Goal: Task Accomplishment & Management: Complete application form

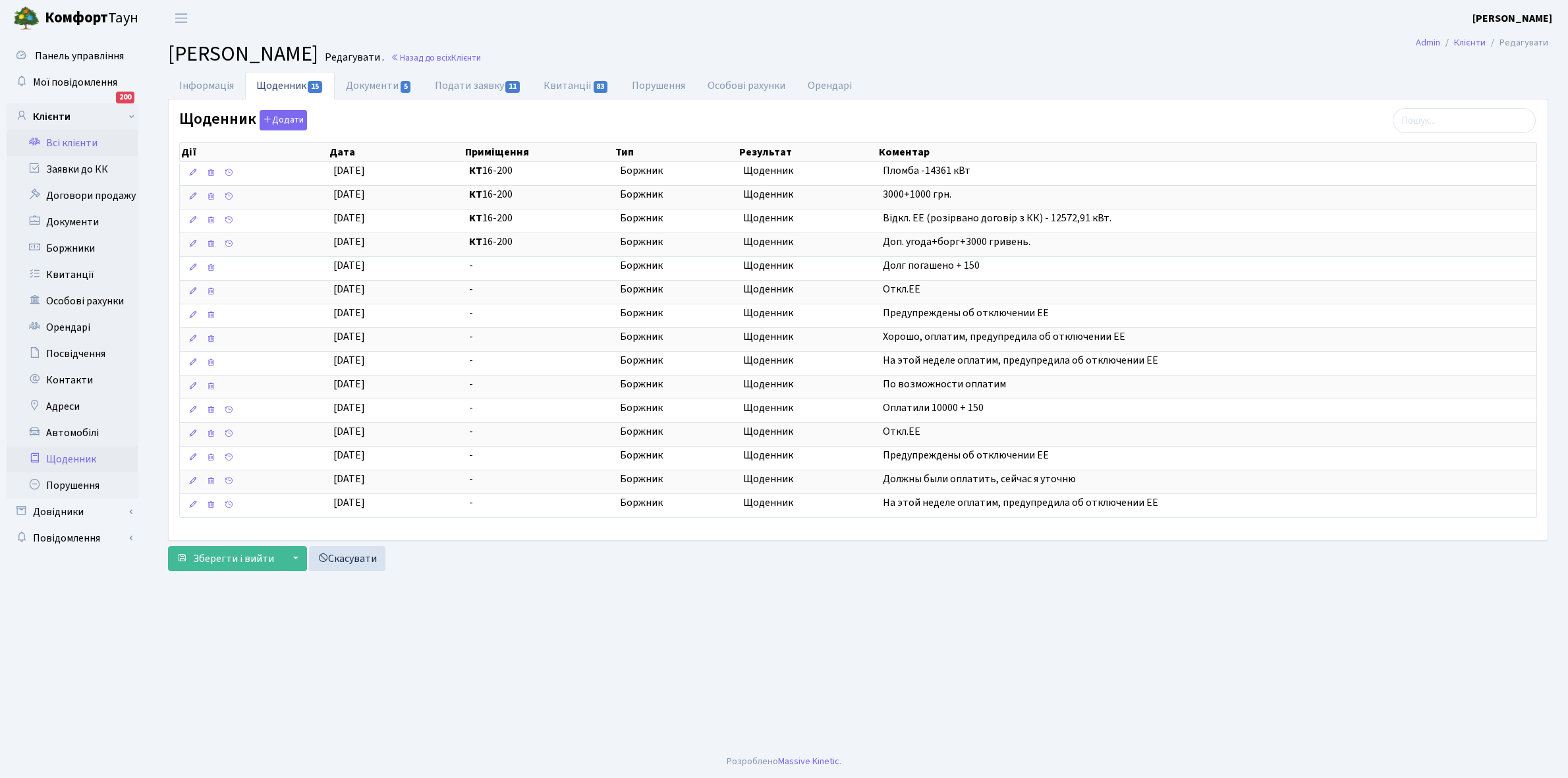
click at [84, 456] on link "Щоденник" at bounding box center [72, 459] width 132 height 27
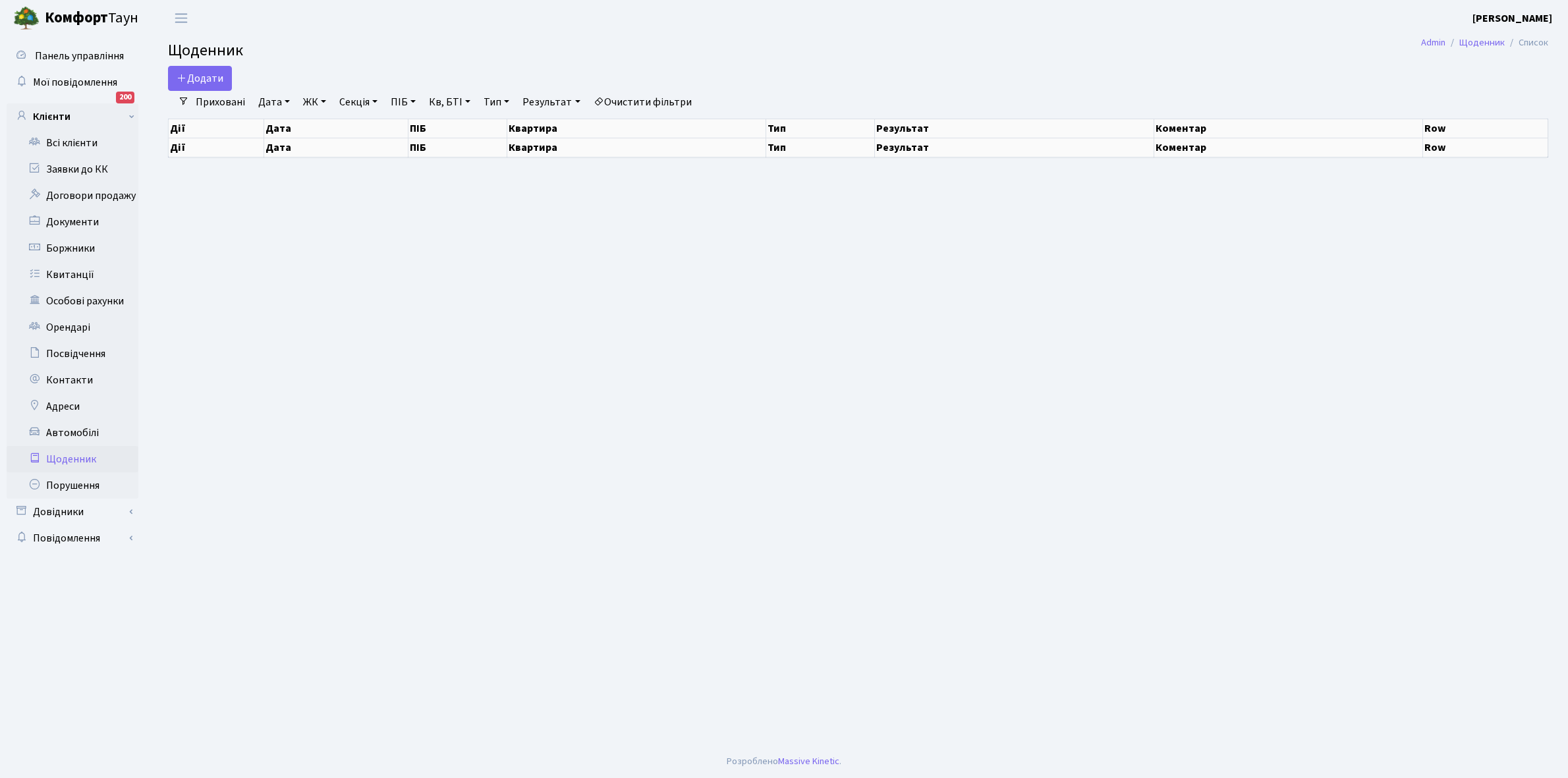
select select "25"
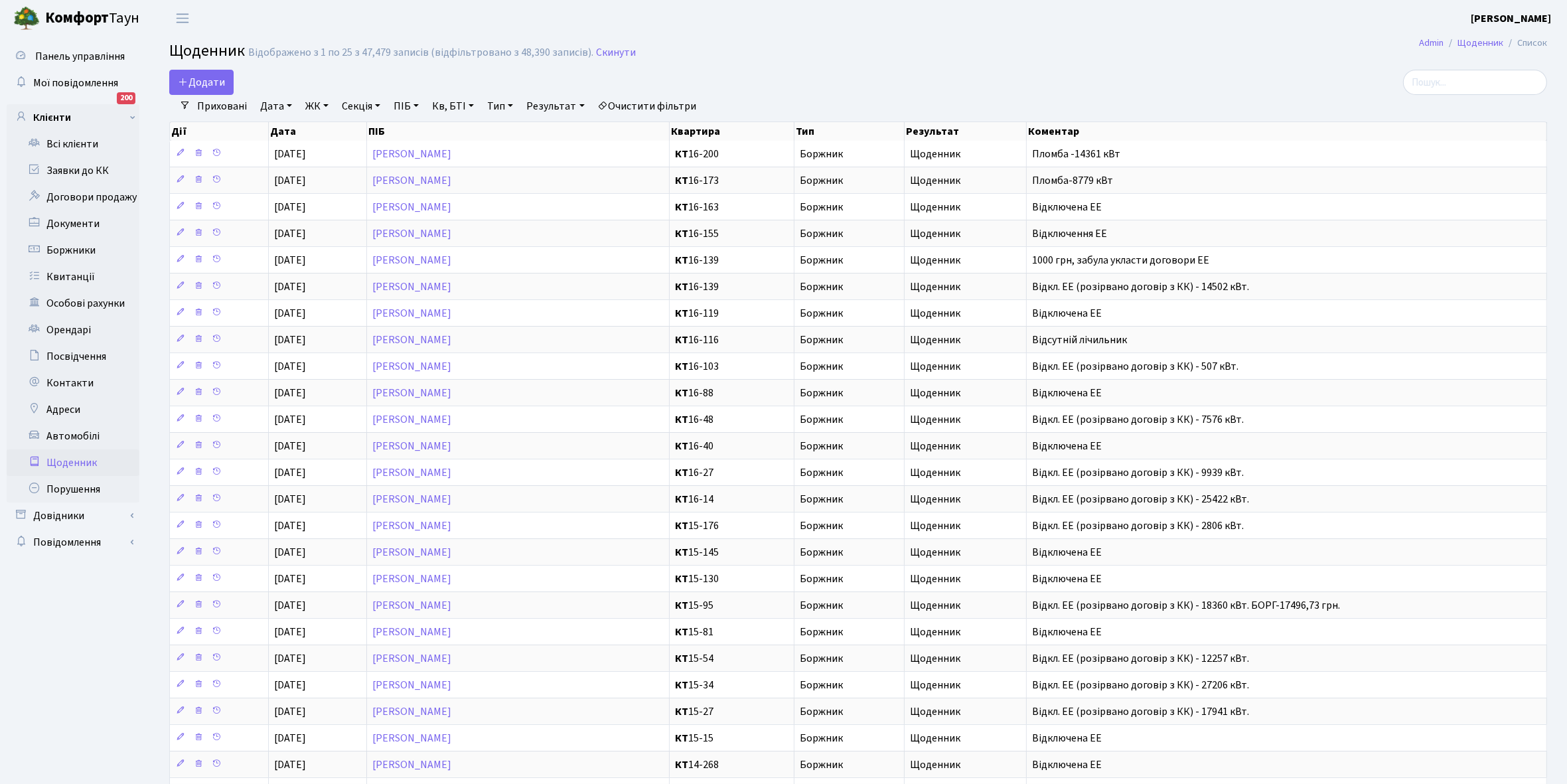
click at [83, 458] on link "Щоденник" at bounding box center [73, 463] width 133 height 27
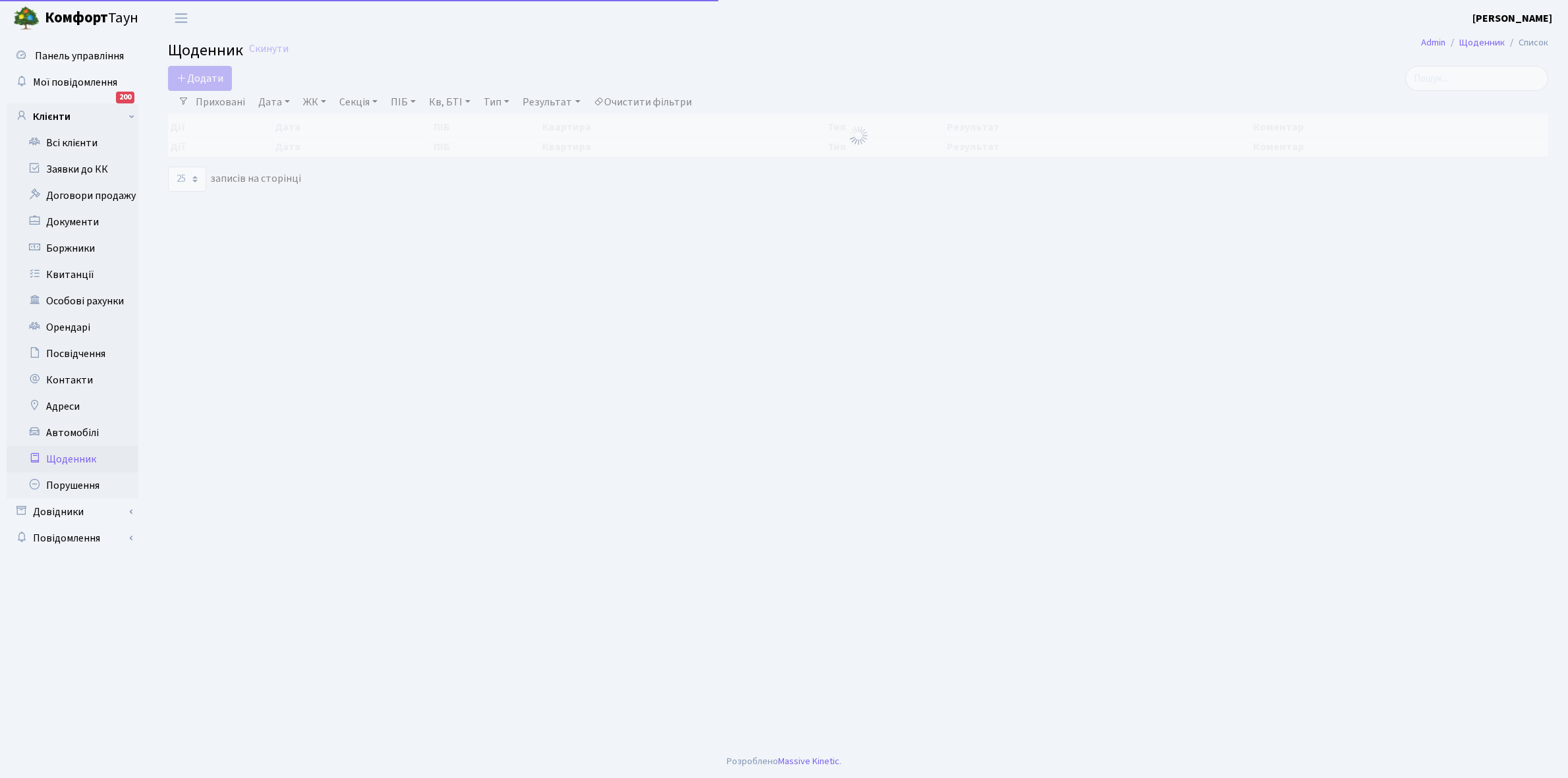
select select "25"
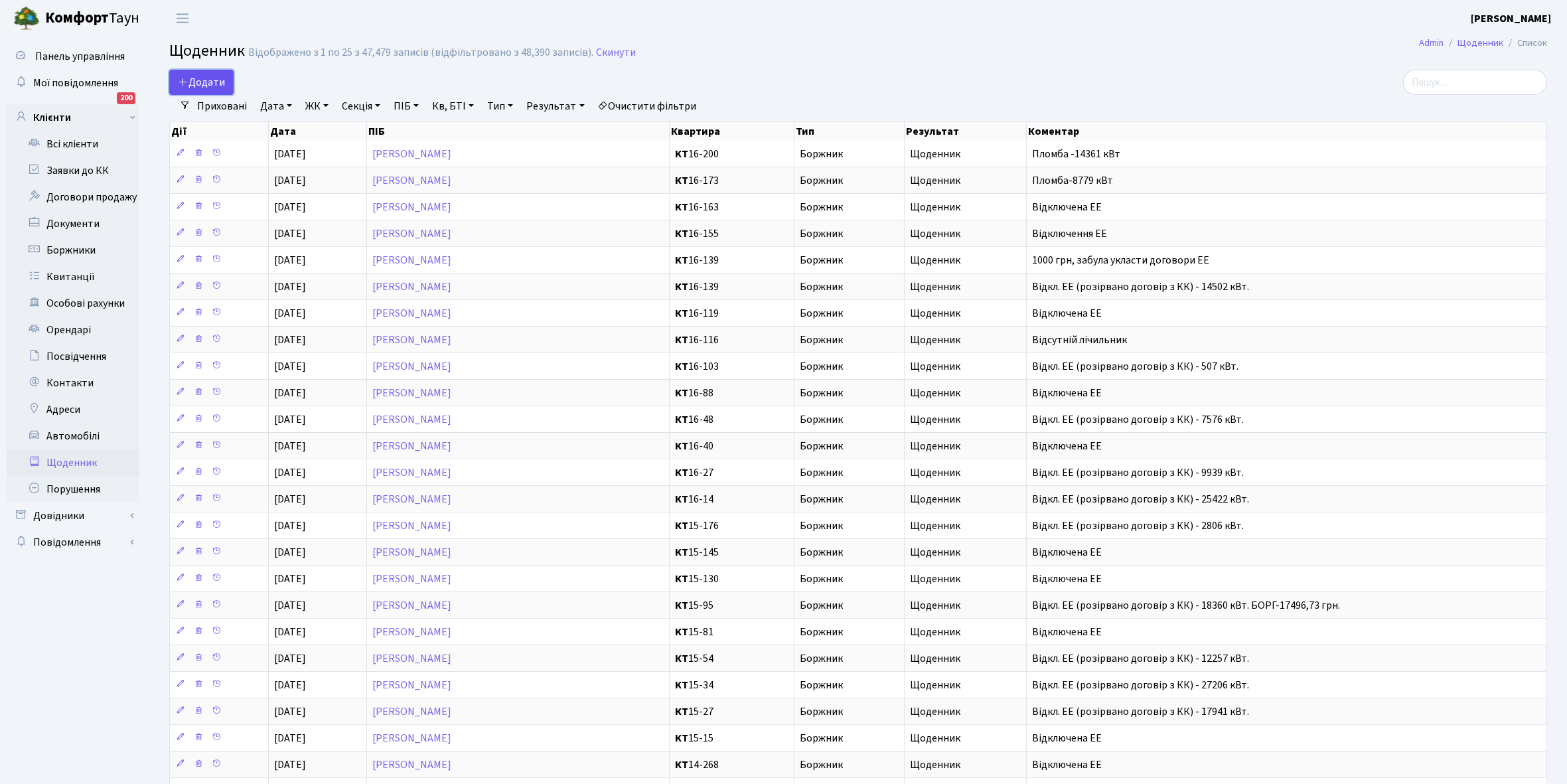
click at [206, 77] on span "Додати" at bounding box center [202, 82] width 47 height 15
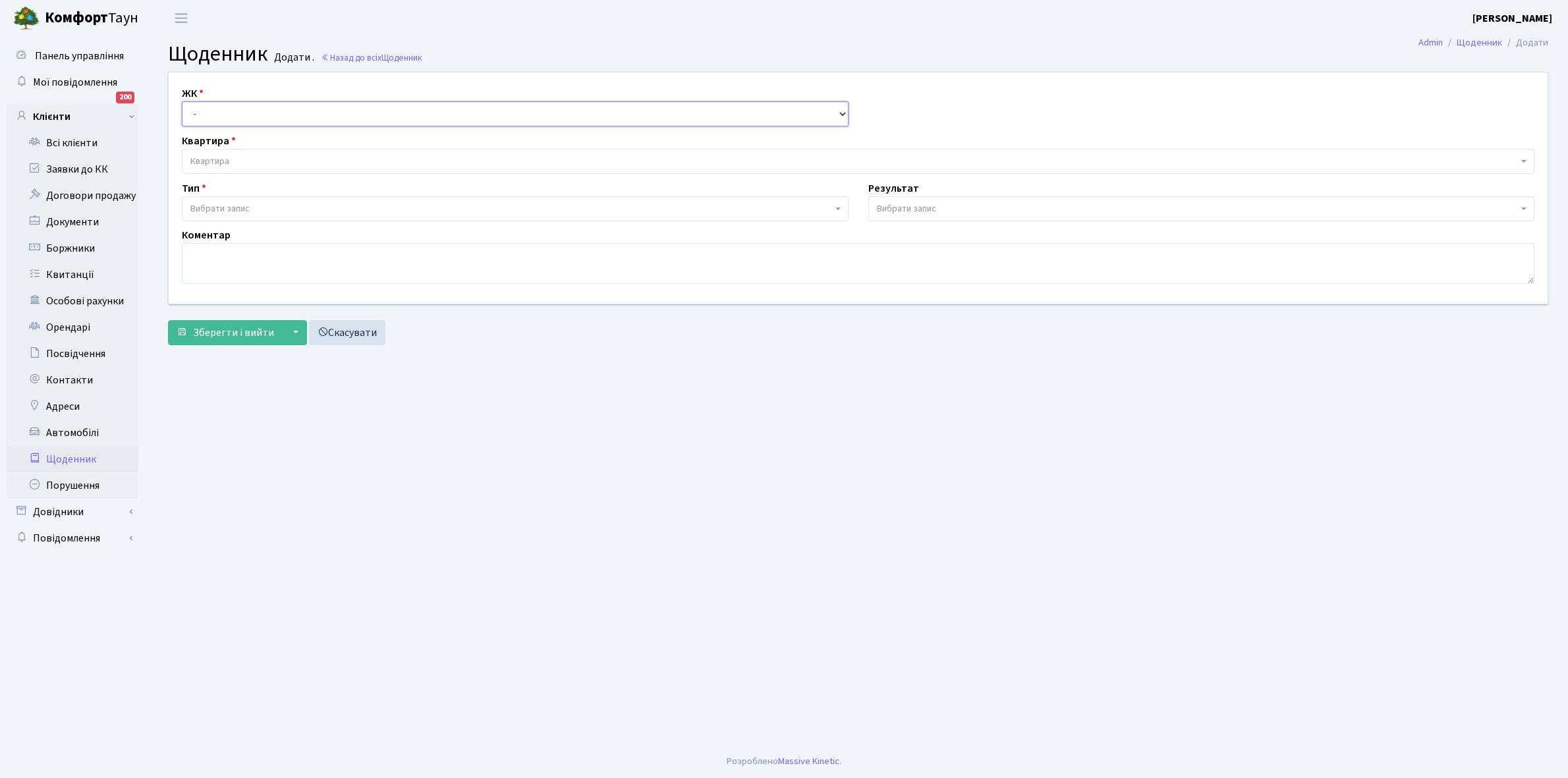
click at [249, 112] on select "- КТ, вул. Регенераторна, 4 КТ2, просп. Соборності, 17 КТ3, вул. Березнева, 16 …" at bounding box center [515, 113] width 667 height 25
select select "271"
click at [182, 101] on select "- КТ, вул. Регенераторна, 4 КТ2, просп. Соборності, 17 КТ3, вул. Березнева, 16 …" at bounding box center [515, 113] width 667 height 25
select select
click at [259, 157] on span "Квартира" at bounding box center [854, 161] width 1327 height 13
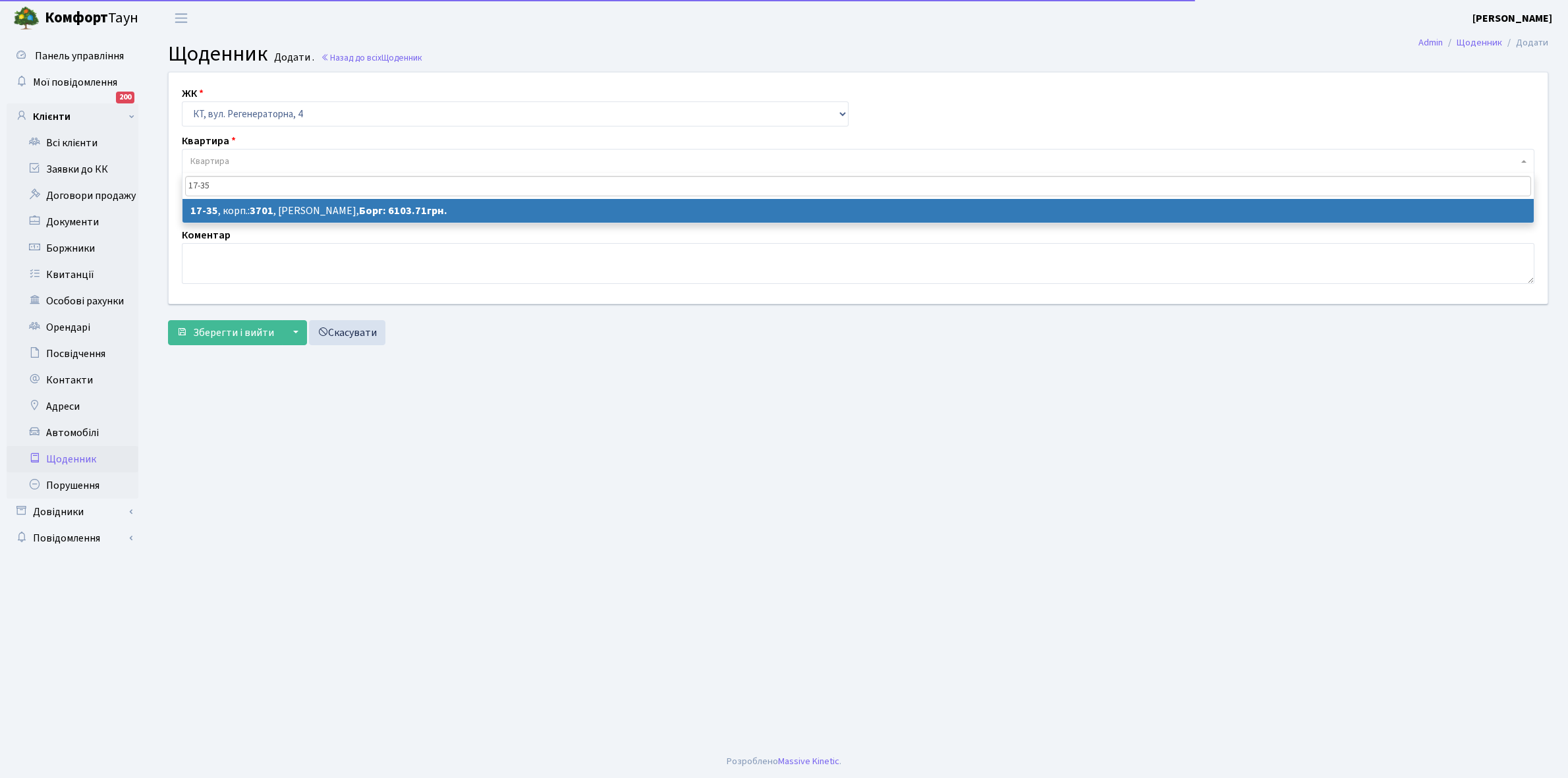
type input "17-35"
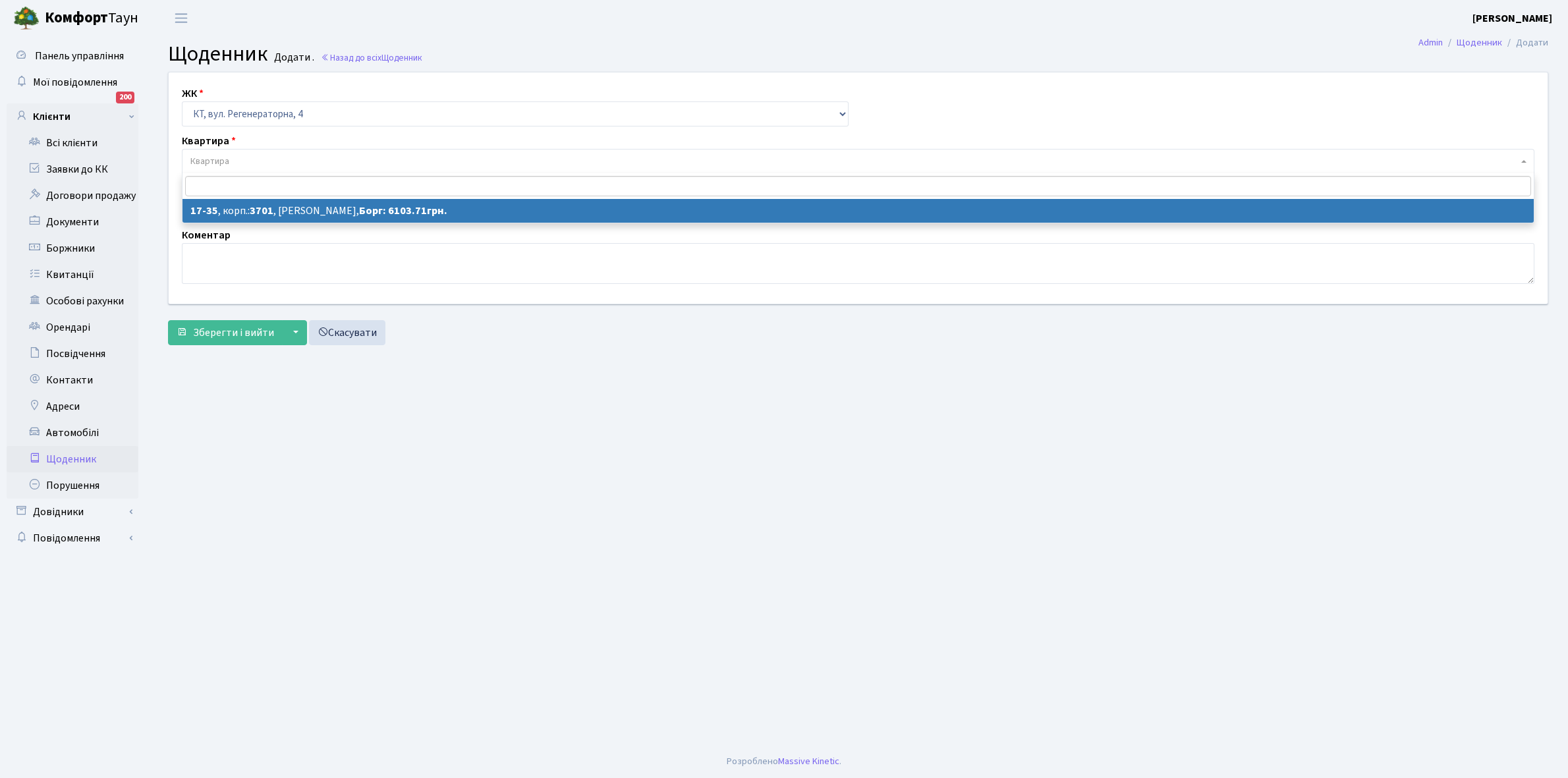
select select "8989"
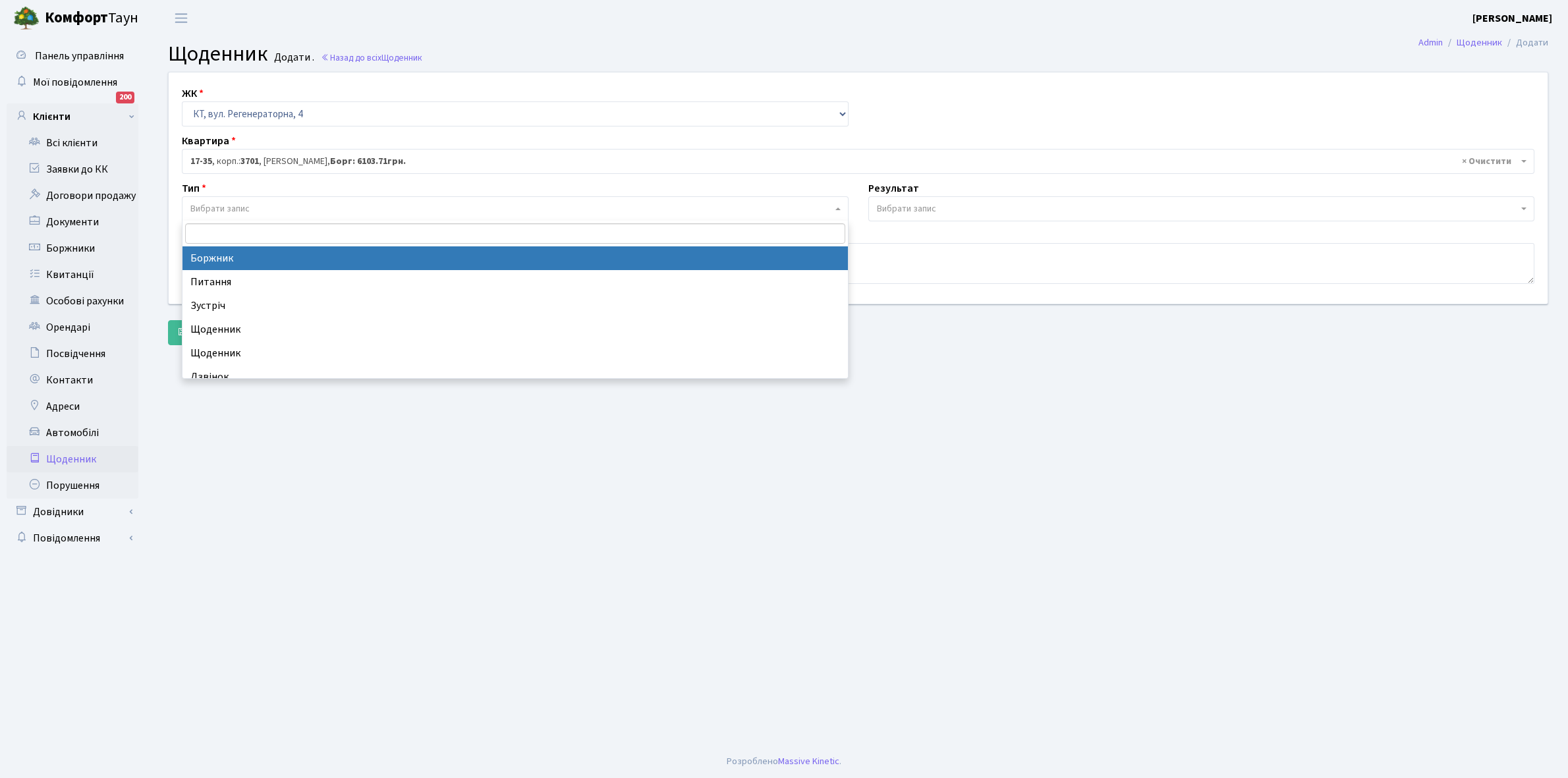
click at [288, 210] on span "Вибрати запис" at bounding box center [511, 209] width 641 height 13
select select "189"
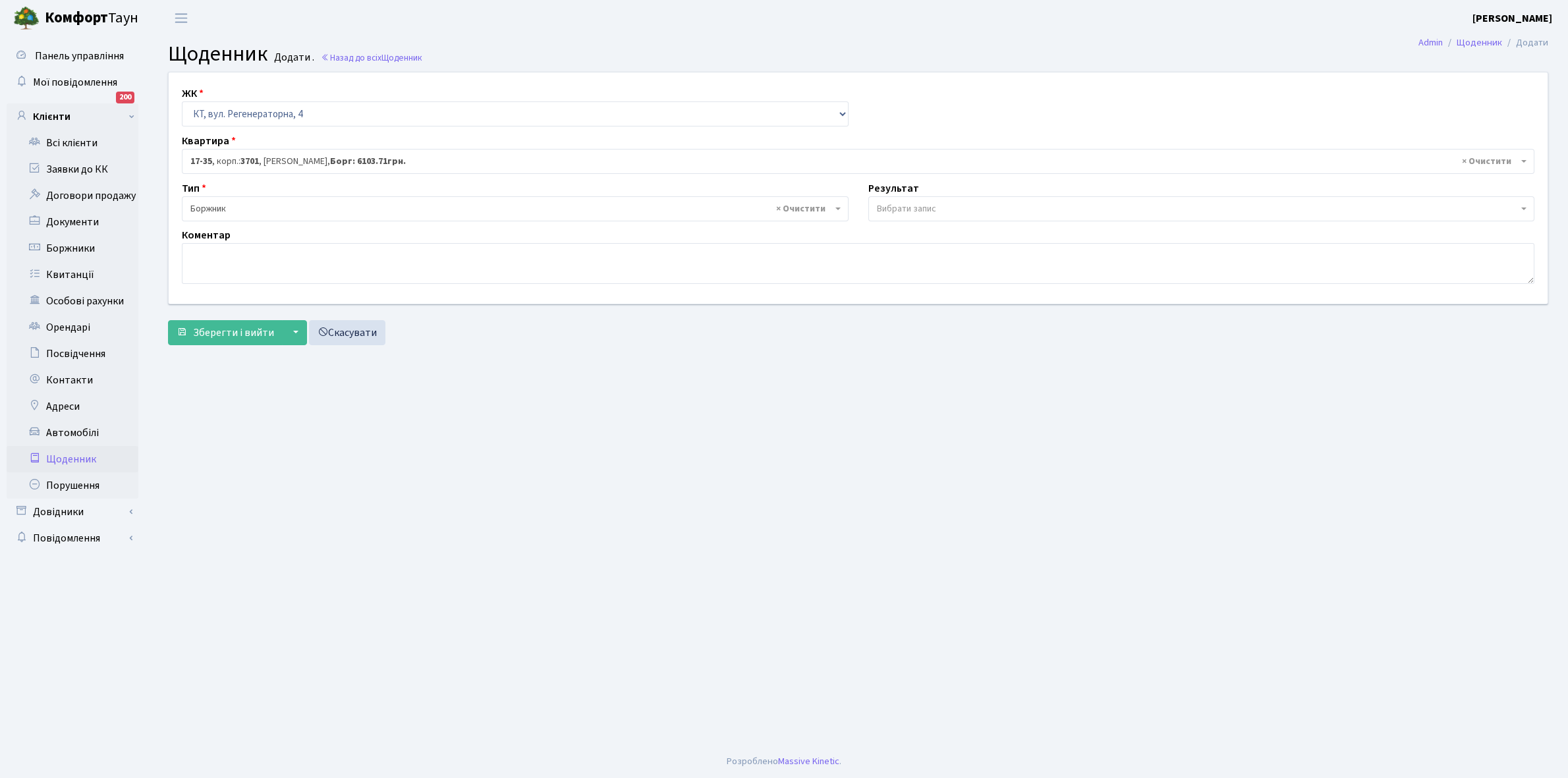
click at [906, 209] on span "Вибрати запис" at bounding box center [906, 209] width 59 height 13
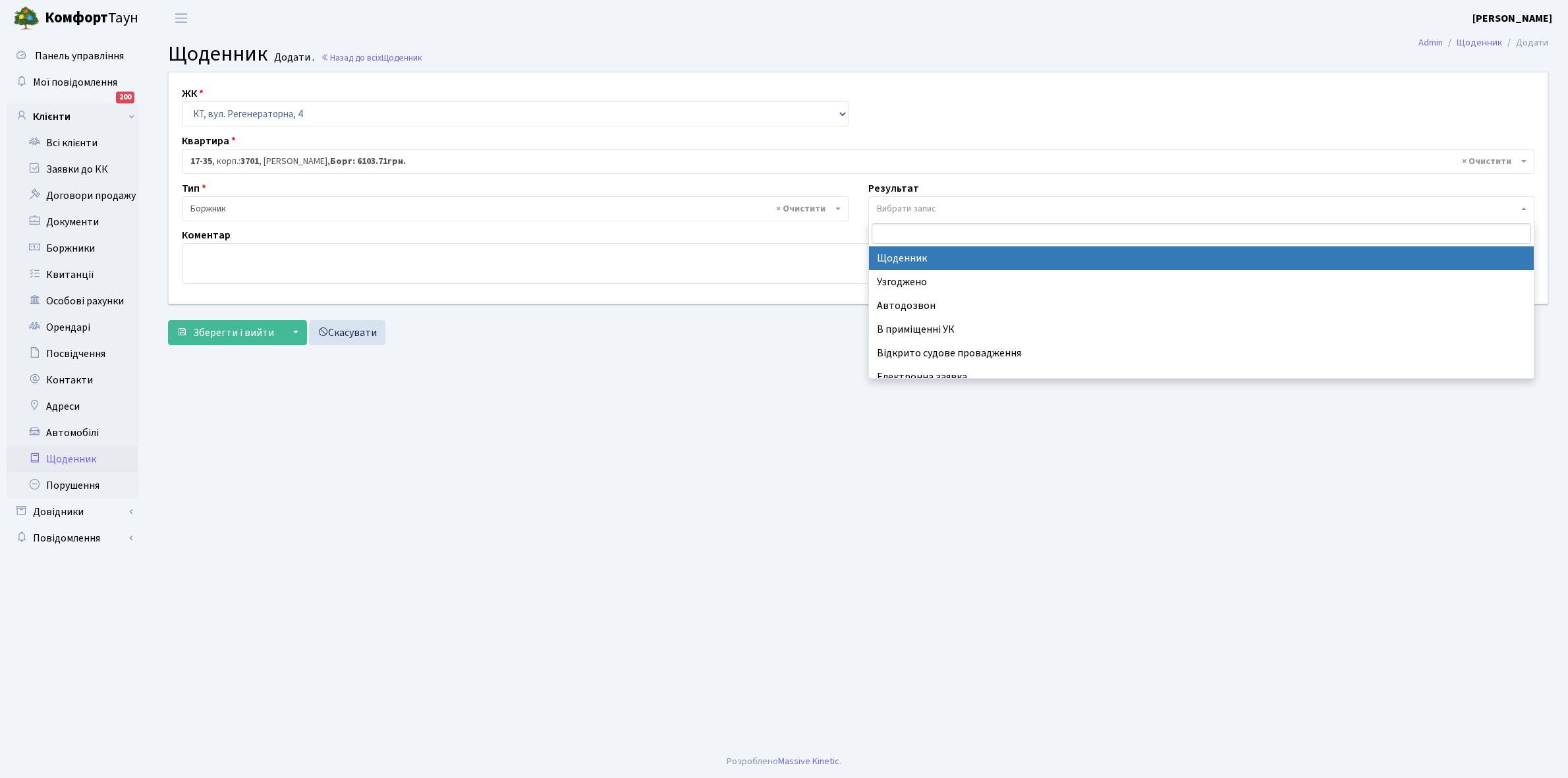
select select "14"
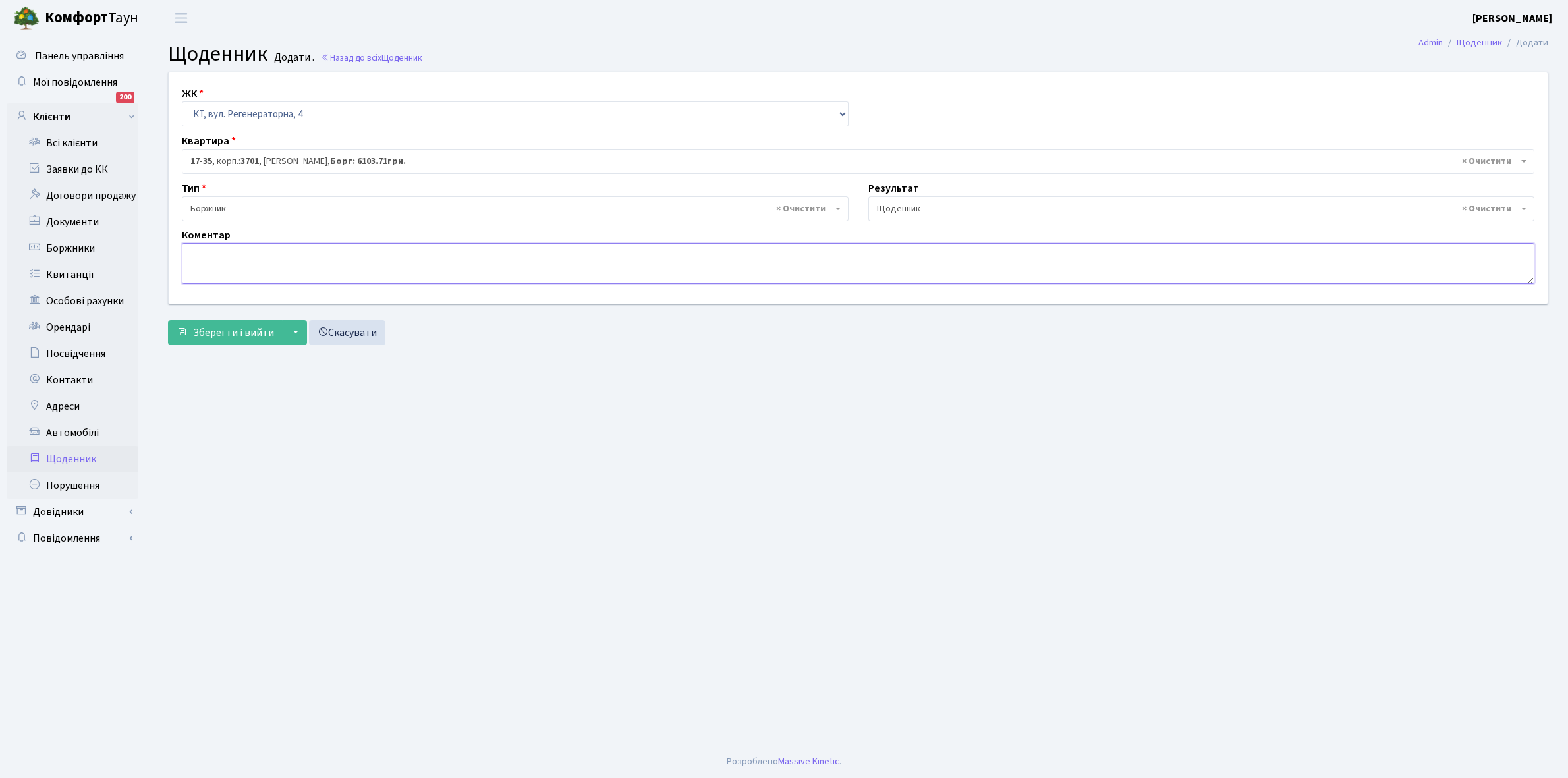
click at [212, 267] on textarea at bounding box center [859, 263] width 1353 height 40
type textarea "Відключена ЕЕ"
click at [226, 333] on span "Зберегти і вийти" at bounding box center [233, 333] width 81 height 15
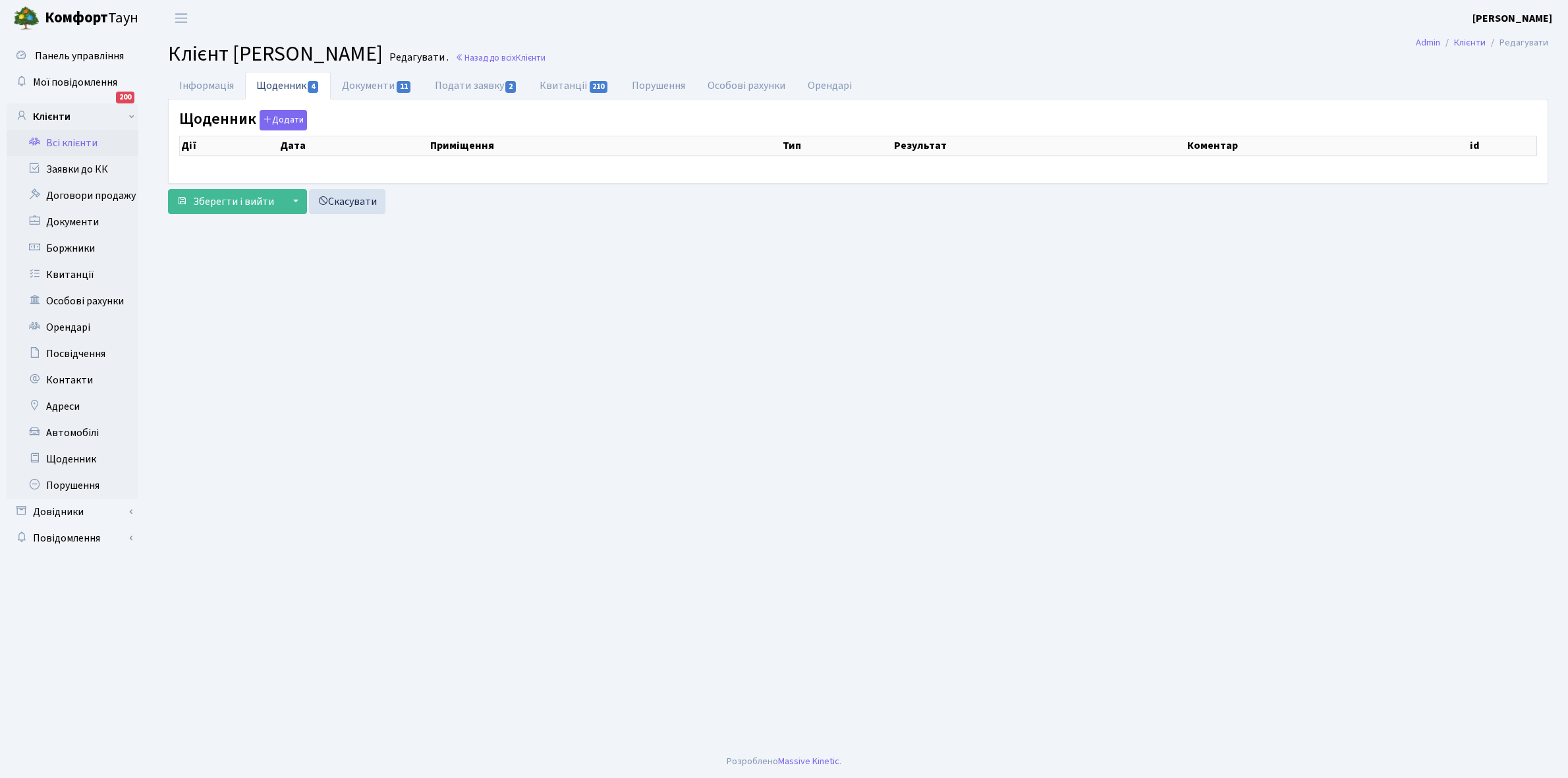
select select "25"
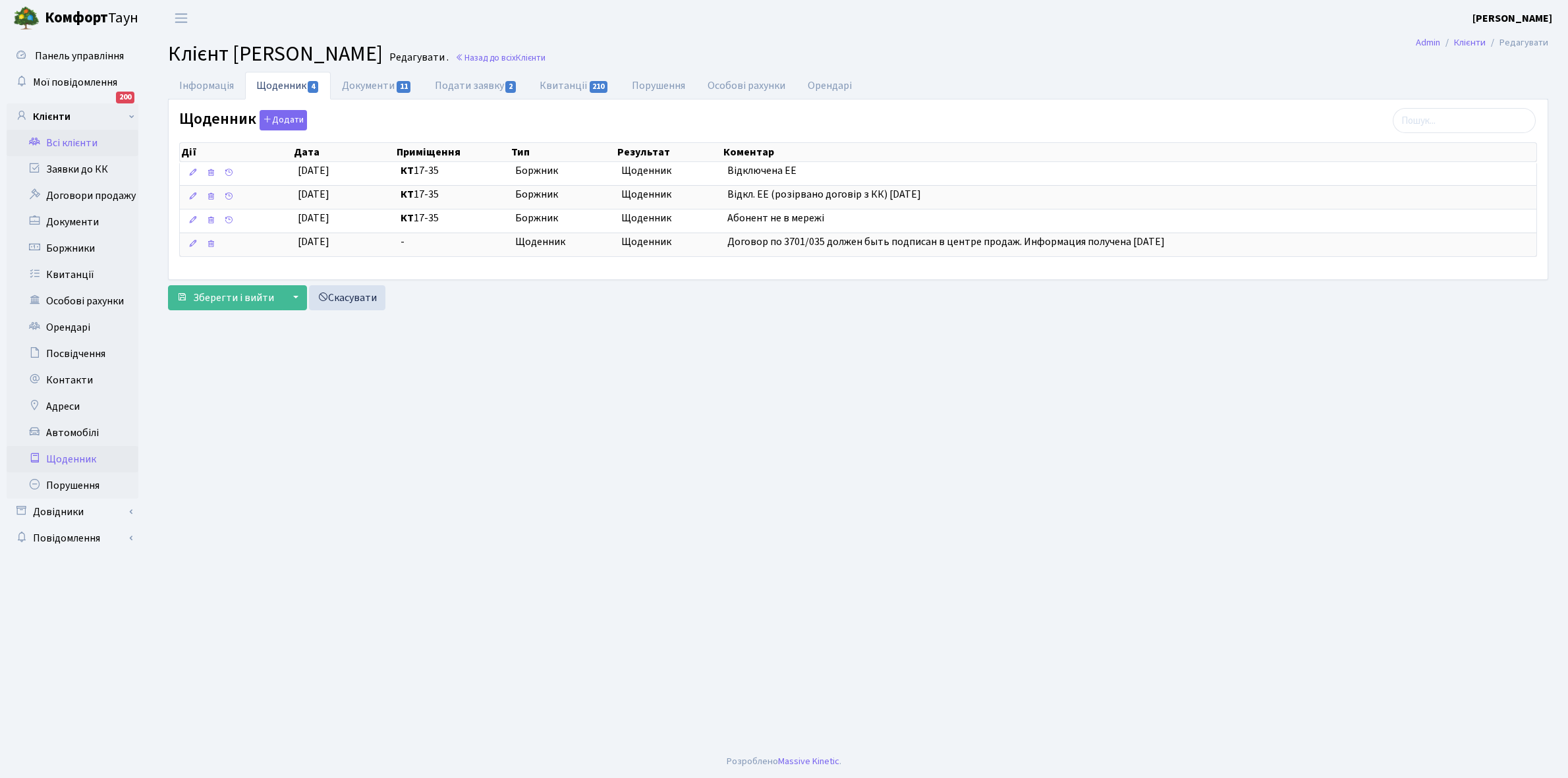
click at [76, 459] on link "Щоденник" at bounding box center [72, 459] width 132 height 27
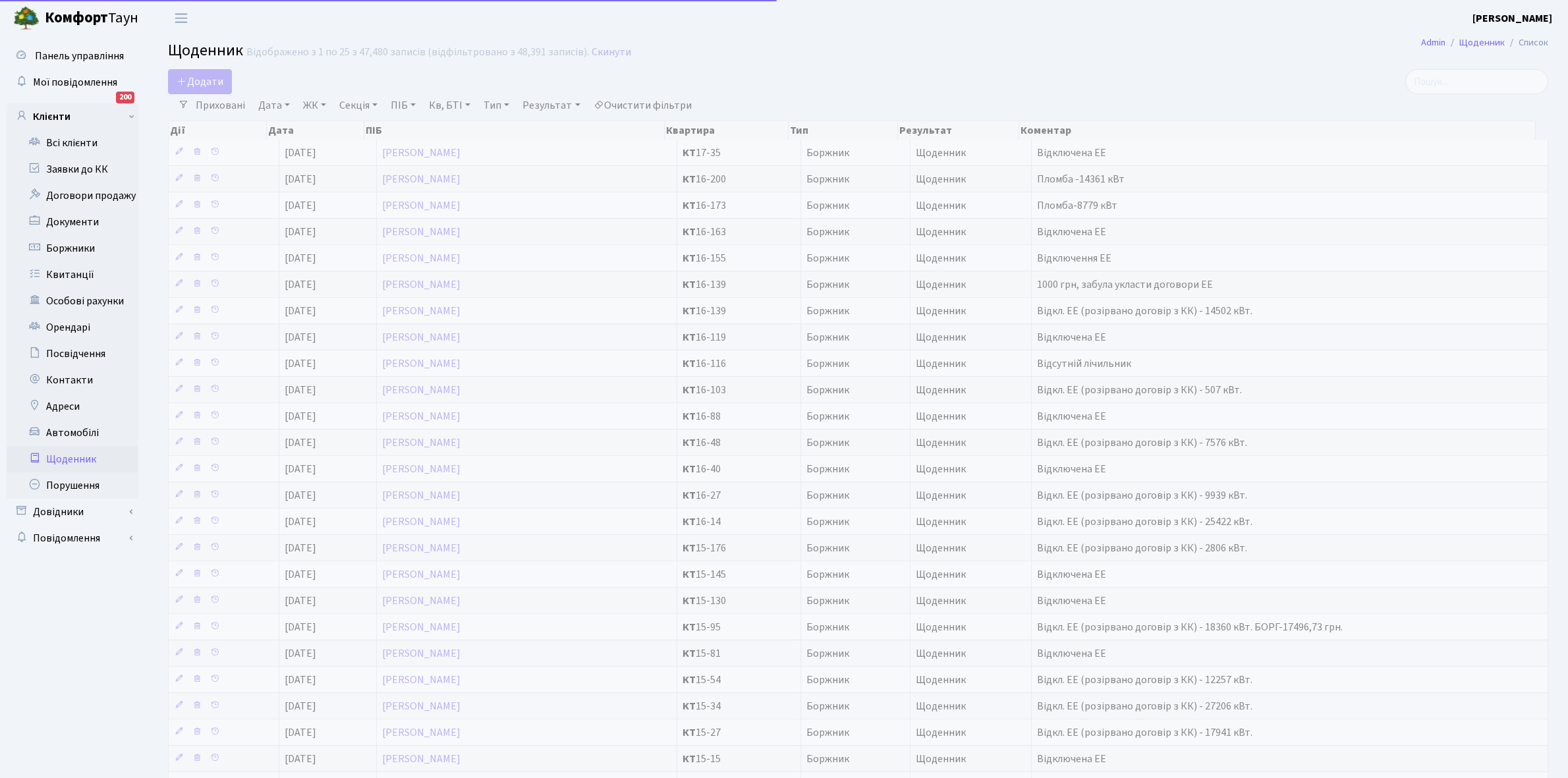
select select "25"
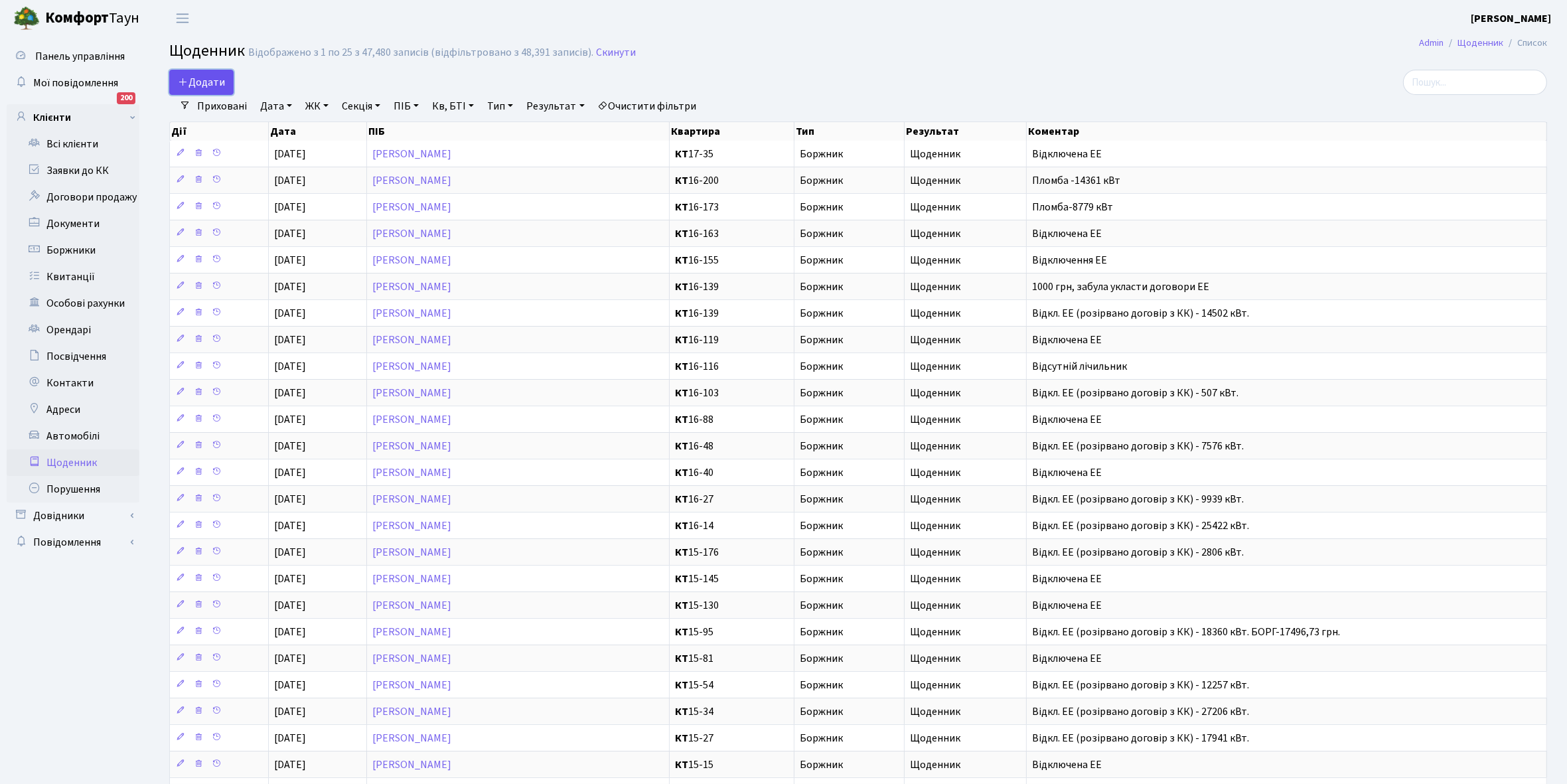
click at [189, 78] on span "Додати" at bounding box center [202, 82] width 47 height 15
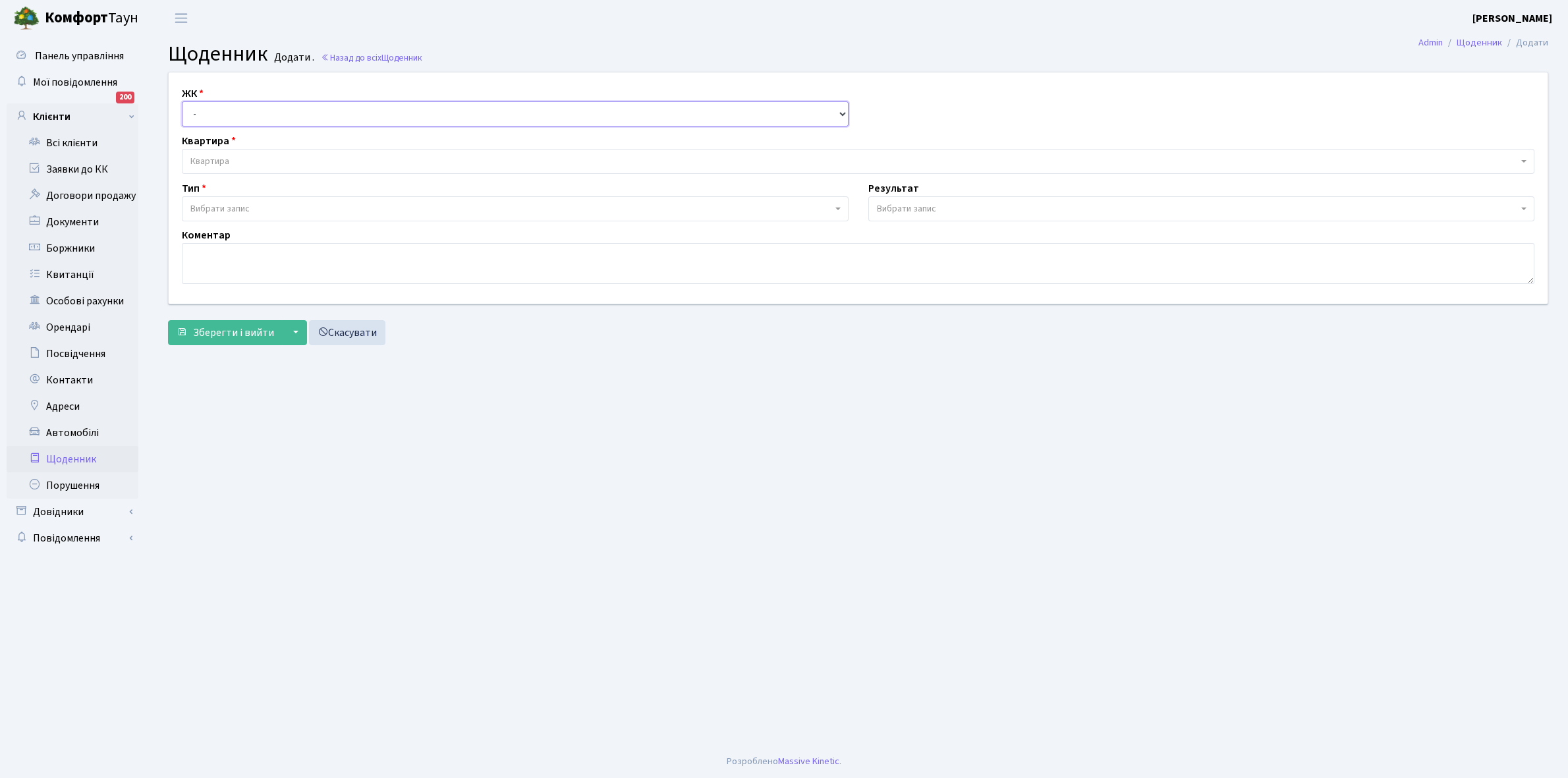
click at [216, 108] on select "- КТ, вул. Регенераторна, 4 КТ2, просп. Соборності, 17 КТ3, вул. Березнева, 16 …" at bounding box center [515, 113] width 667 height 25
select select "271"
click at [182, 101] on select "- КТ, вул. Регенераторна, 4 КТ2, просп. Соборності, 17 КТ3, вул. Березнева, 16 …" at bounding box center [515, 113] width 667 height 25
select select
click at [232, 155] on span "Квартира" at bounding box center [854, 161] width 1327 height 13
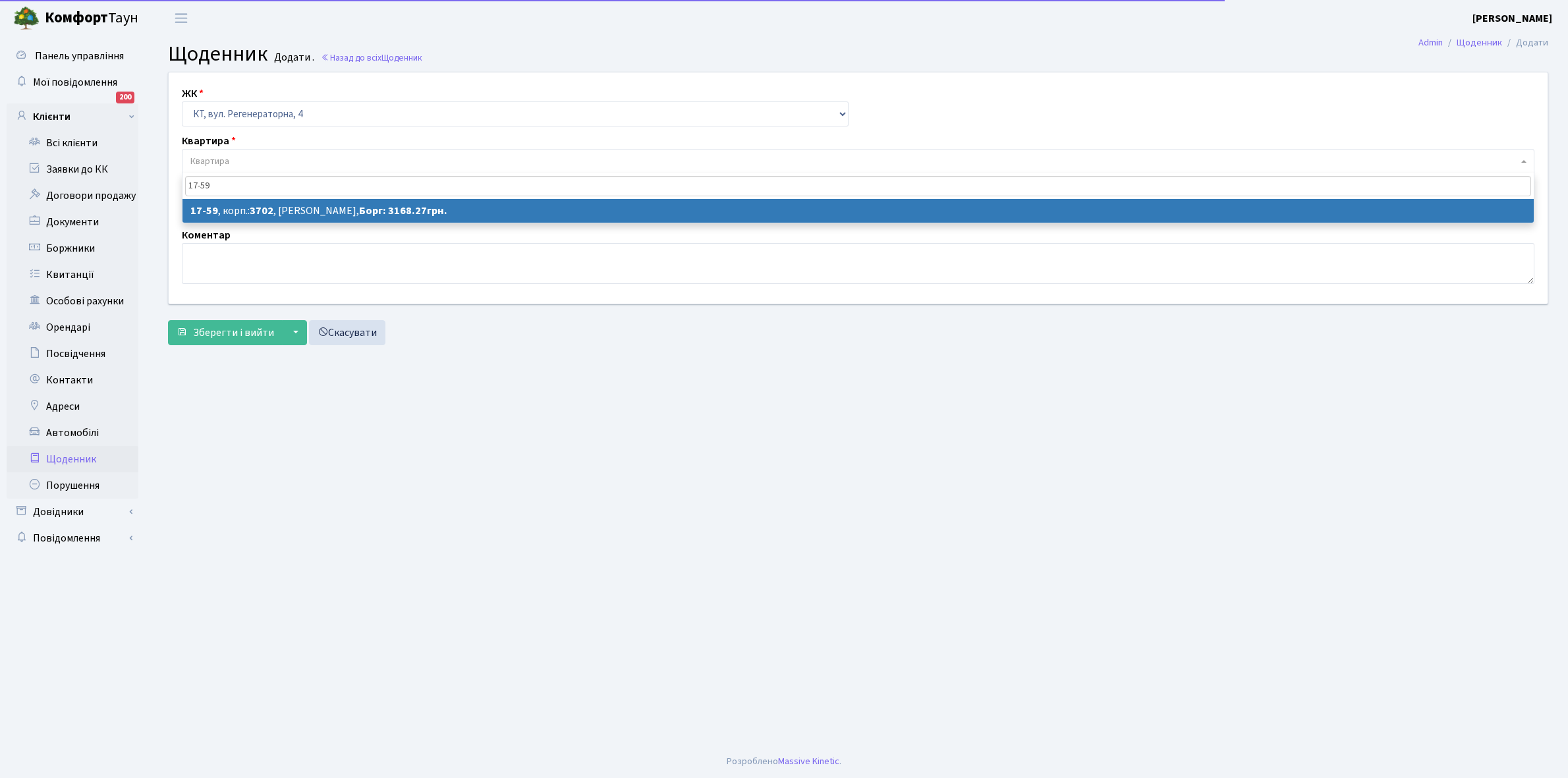
type input "17-59"
select select "9013"
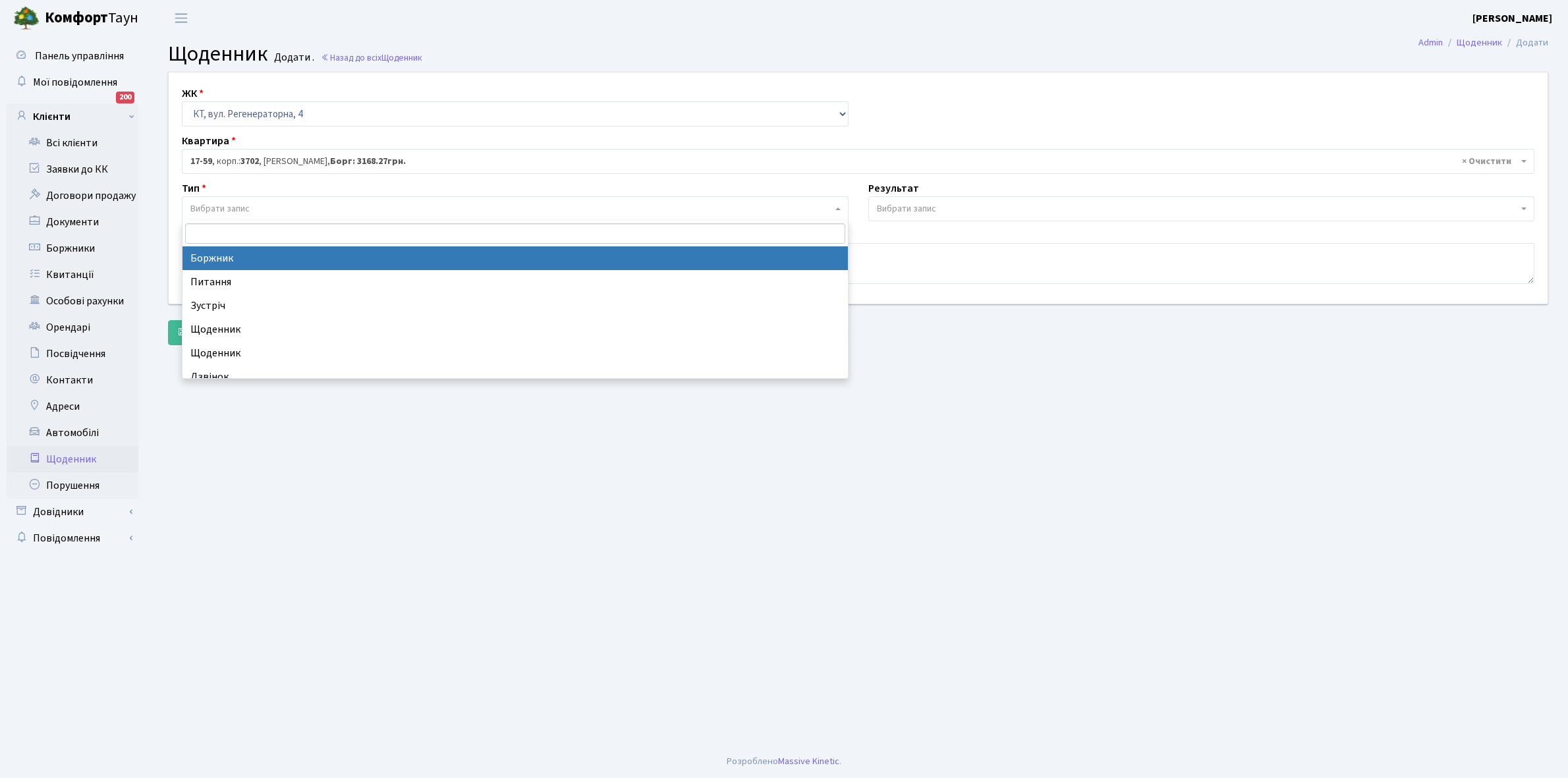
click at [263, 210] on span "Вибрати запис" at bounding box center [511, 209] width 641 height 13
select select "189"
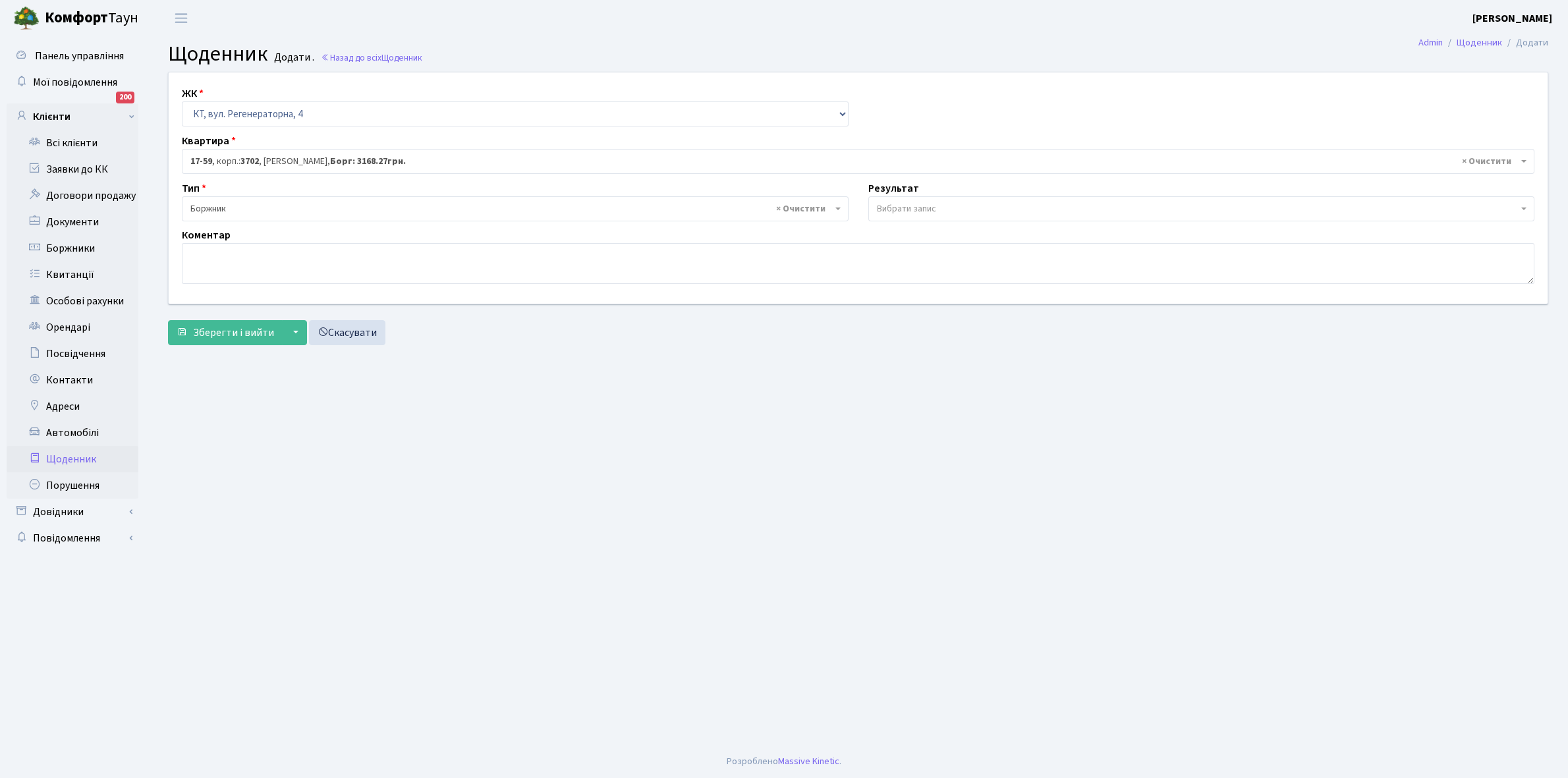
click at [891, 206] on span "Вибрати запис" at bounding box center [906, 209] width 59 height 13
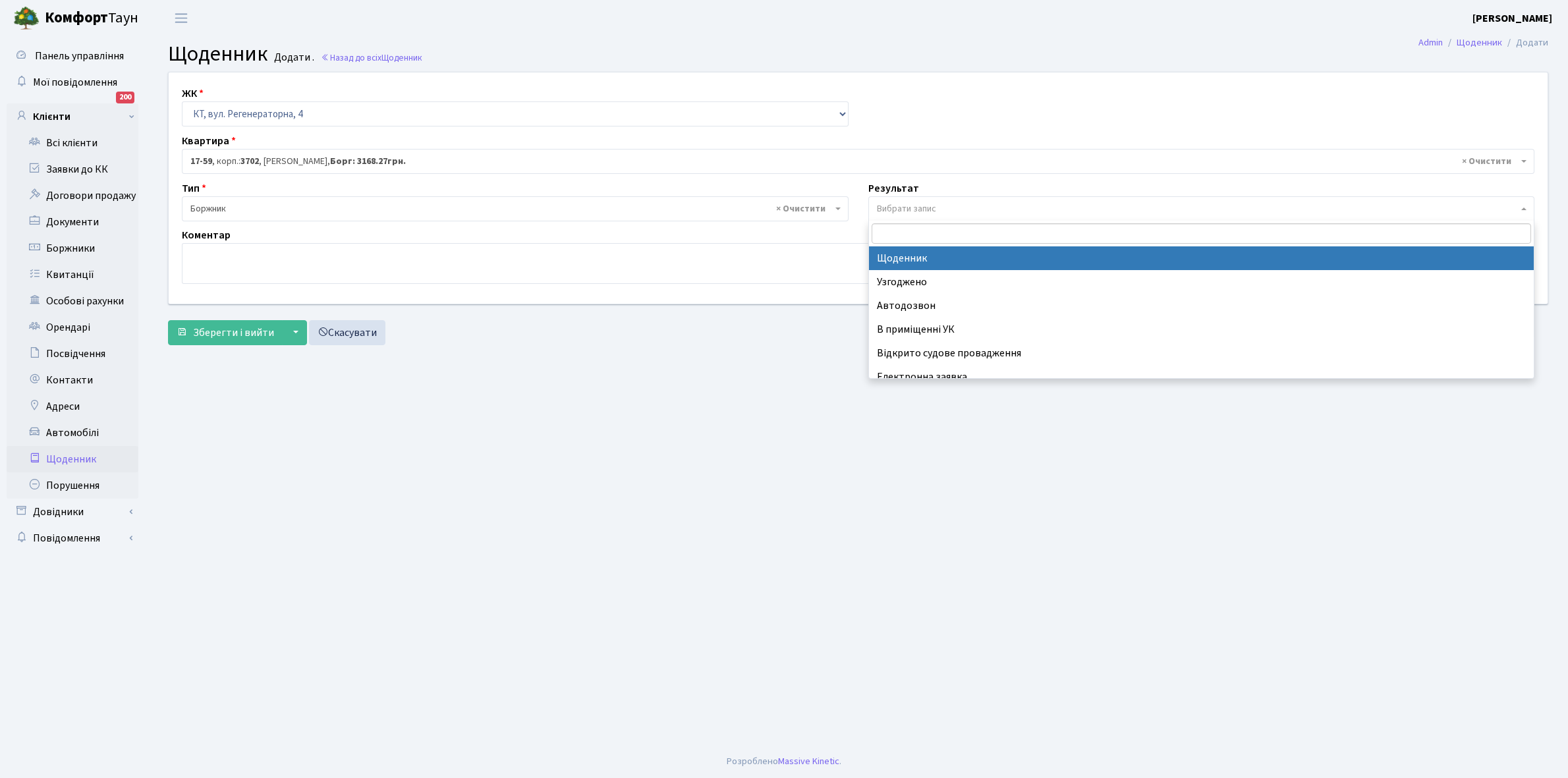
select select "14"
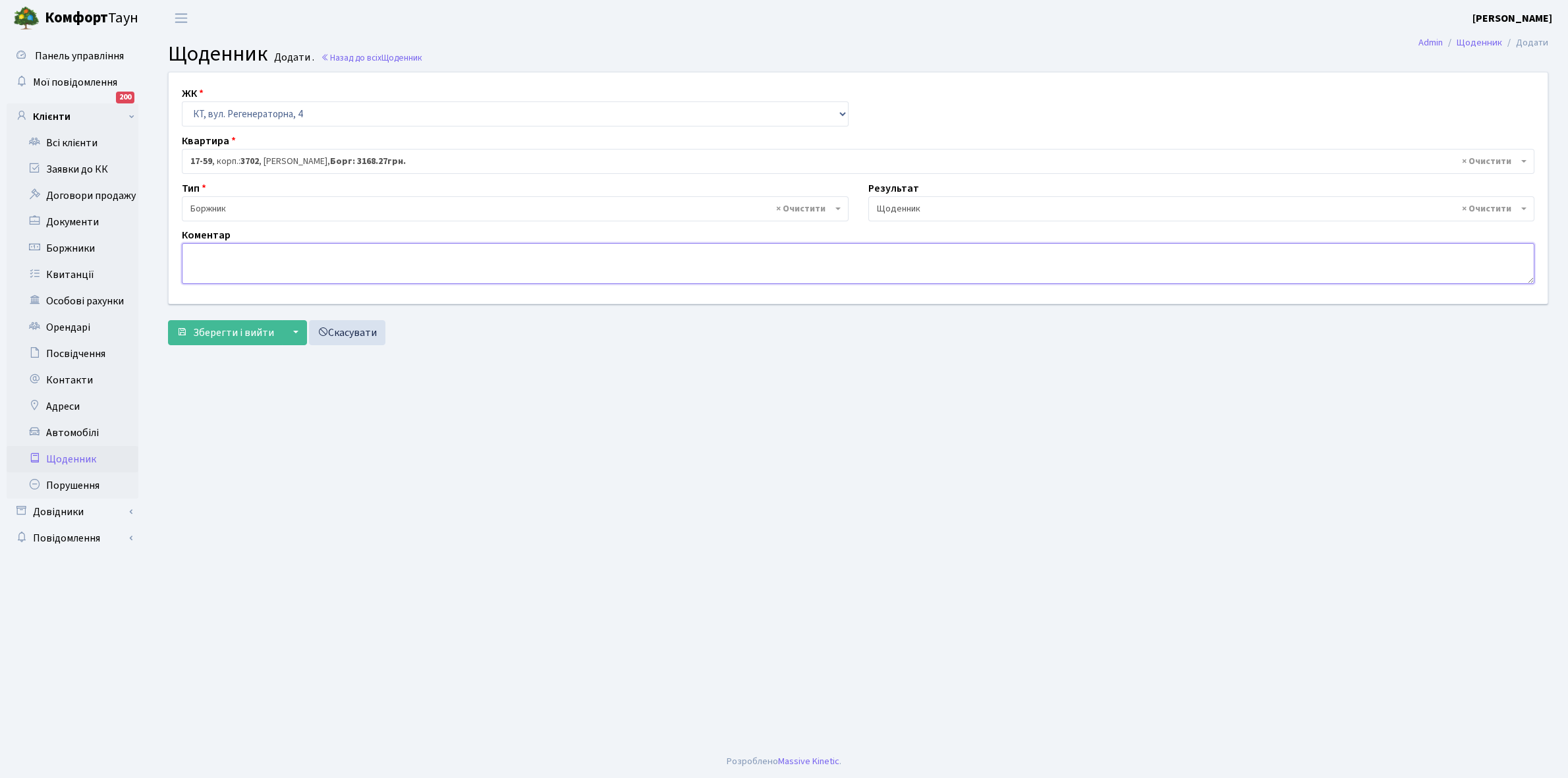
click at [201, 281] on textarea at bounding box center [859, 263] width 1353 height 40
paste textarea "Відкл. ЕЕ (розірвано договір з КК) - 19381 кВт."
click at [369, 250] on textarea "Відкл. ЕЕ (розірвано договір з КК) - 19381 кВт." at bounding box center [859, 263] width 1353 height 40
type textarea "Відкл. ЕЕ (розірвано договір з КК) - 2600 кВт."
click at [232, 330] on span "Зберегти і вийти" at bounding box center [233, 333] width 81 height 15
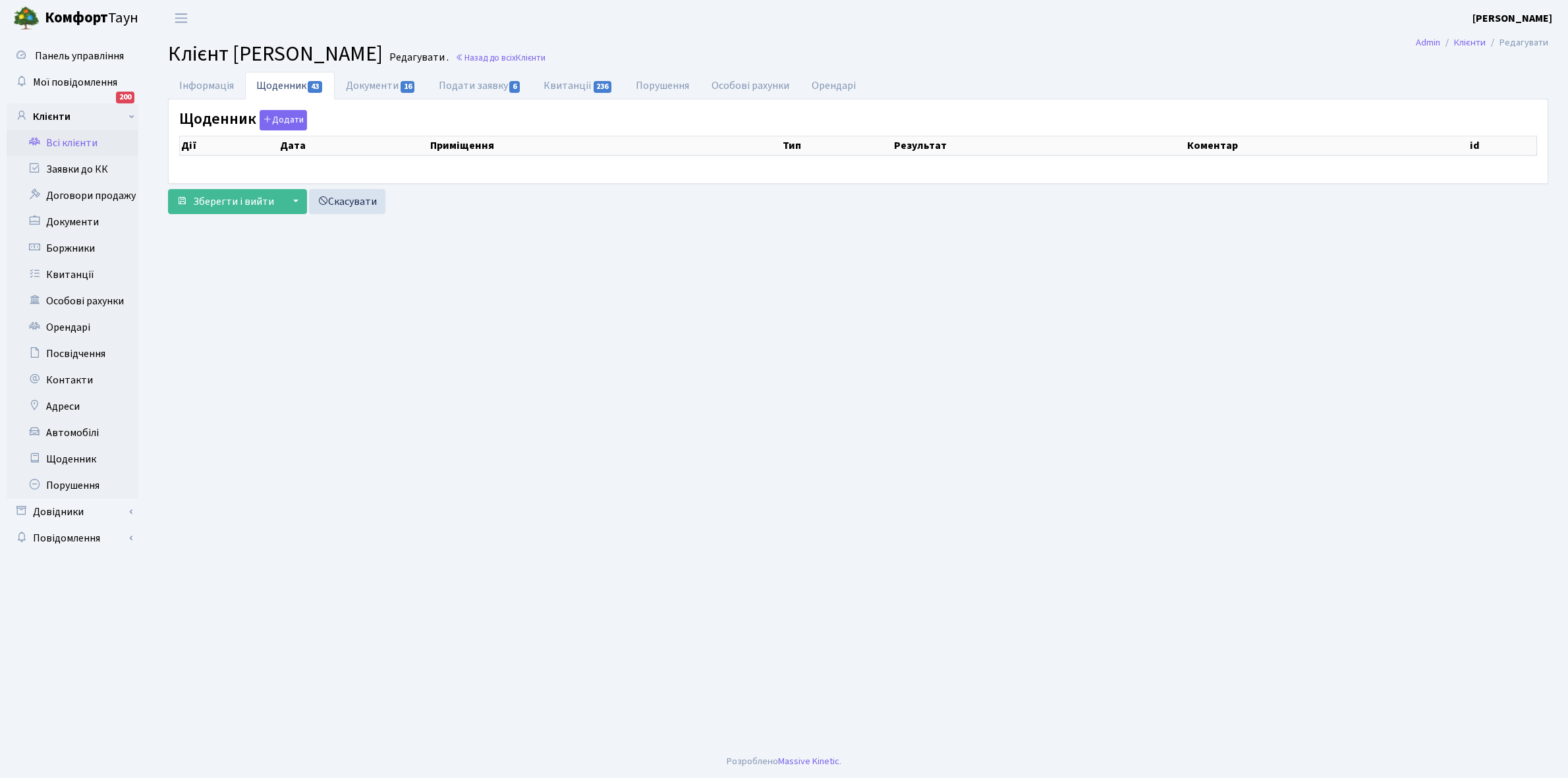
select select "25"
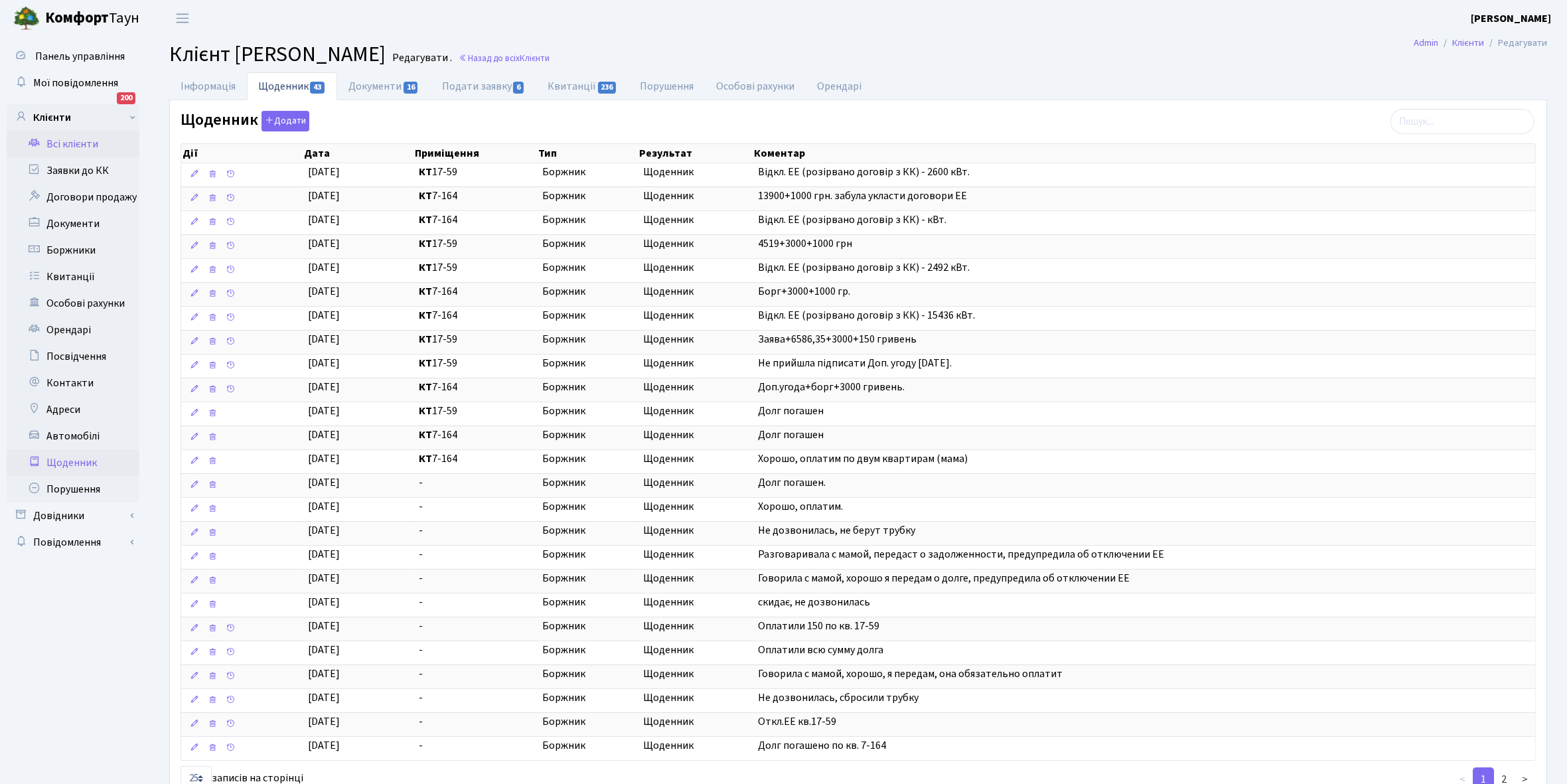
click at [87, 456] on link "Щоденник" at bounding box center [73, 463] width 133 height 27
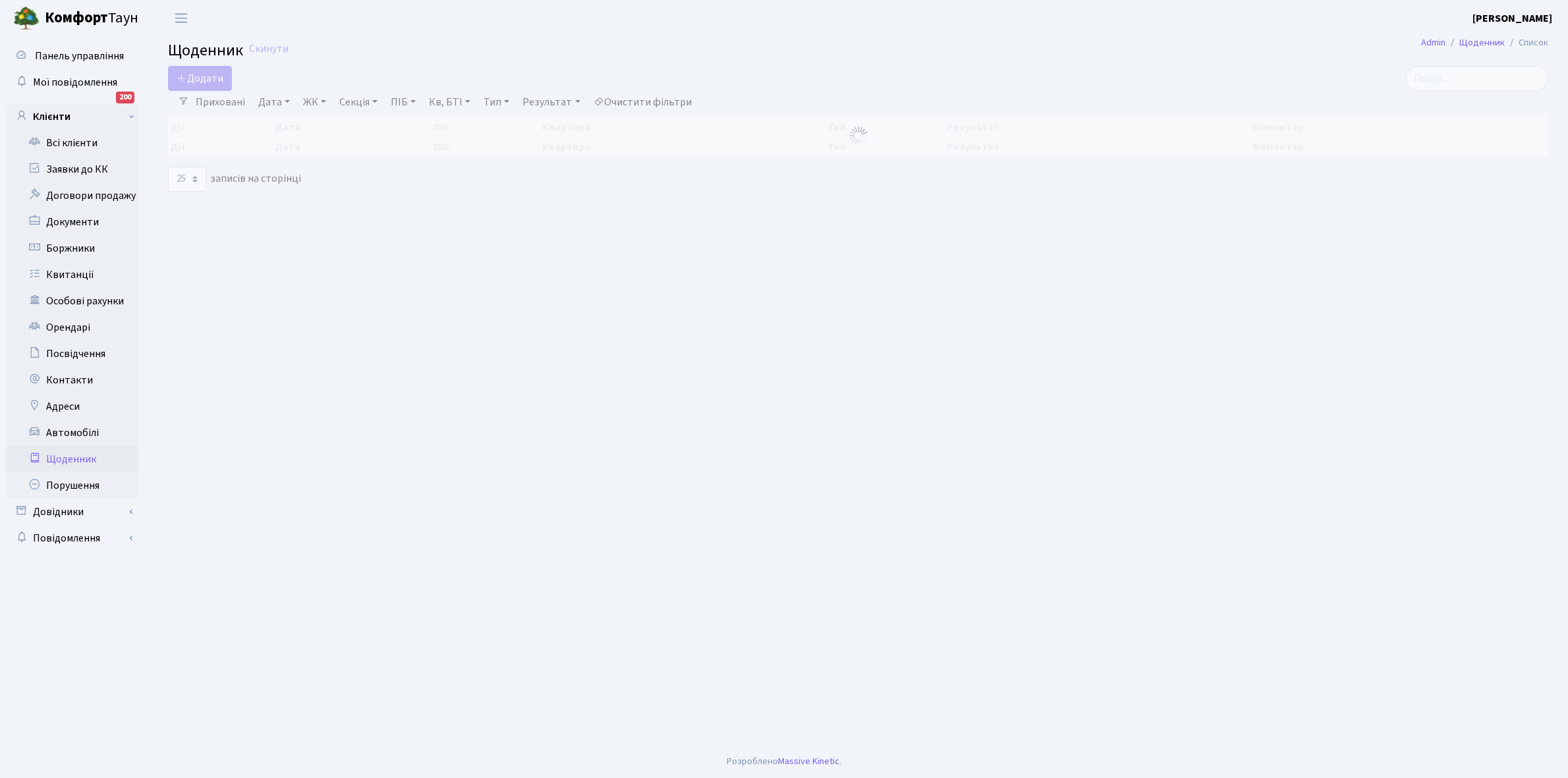
select select "25"
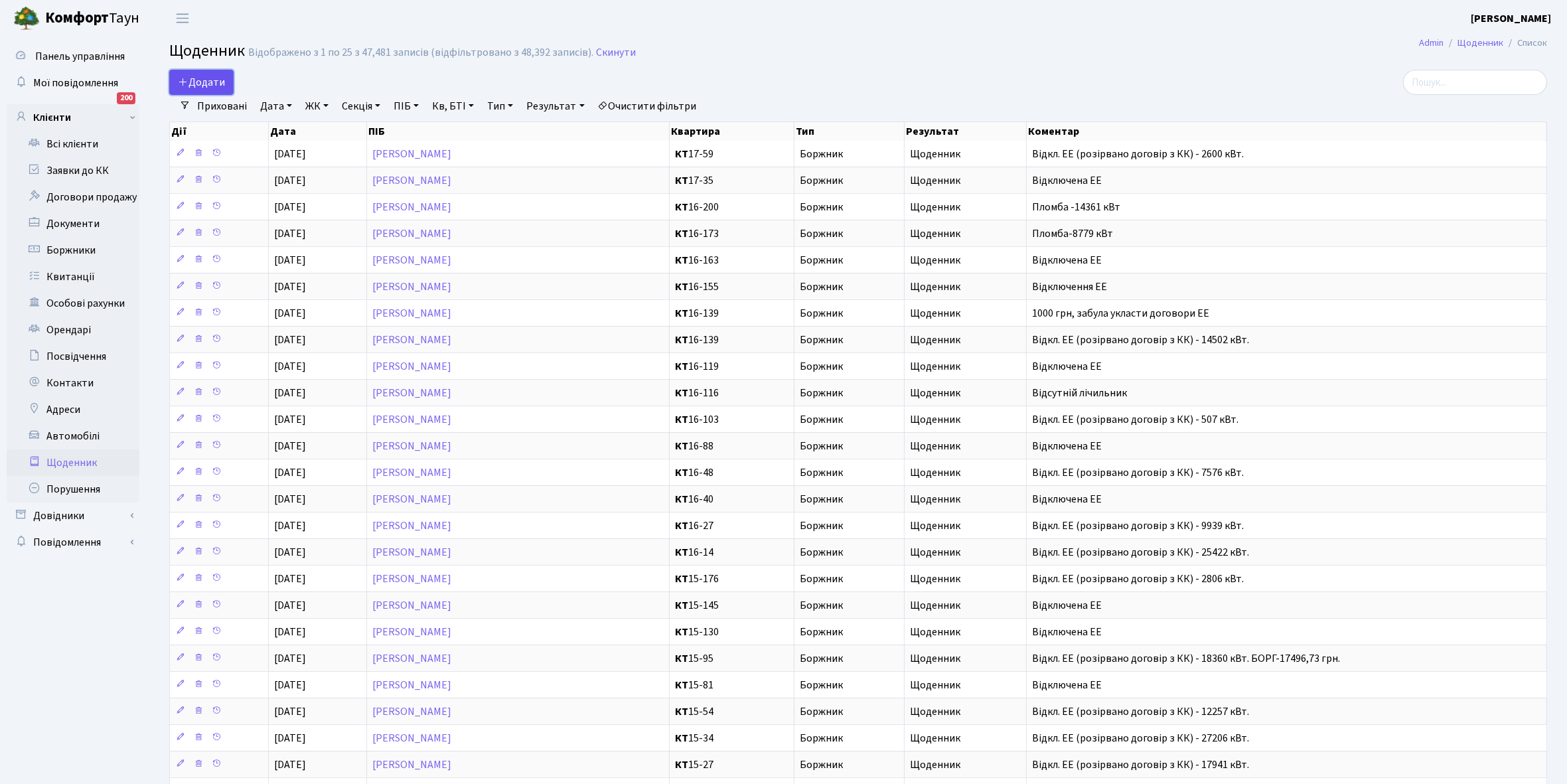
click at [207, 73] on link "Додати" at bounding box center [201, 82] width 64 height 25
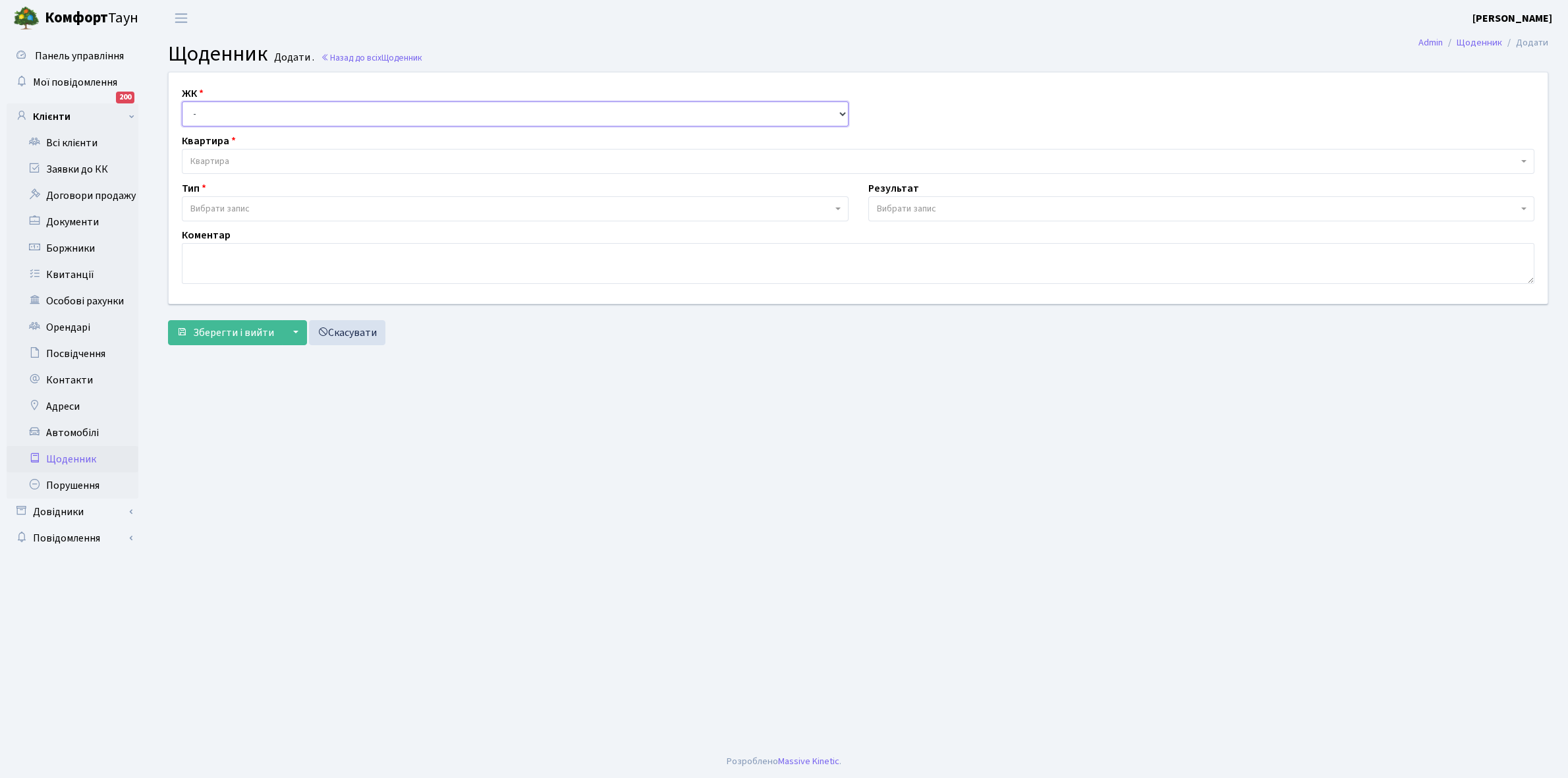
click at [277, 108] on select "- КТ, вул. Регенераторна, 4 КТ2, просп. [STREET_ADDRESS] [STREET_ADDRESS] [PERS…" at bounding box center [515, 113] width 667 height 25
select select "271"
click at [182, 101] on select "- КТ, вул. Регенераторна, 4 КТ2, просп. [STREET_ADDRESS] [STREET_ADDRESS] [PERS…" at bounding box center [515, 113] width 667 height 25
select select
click at [266, 156] on span "Квартира" at bounding box center [854, 161] width 1327 height 13
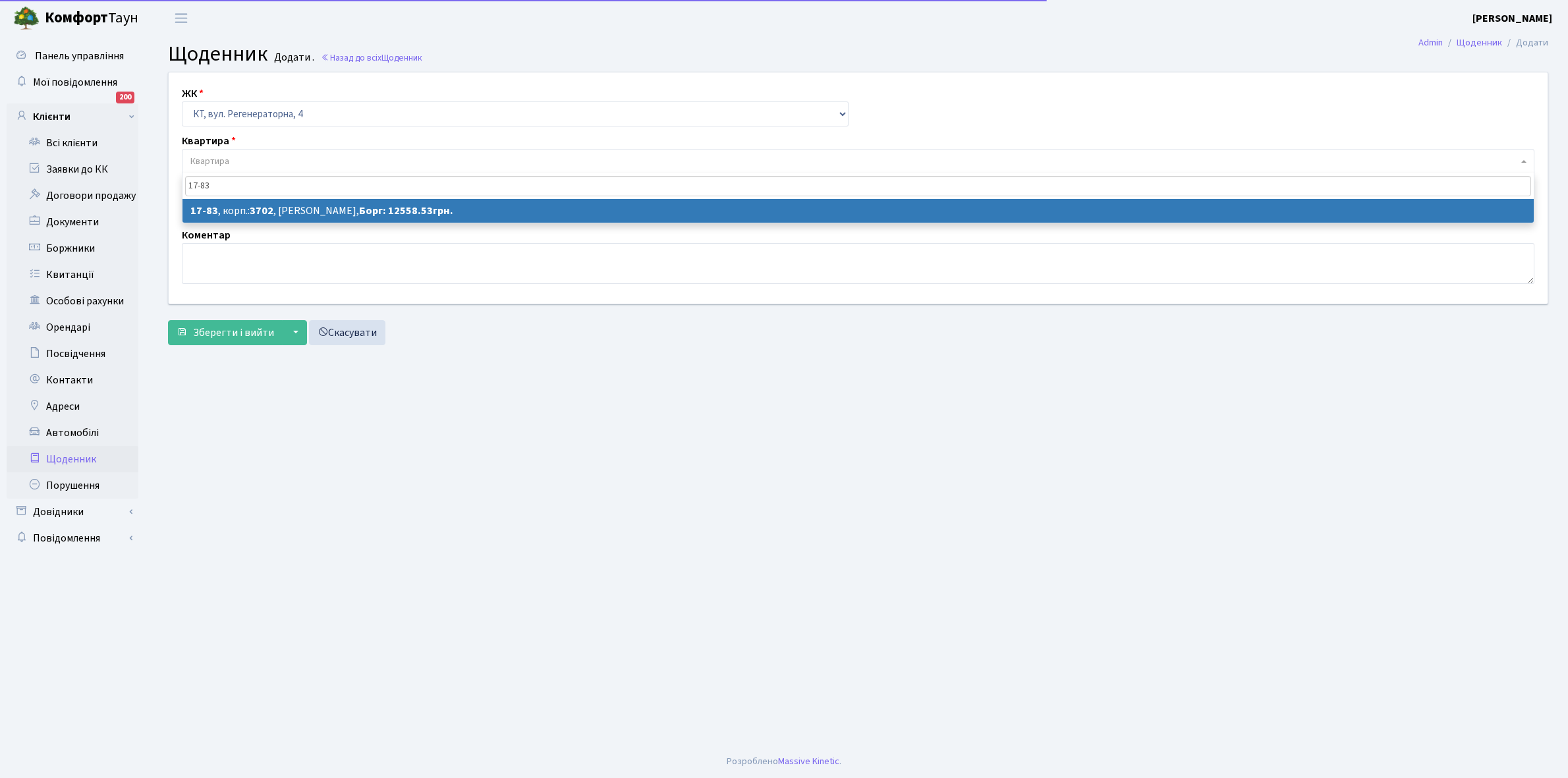
type input "17-83"
select select "9037"
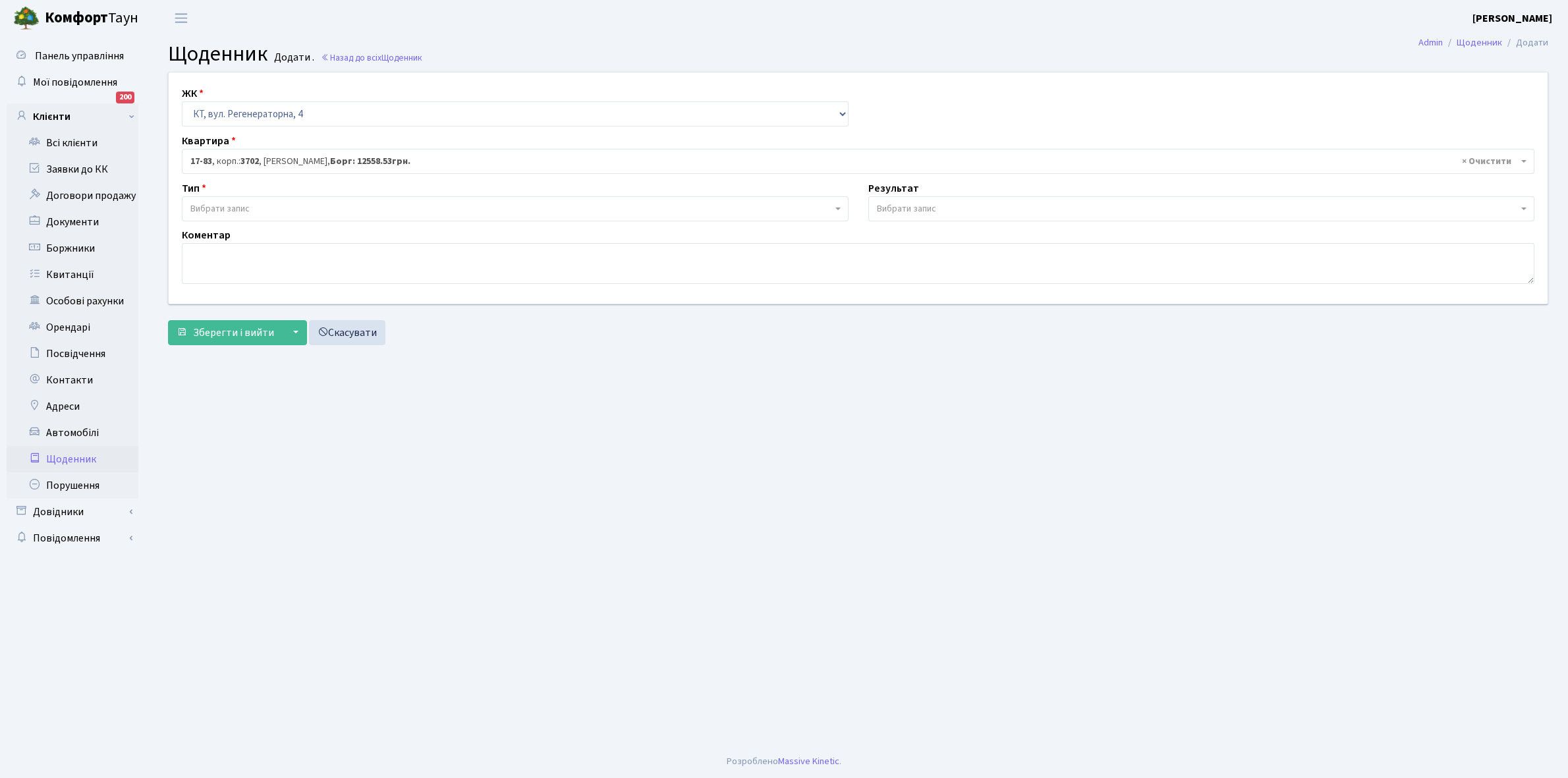
click at [262, 204] on span "Вибрати запис" at bounding box center [511, 209] width 641 height 13
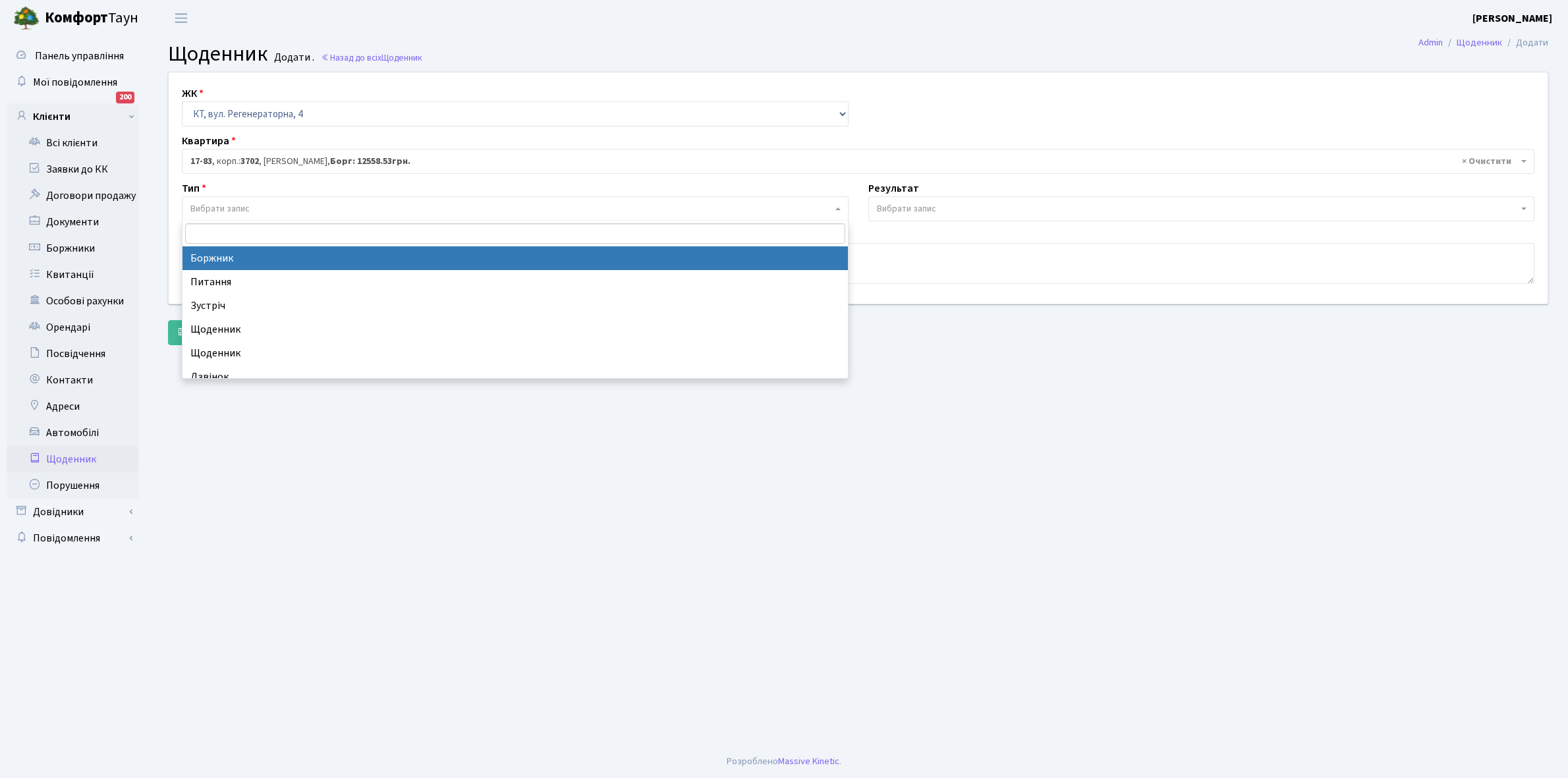
select select "189"
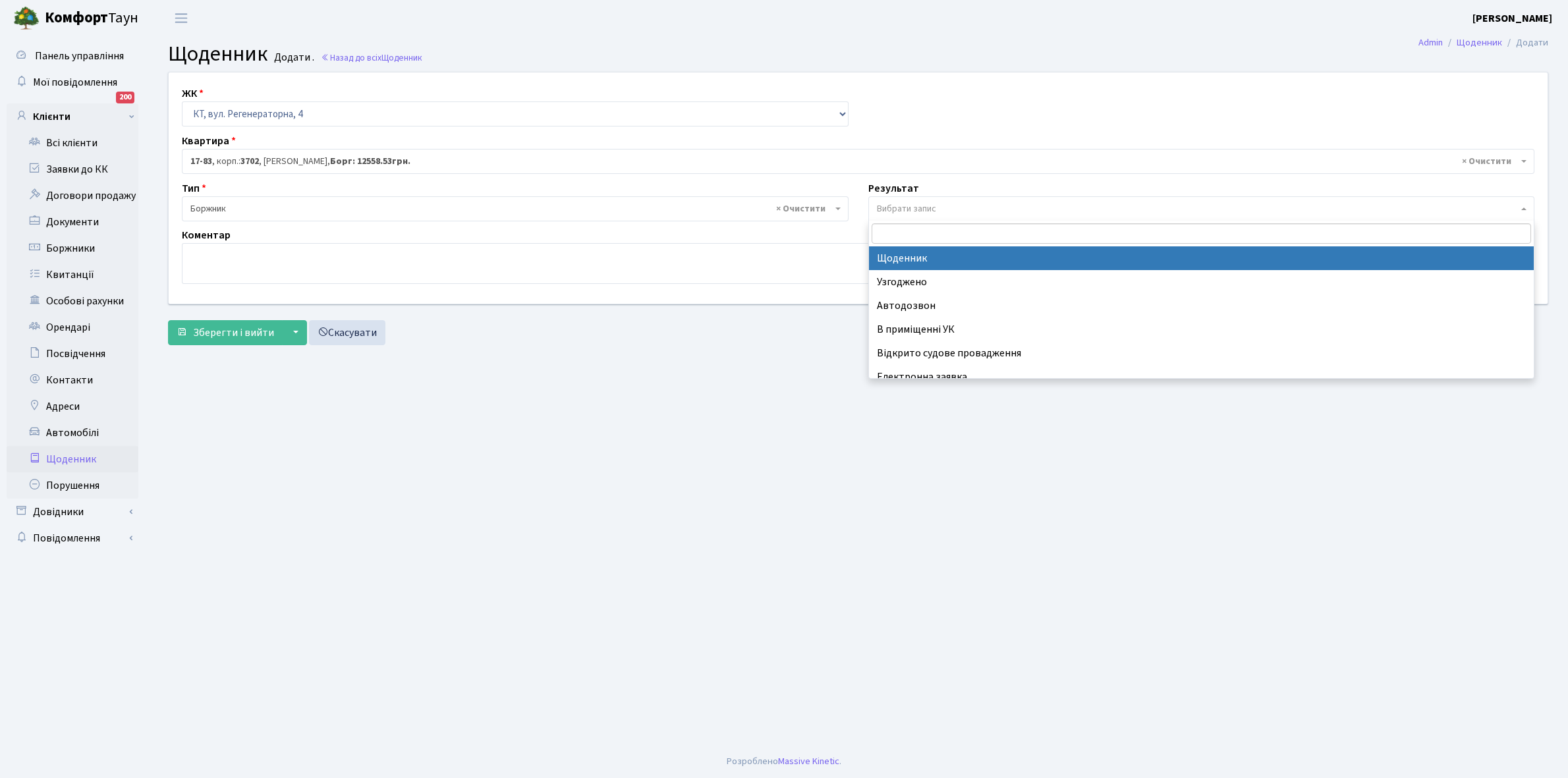
click at [893, 207] on span "Вибрати запис" at bounding box center [906, 209] width 59 height 13
select select "14"
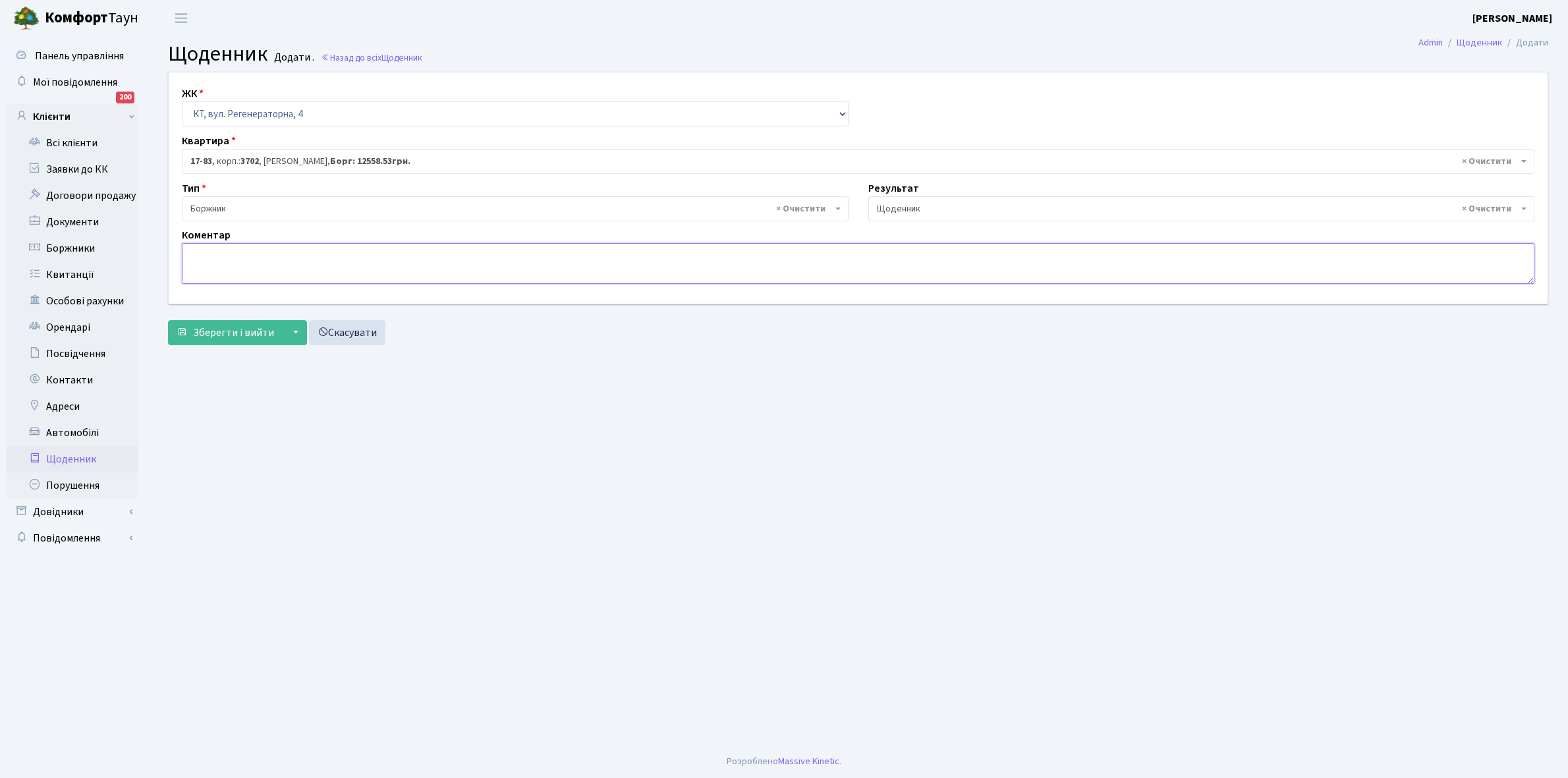
click at [193, 263] on textarea at bounding box center [859, 263] width 1353 height 40
type textarea "Відключена ЕЕ"
click at [214, 334] on span "Зберегти і вийти" at bounding box center [233, 333] width 81 height 15
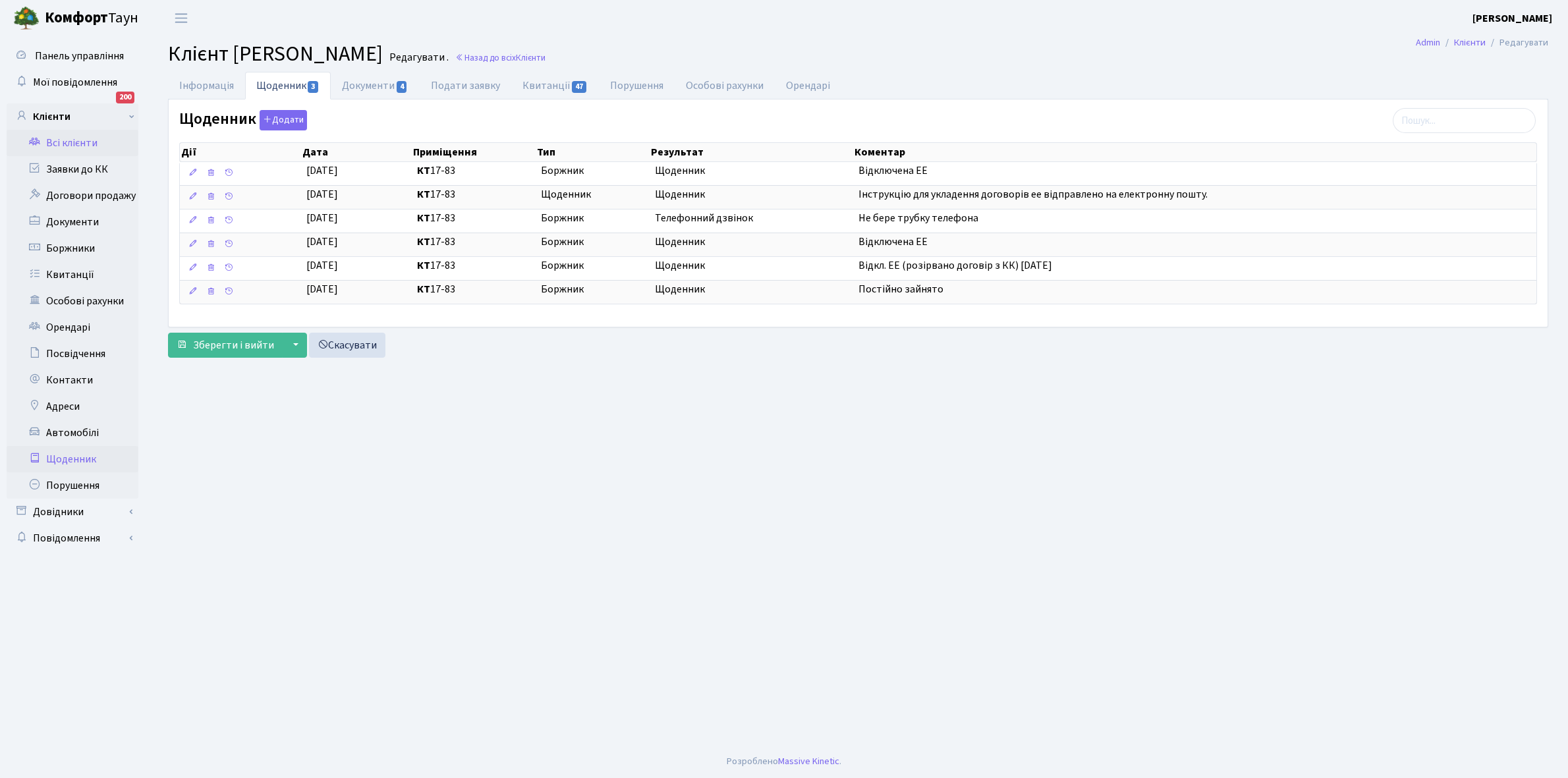
click at [67, 455] on link "Щоденник" at bounding box center [72, 459] width 132 height 27
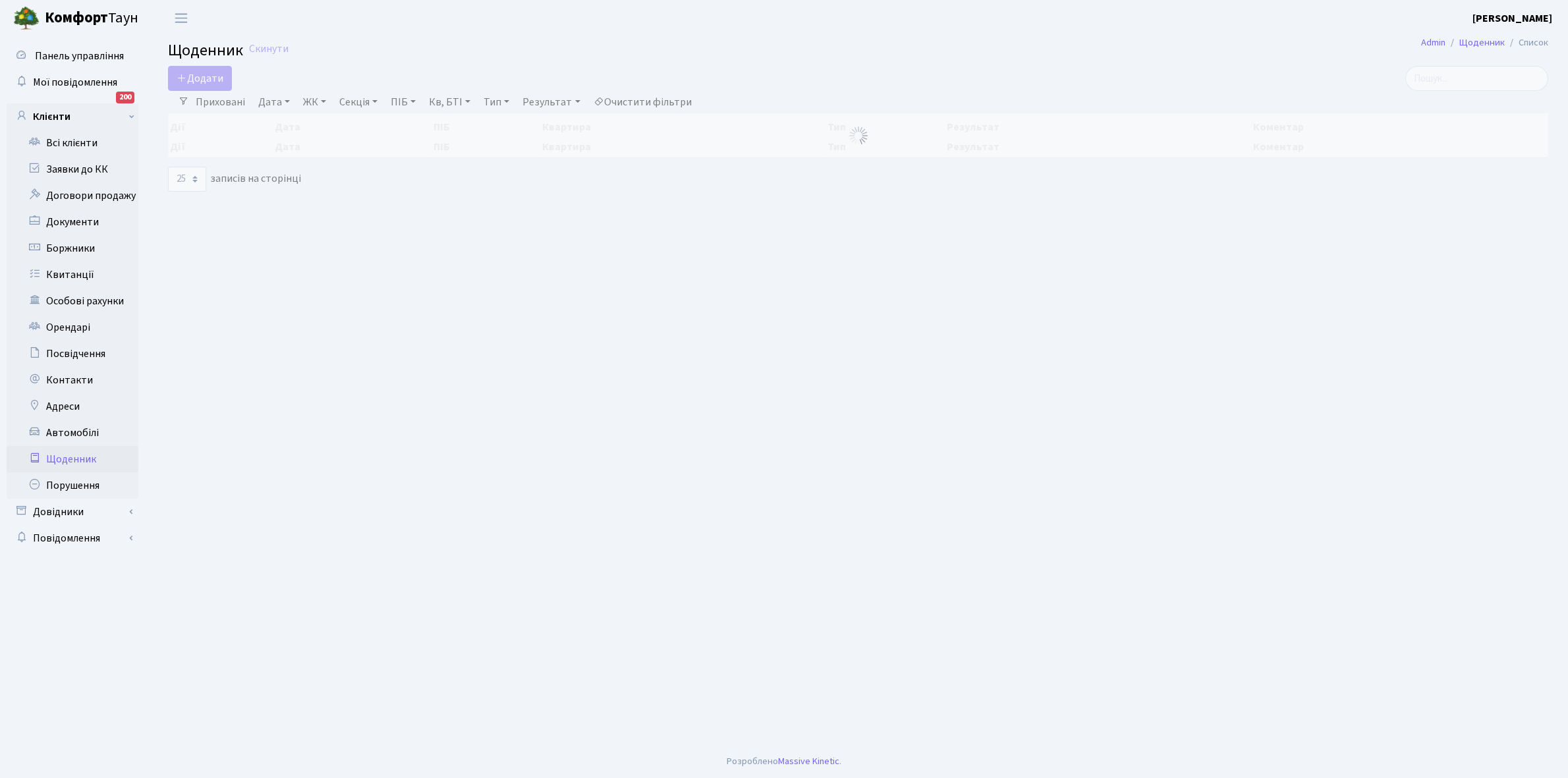
select select "25"
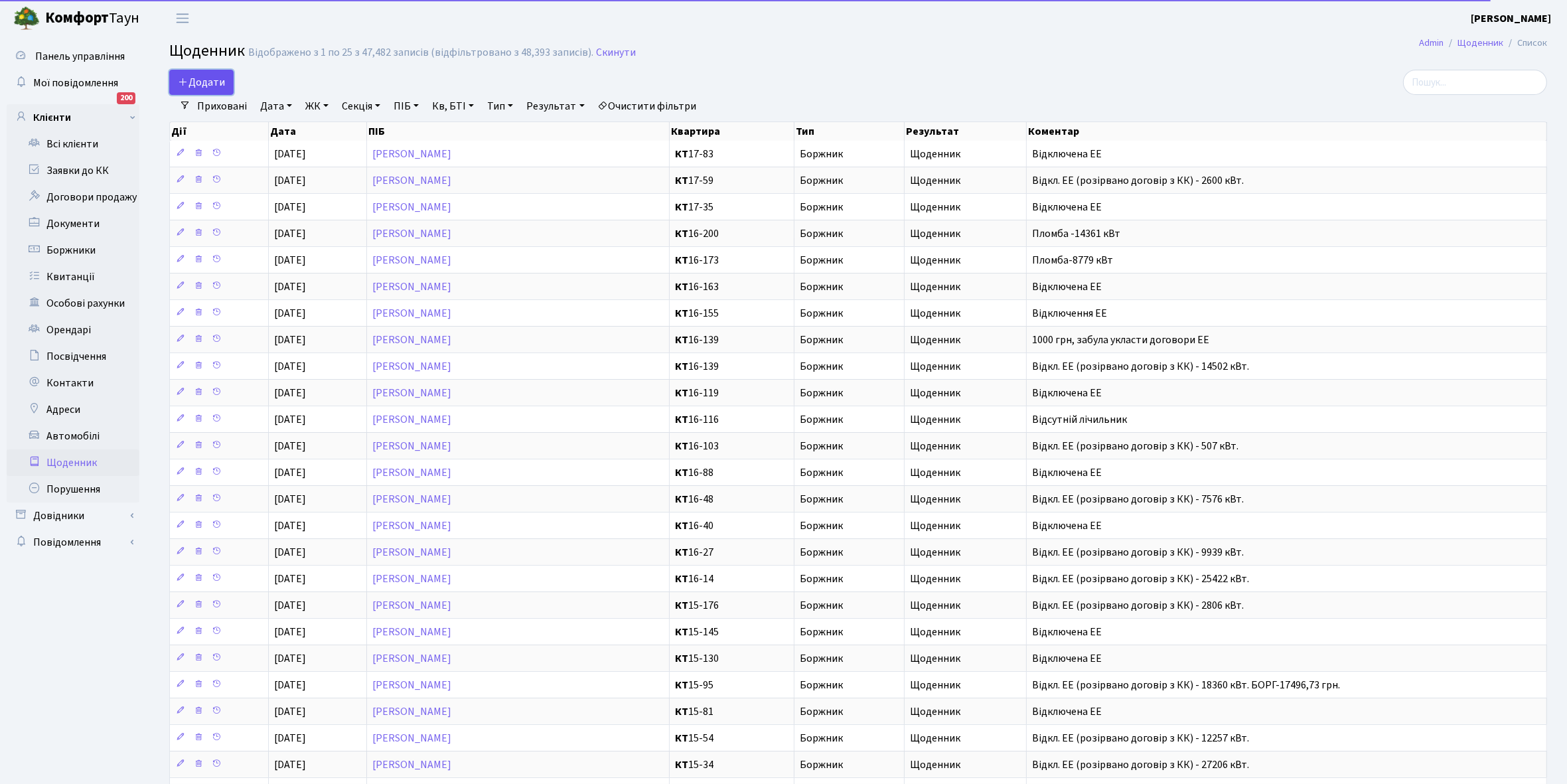
click at [208, 75] on span "Додати" at bounding box center [202, 82] width 47 height 15
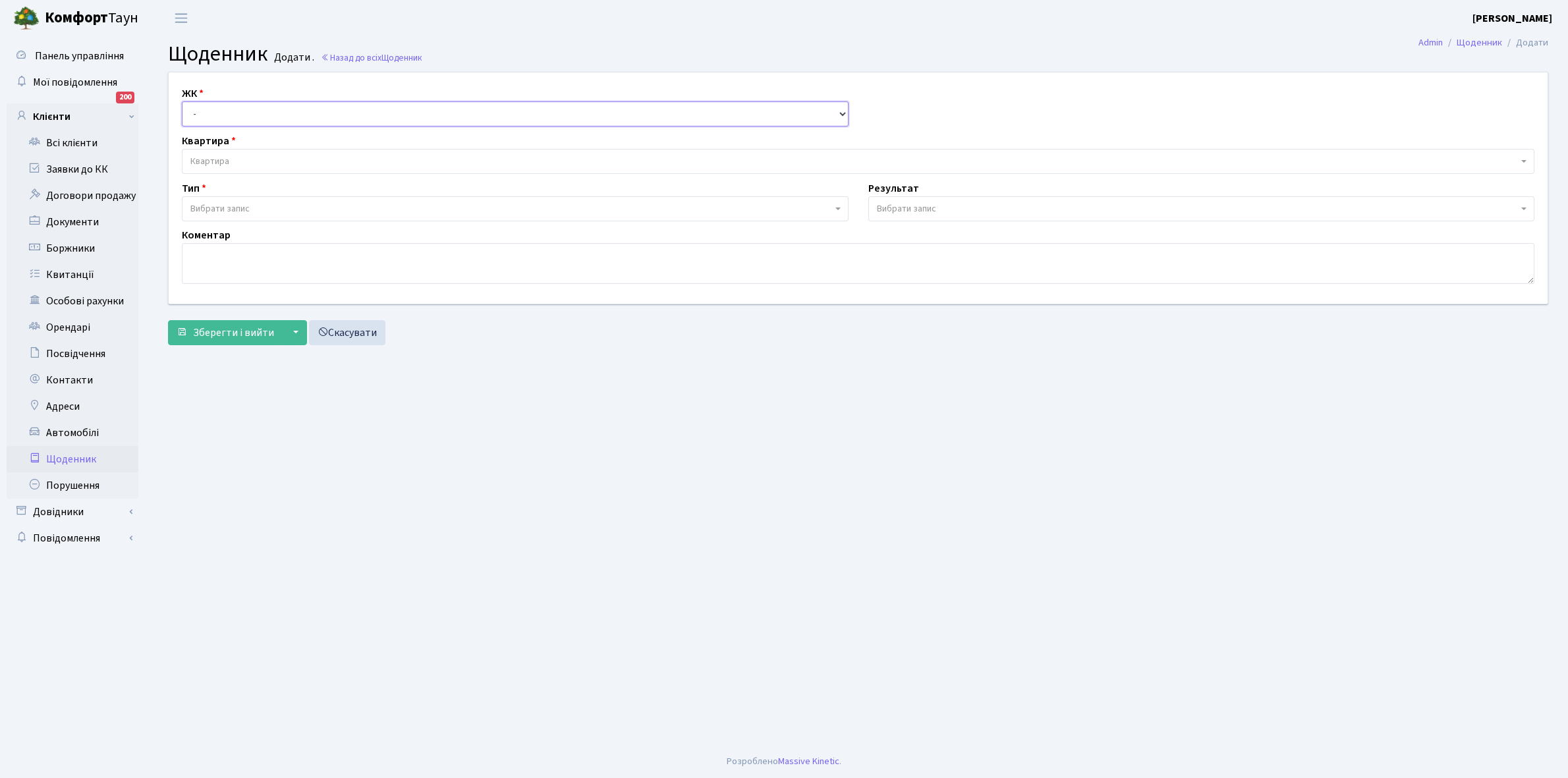
click at [224, 108] on select "- КТ, вул. Регенераторна, 4 КТ2, просп. Соборності, 17 КТ3, вул. Березнева, 16 …" at bounding box center [515, 113] width 667 height 25
select select "271"
click at [182, 101] on select "- КТ, вул. Регенераторна, 4 КТ2, просп. Соборності, 17 КТ3, вул. Березнева, 16 …" at bounding box center [515, 113] width 667 height 25
select select
click at [236, 155] on span "Квартира" at bounding box center [854, 161] width 1327 height 13
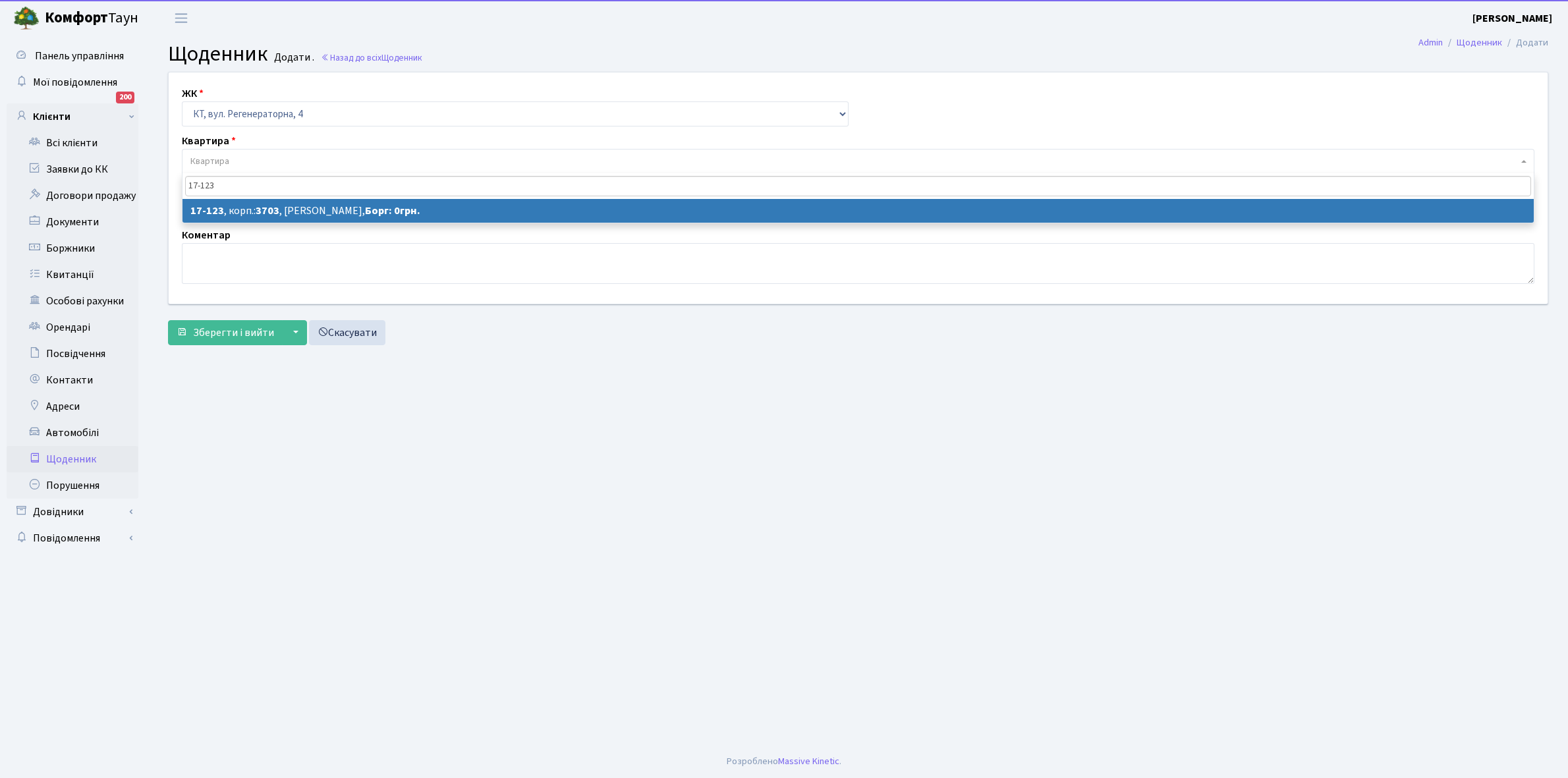
type input "17-123"
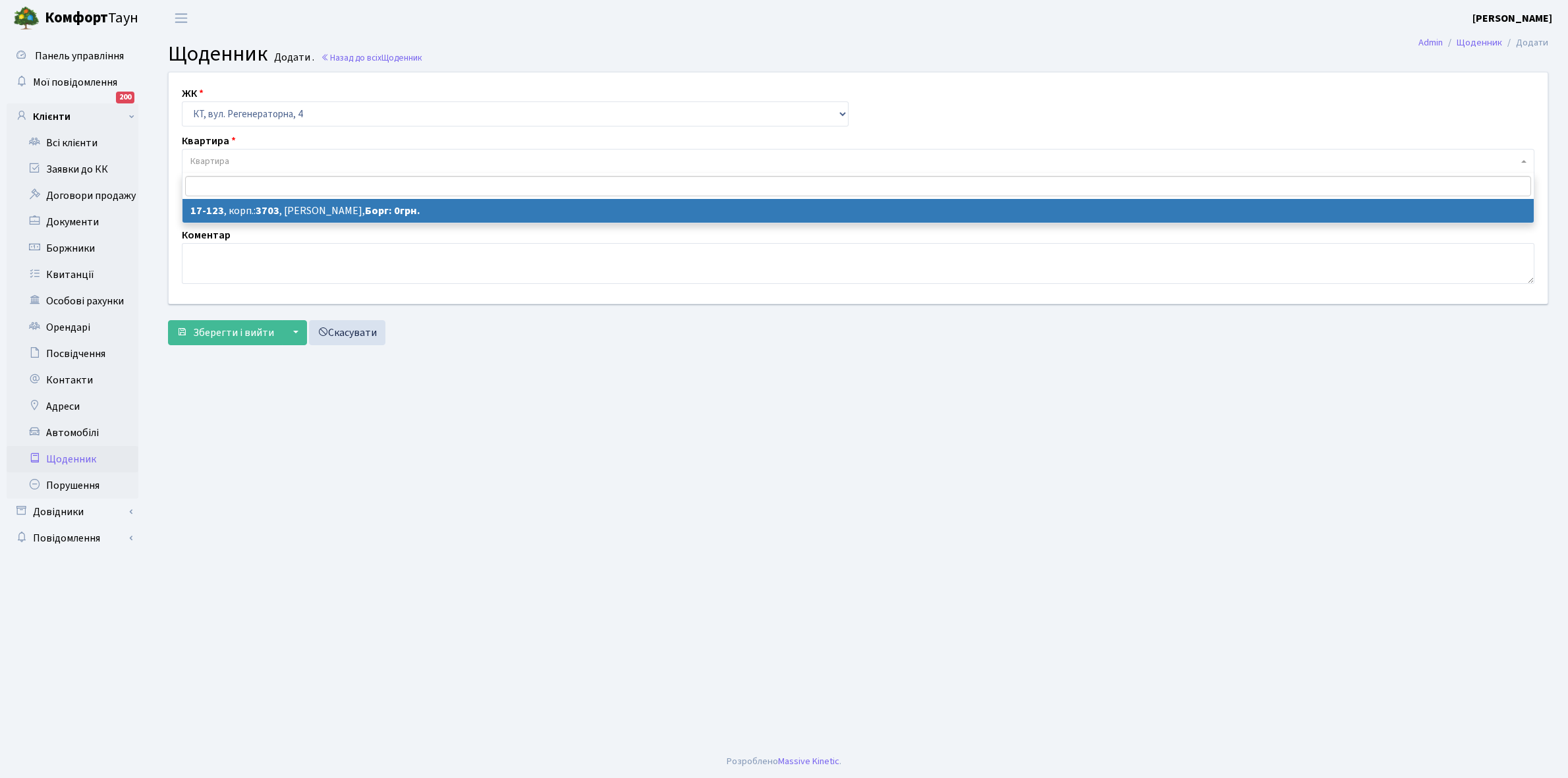
select select "9077"
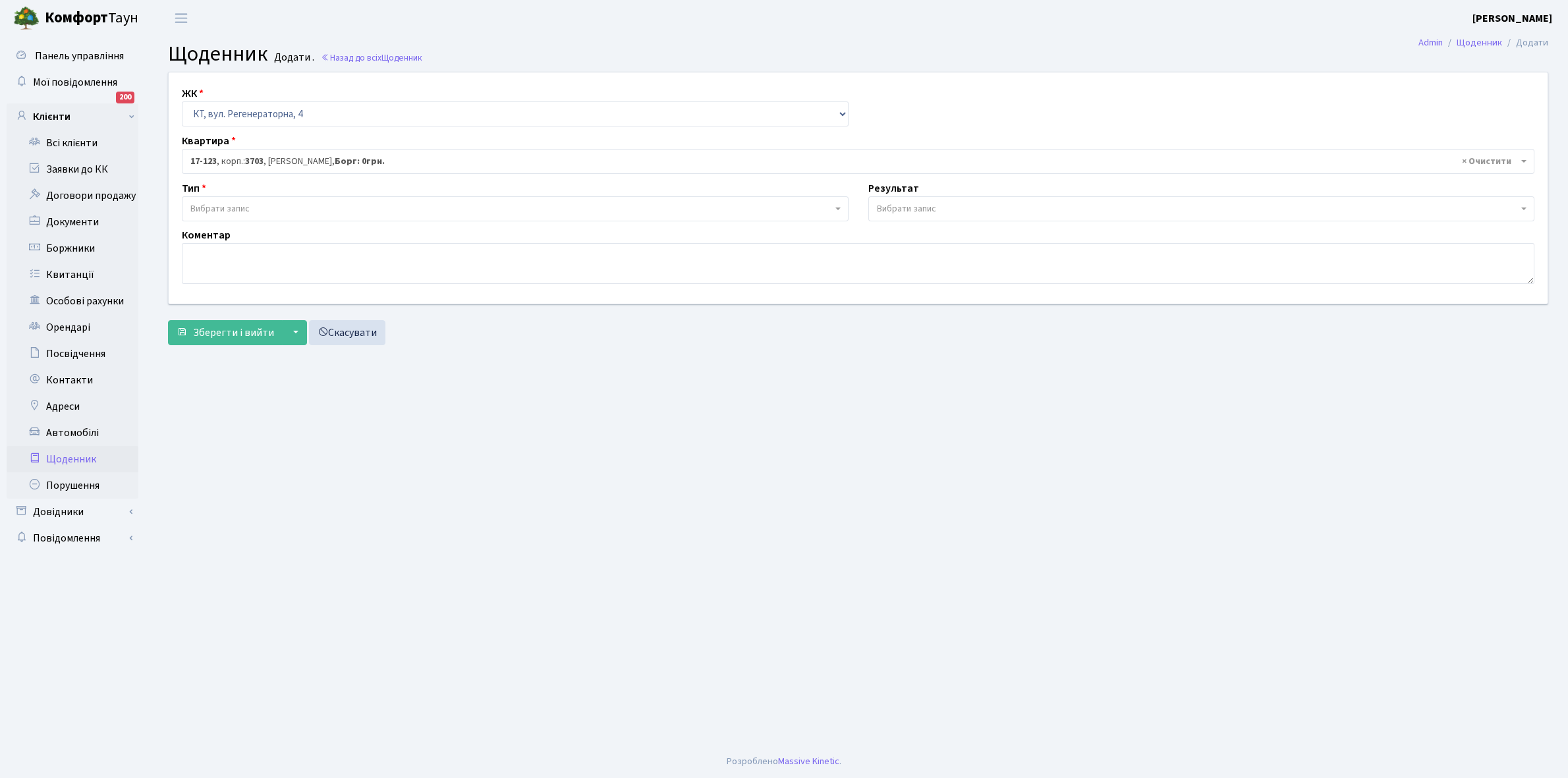
click at [294, 207] on span "Вибрати запис" at bounding box center [511, 209] width 641 height 13
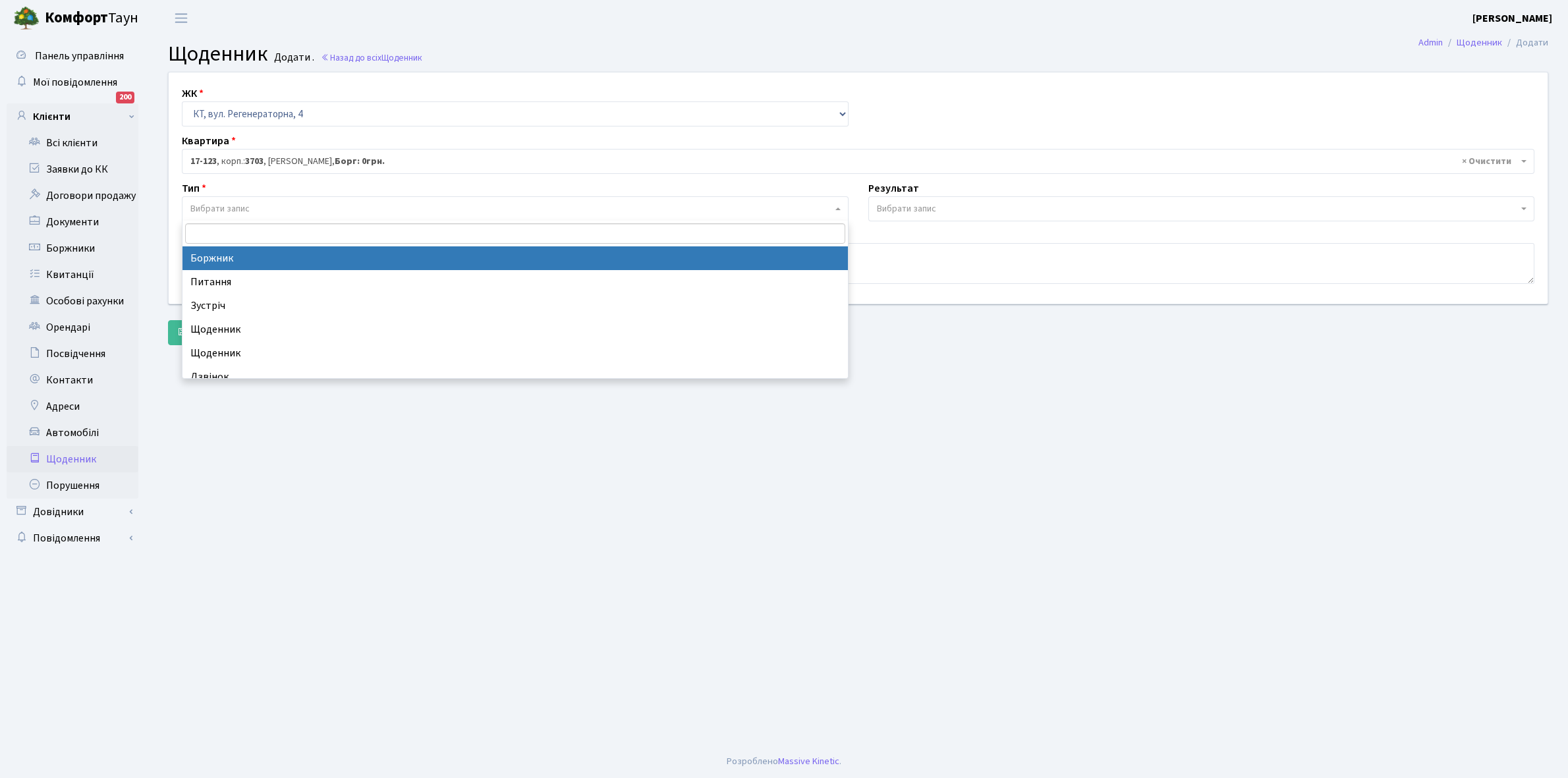
select select "189"
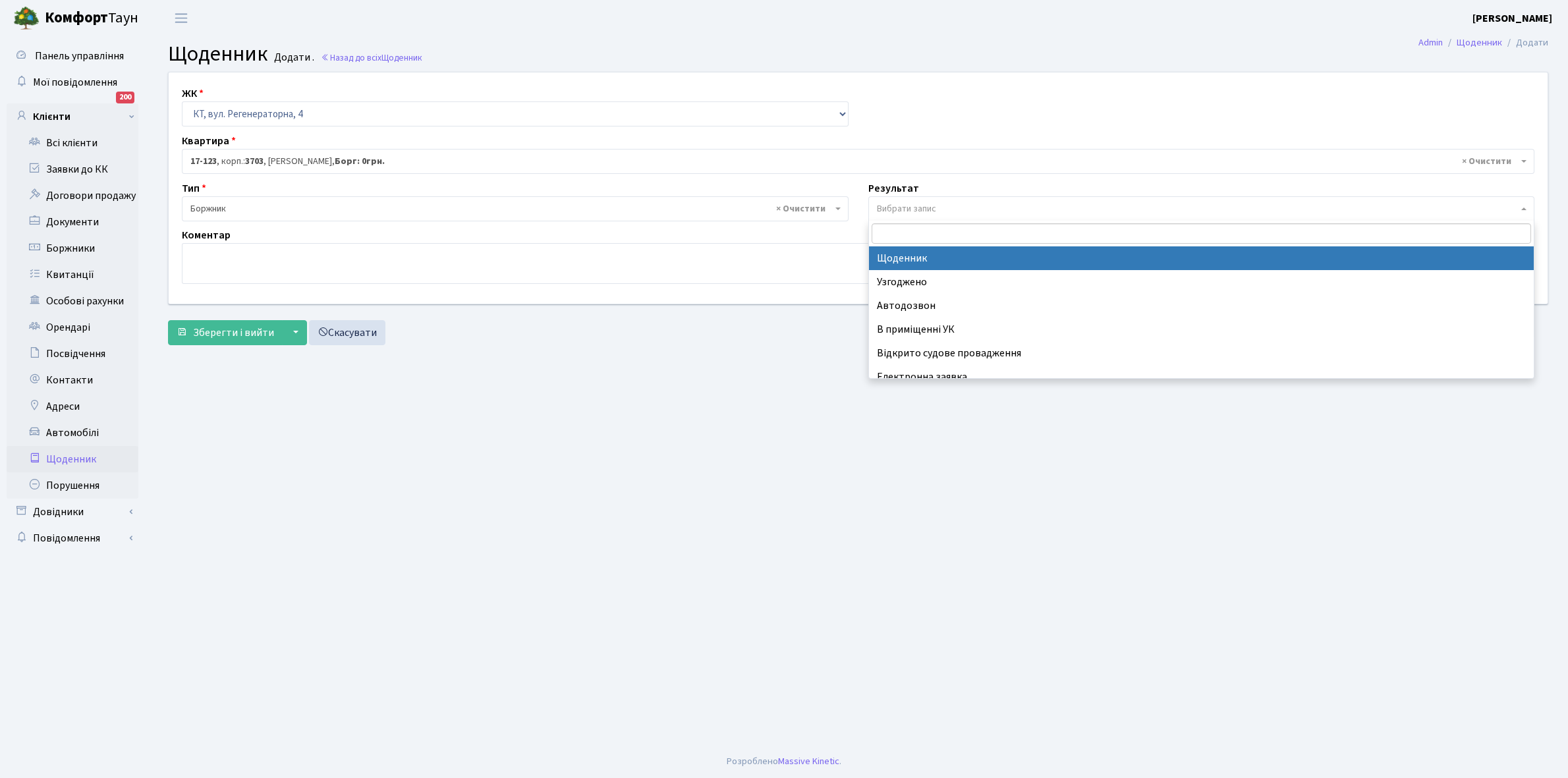
click at [936, 208] on span "Вибрати запис" at bounding box center [906, 209] width 59 height 13
select select "14"
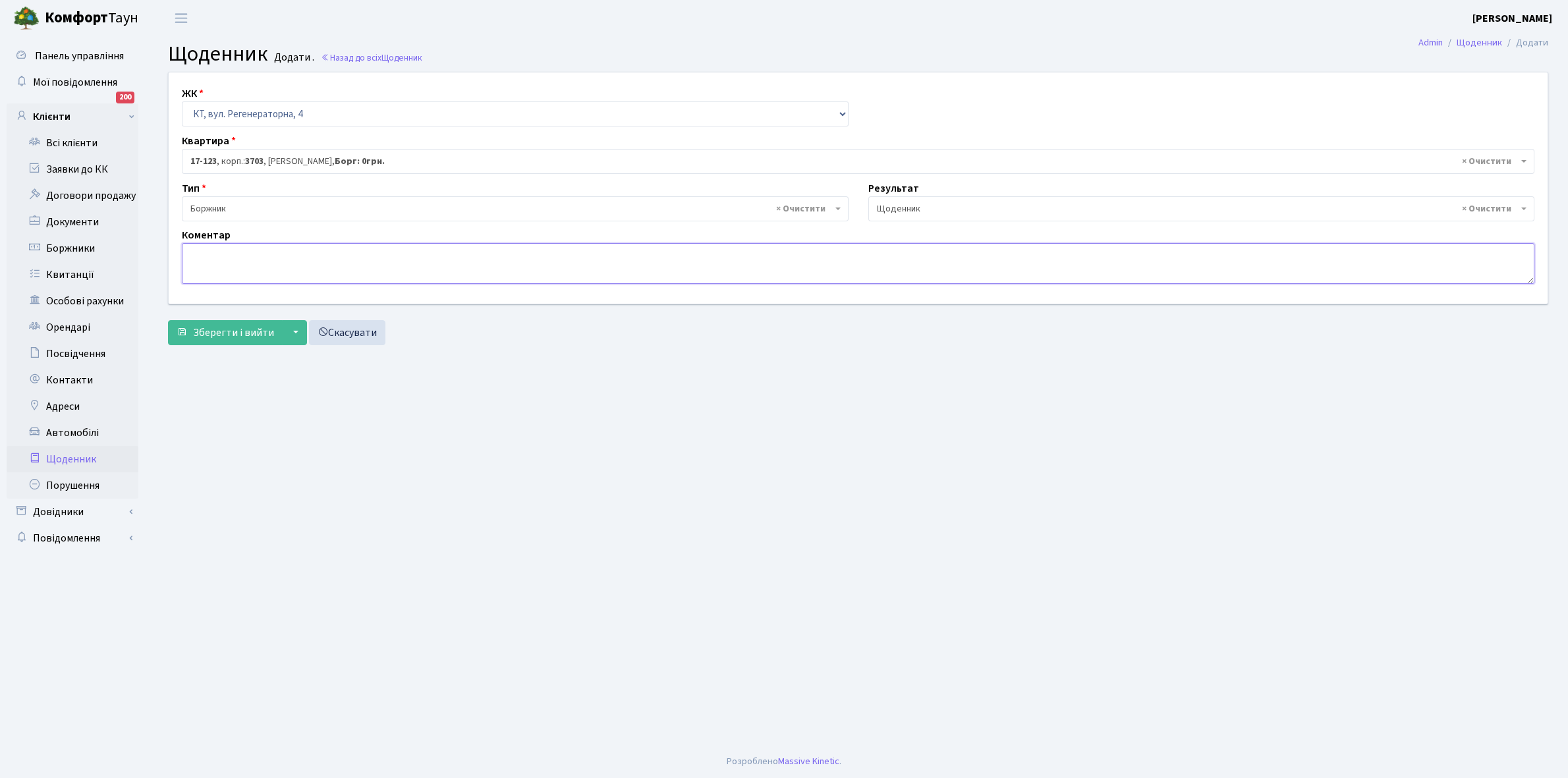
click at [237, 260] on textarea at bounding box center [859, 263] width 1353 height 40
type textarea "Відключена ЕЕ"
click at [251, 327] on span "Зберегти і вийти" at bounding box center [233, 333] width 81 height 15
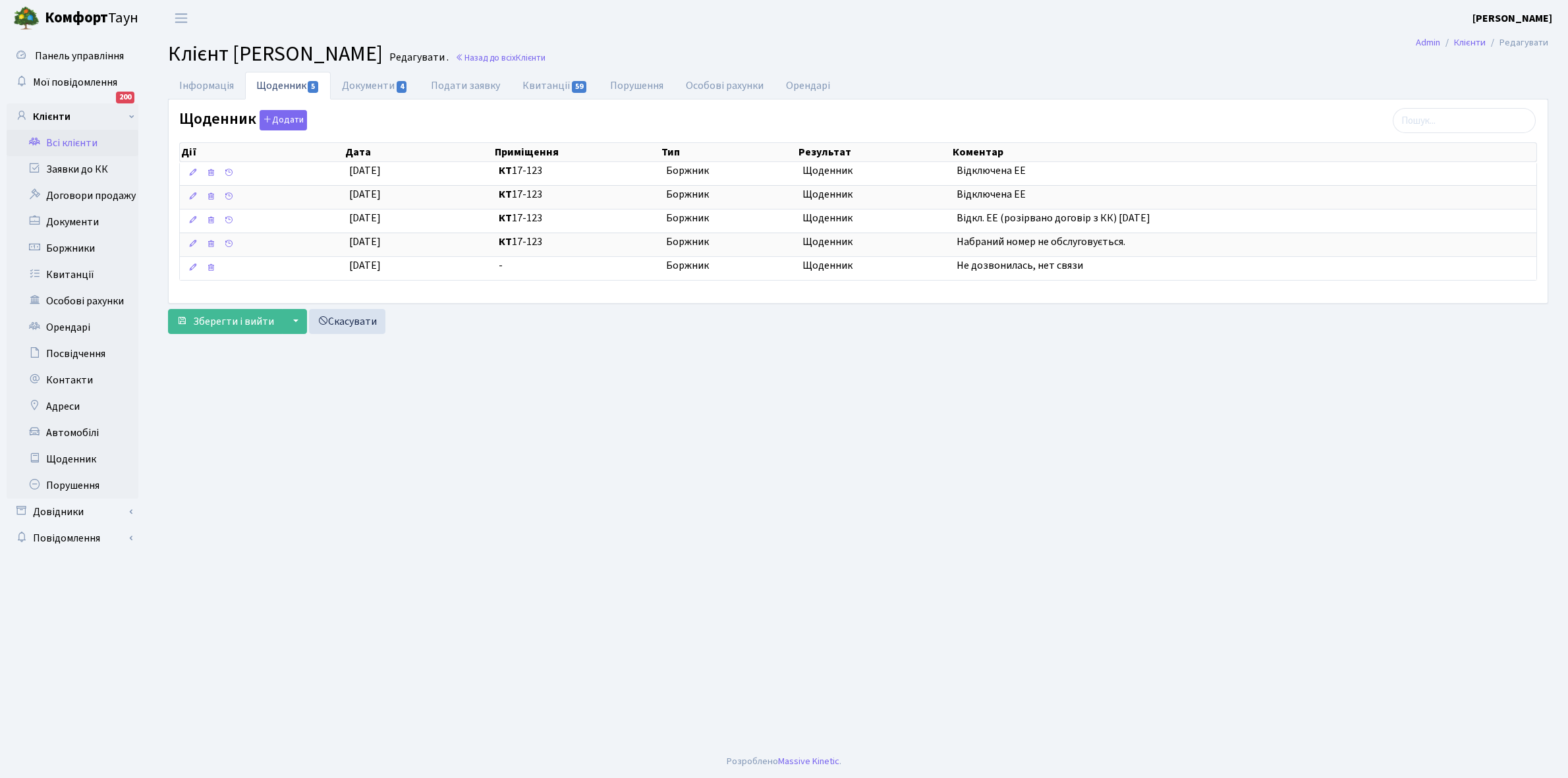
click at [70, 140] on link "Всі клієнти" at bounding box center [72, 142] width 132 height 27
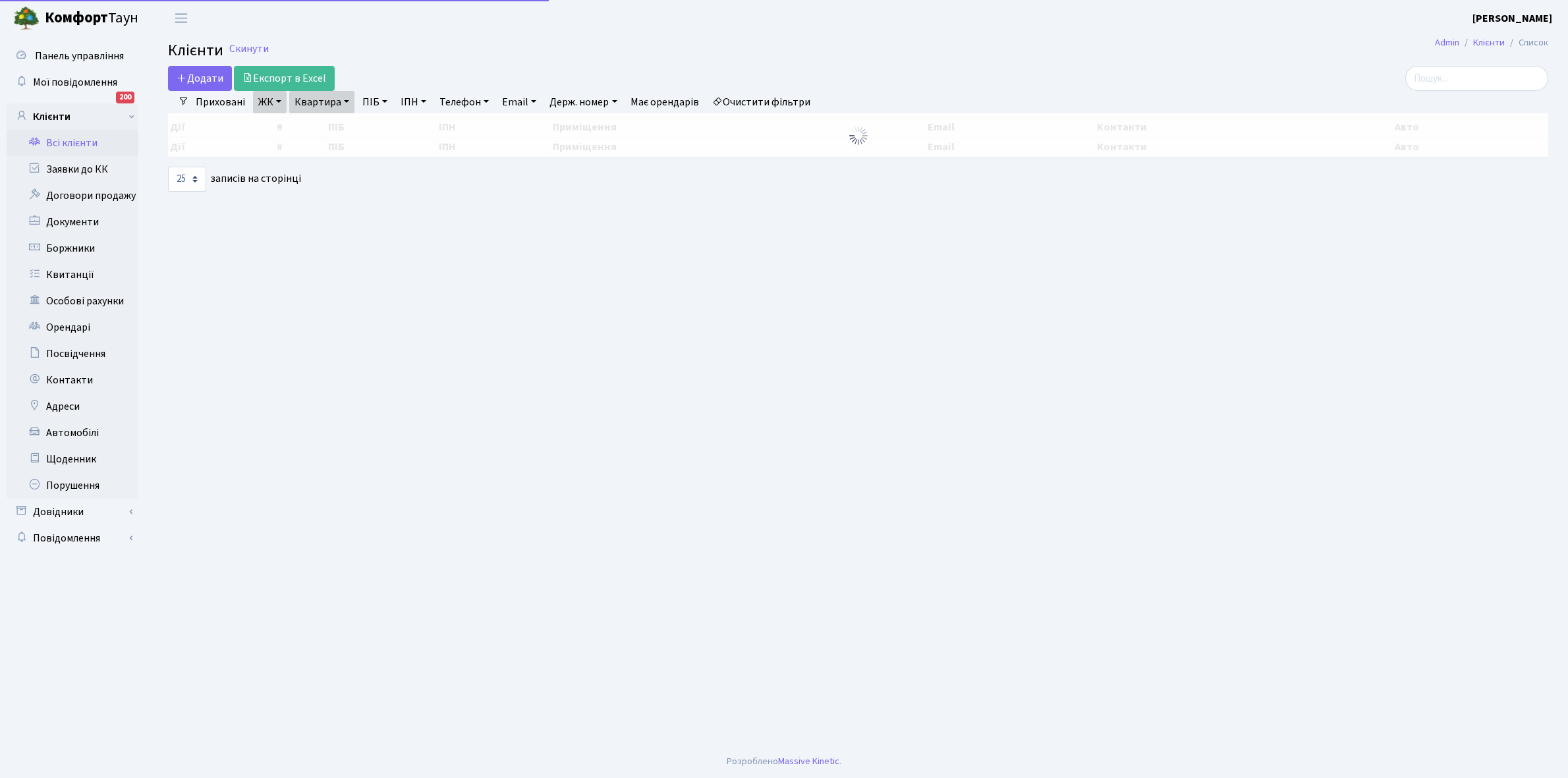
select select "25"
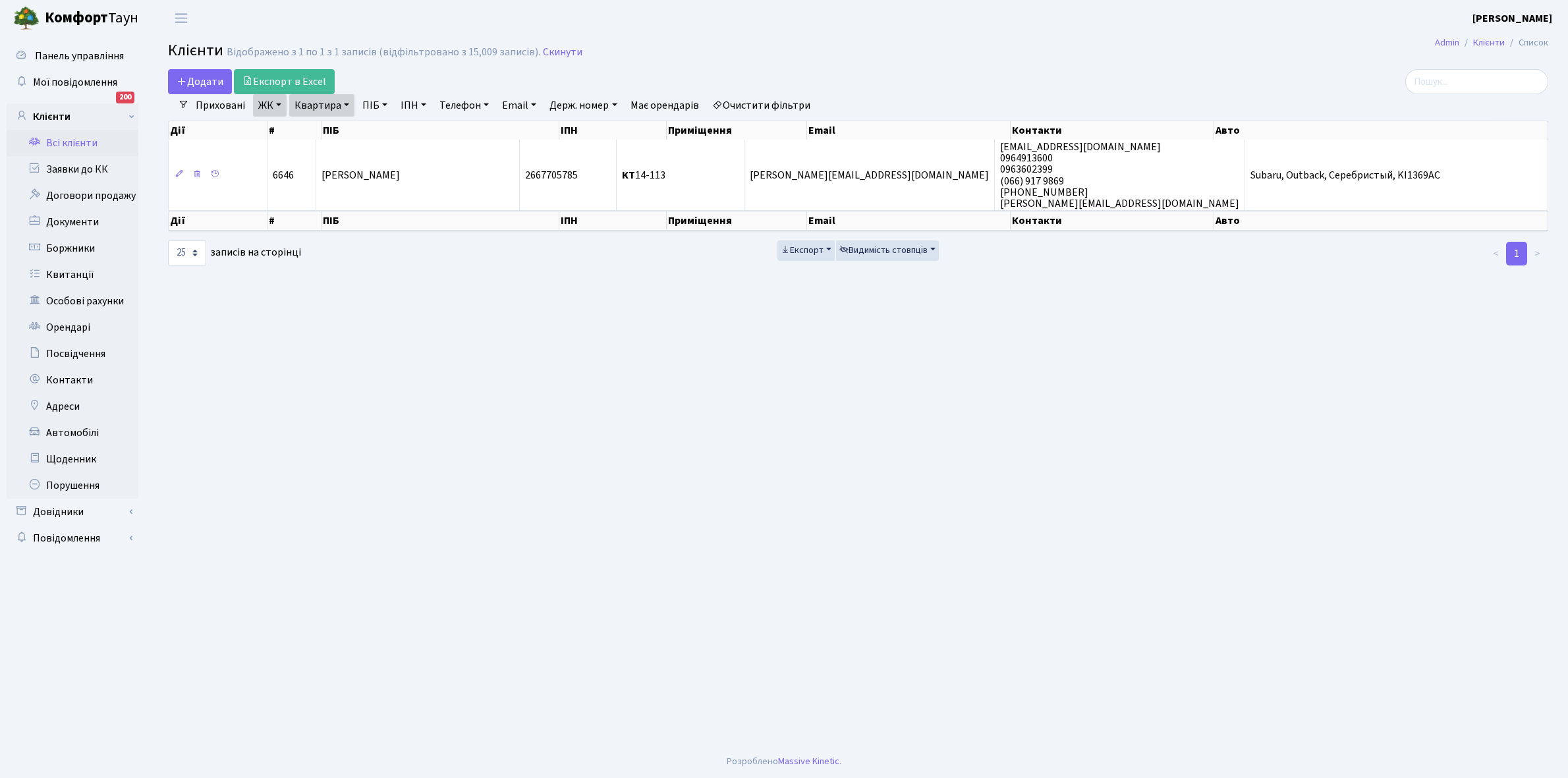
click at [782, 100] on link "Очистити фільтри" at bounding box center [761, 105] width 109 height 23
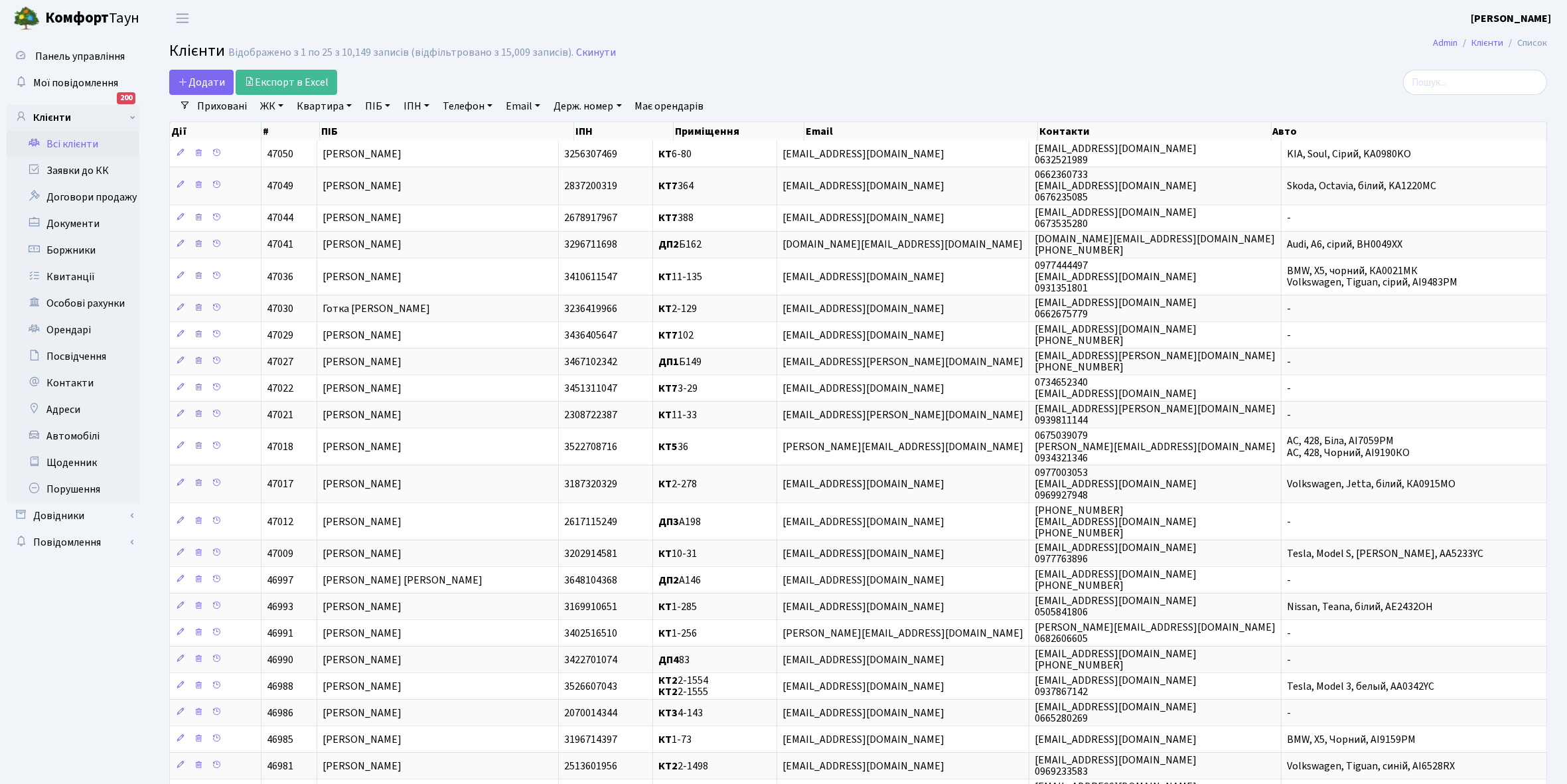
click at [279, 106] on link "ЖК" at bounding box center [271, 106] width 33 height 23
click at [300, 149] on li "КТ, вул. Регенераторна, 4" at bounding box center [338, 152] width 161 height 23
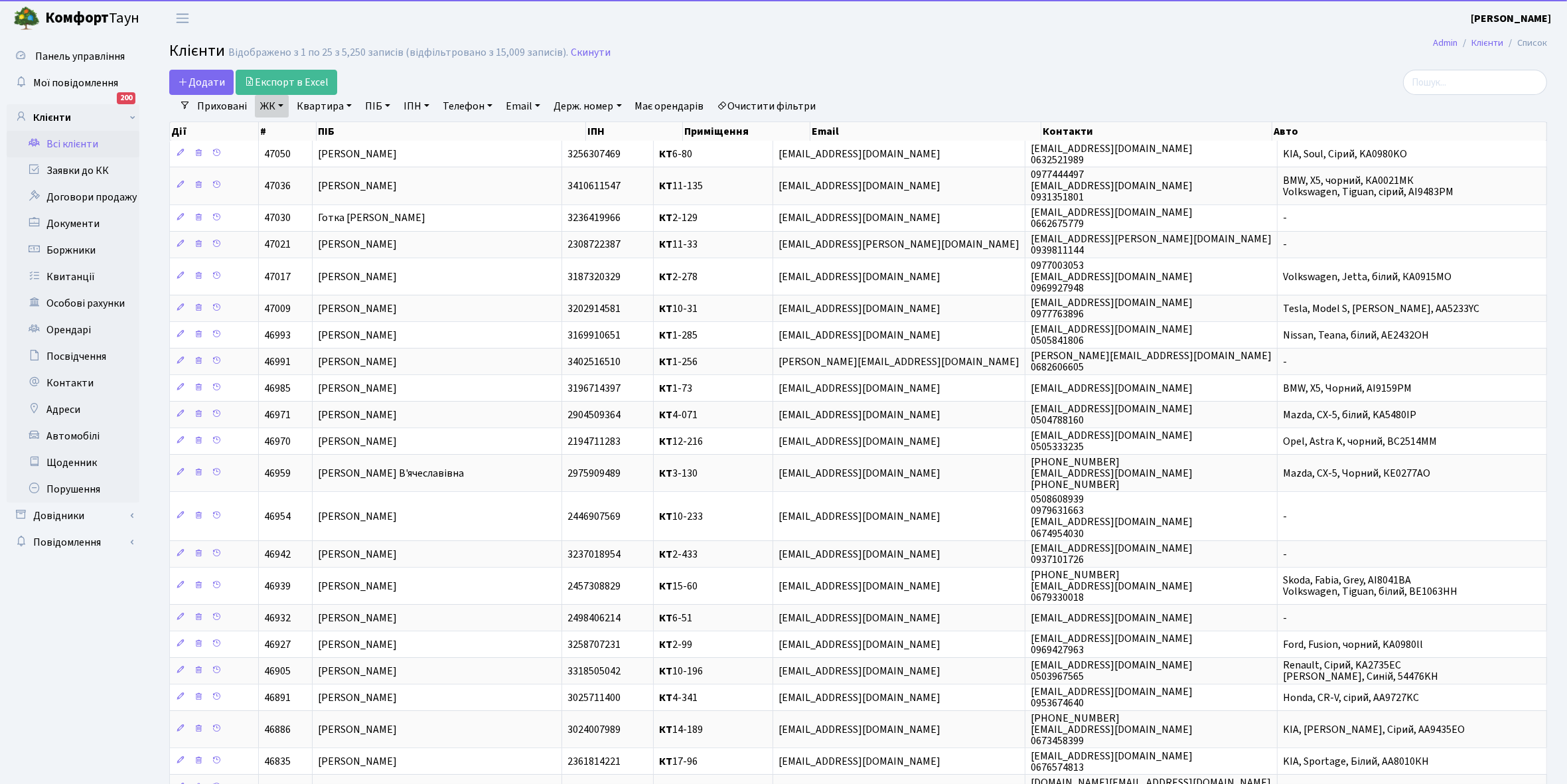
click at [347, 101] on link "Квартира" at bounding box center [324, 106] width 66 height 23
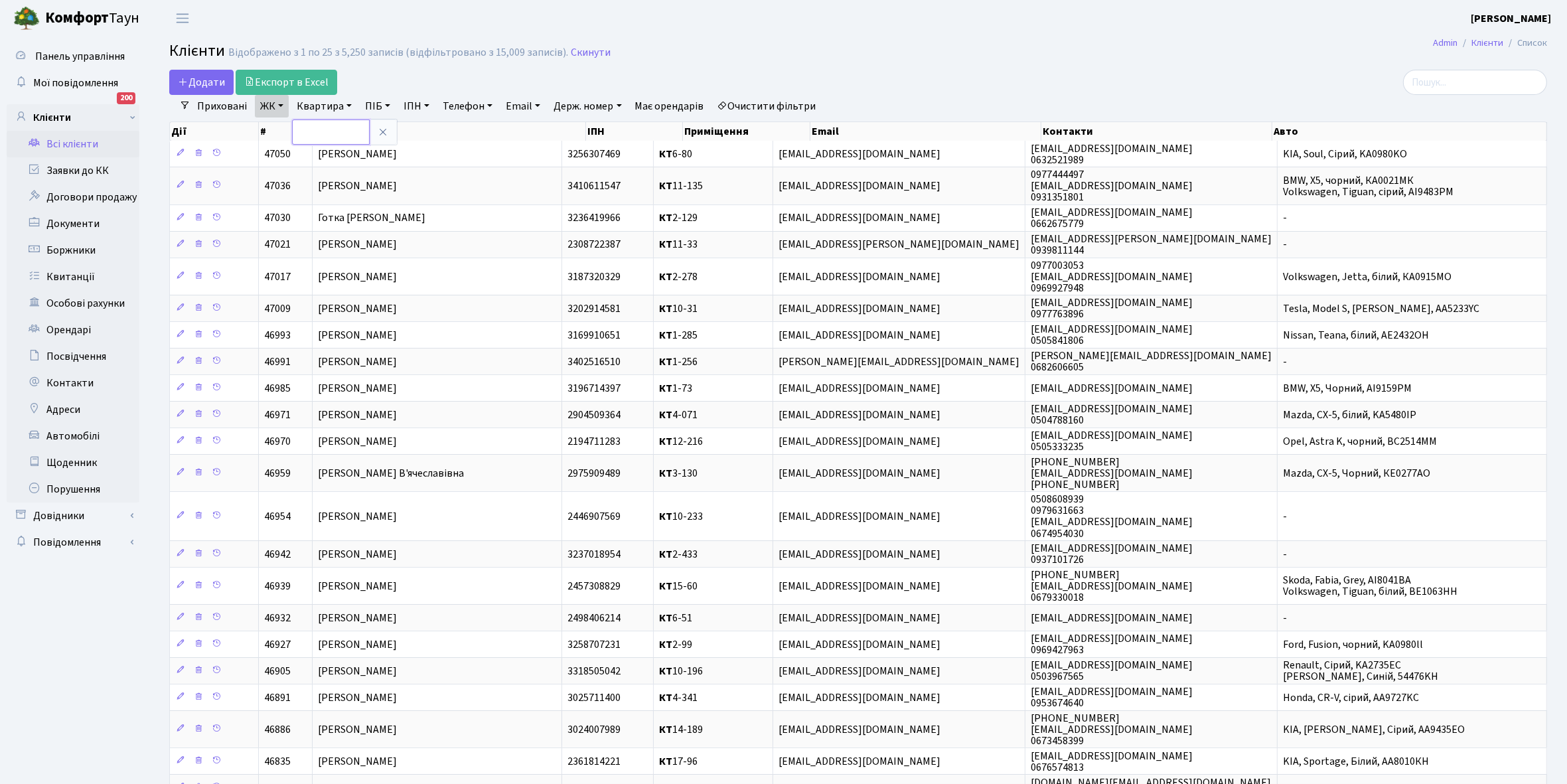
click at [339, 130] on input "text" at bounding box center [331, 131] width 78 height 25
type input "16-173"
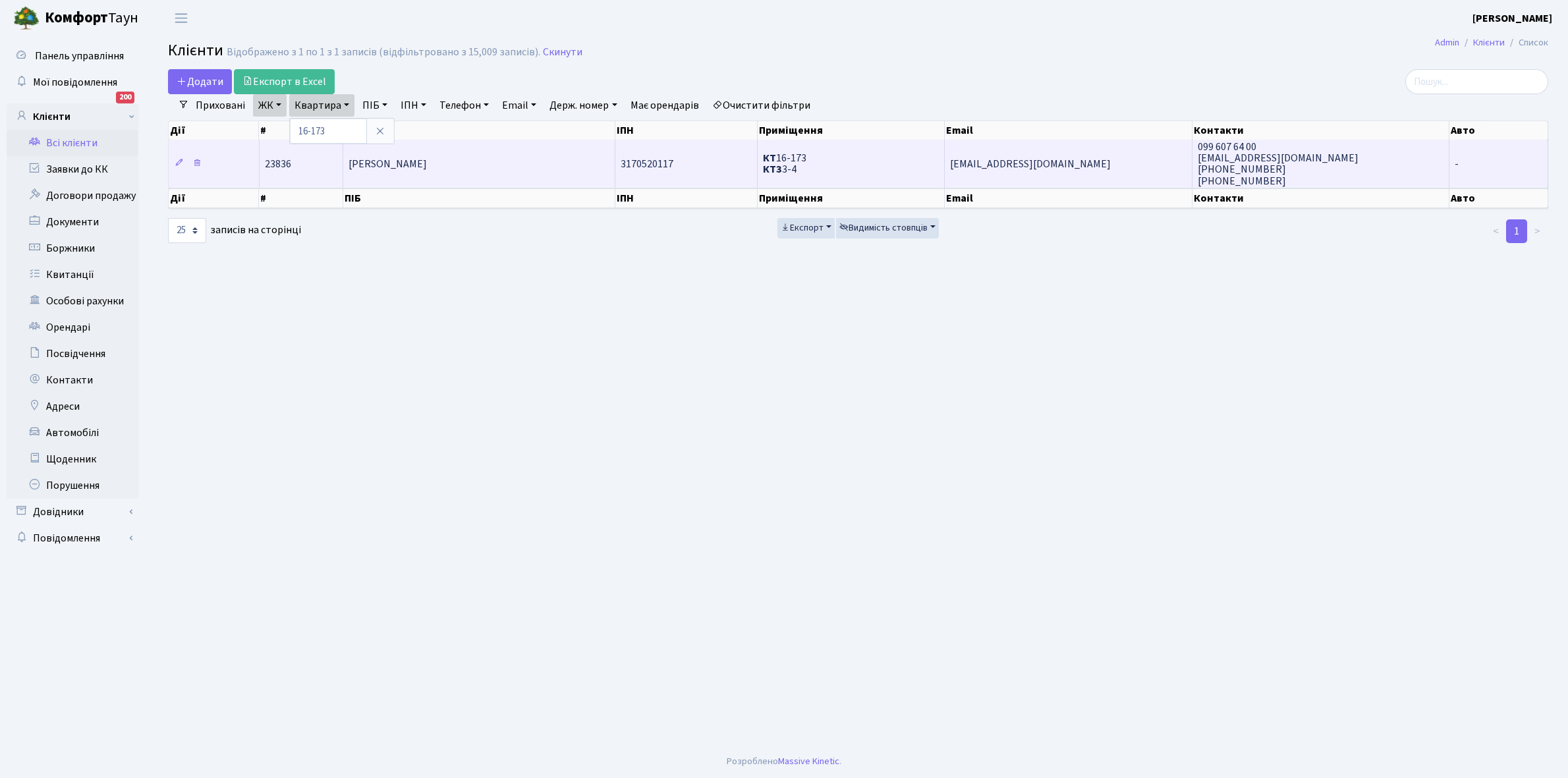
click at [482, 157] on td "[PERSON_NAME]" at bounding box center [479, 163] width 272 height 48
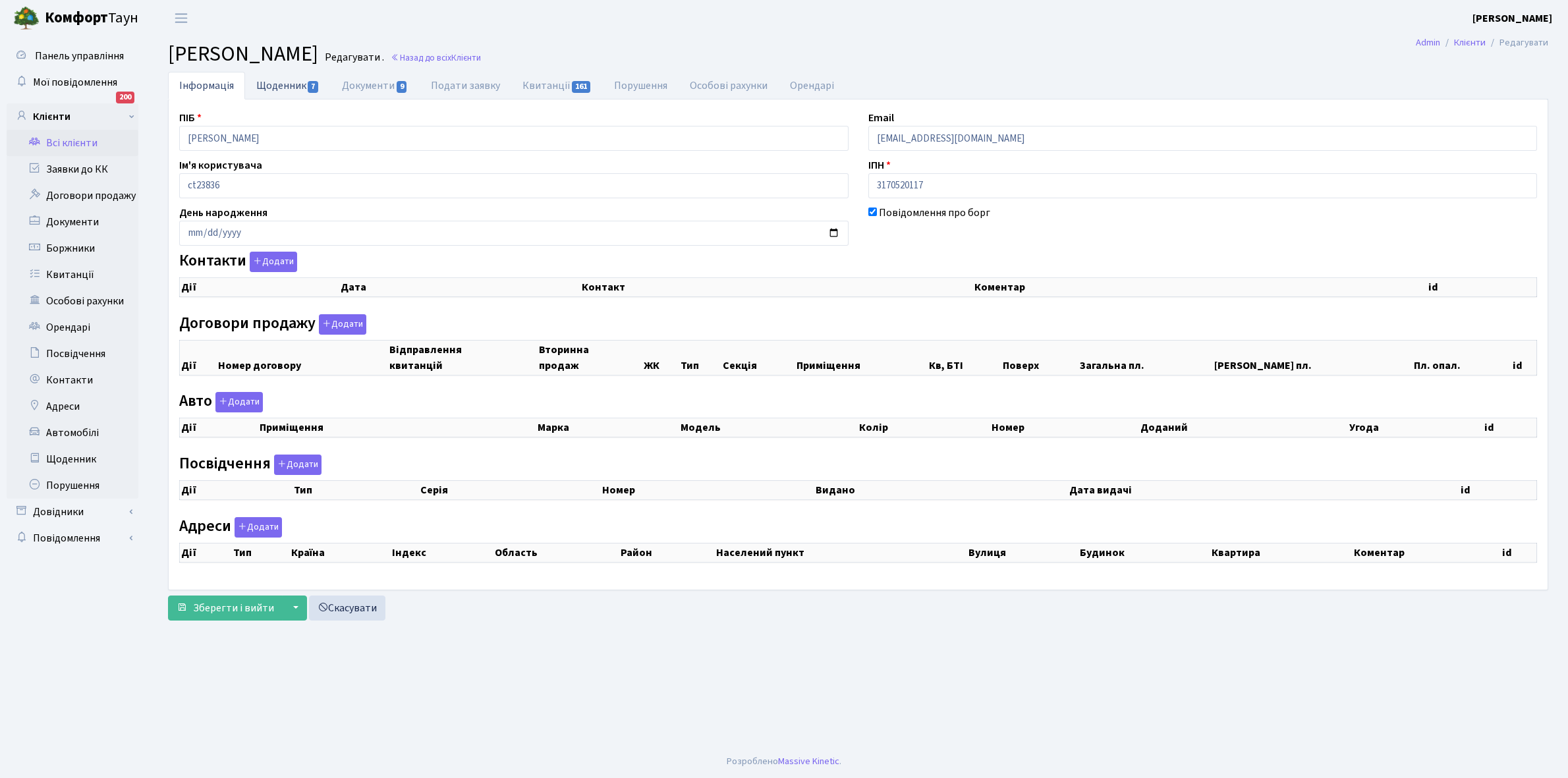
checkbox input "true"
select select "25"
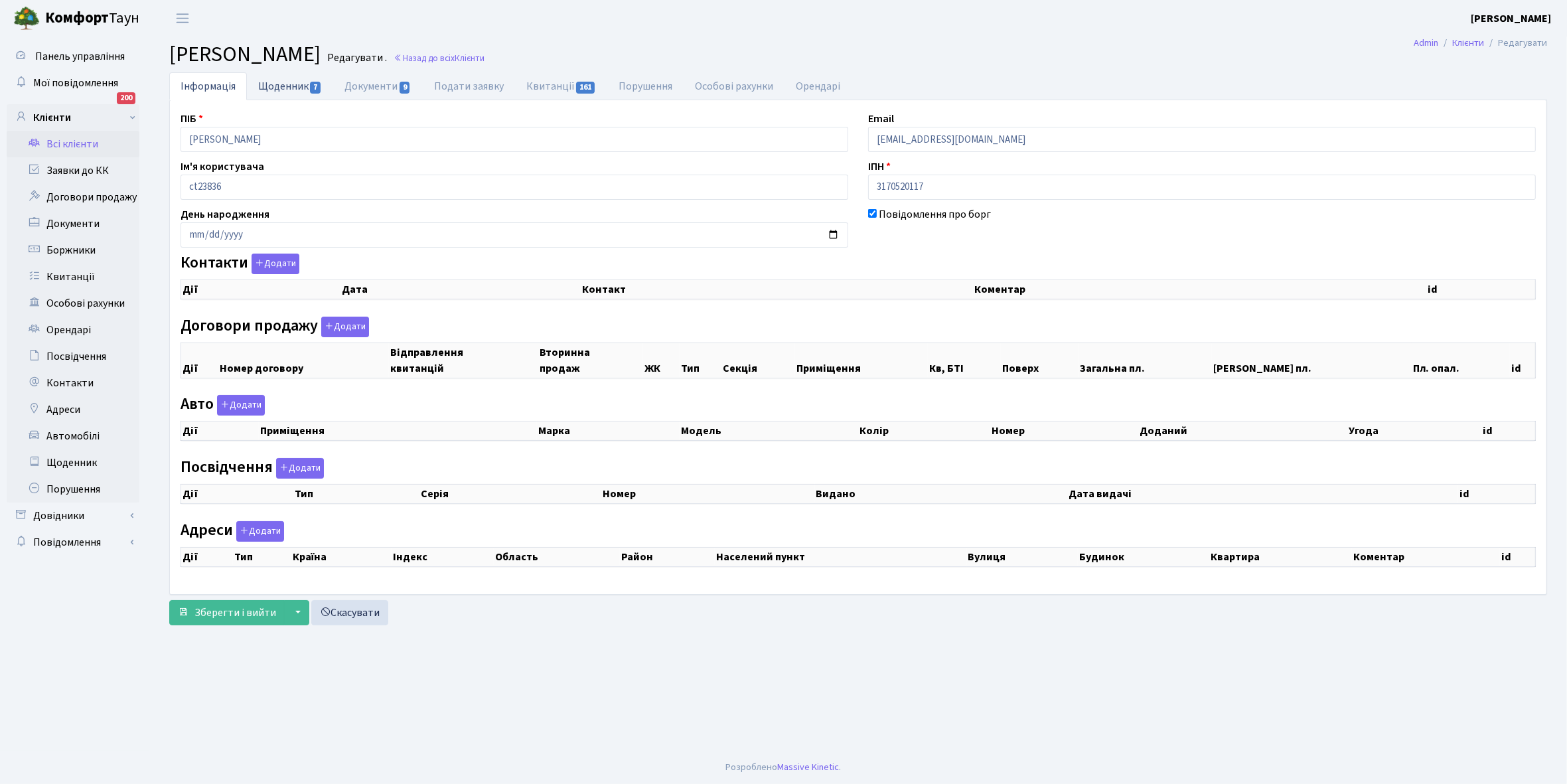
select select "25"
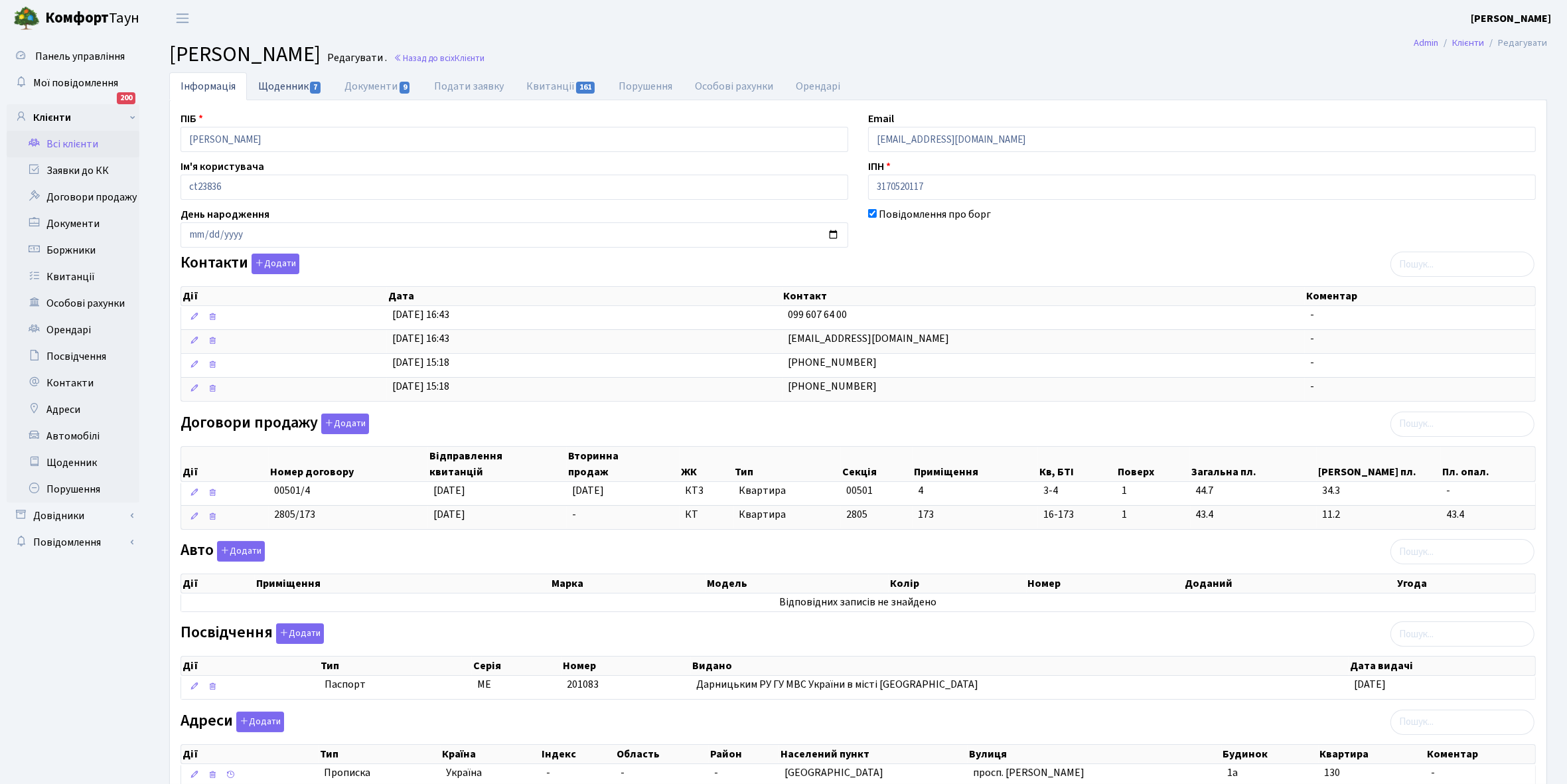
click at [280, 91] on link "Щоденник 7" at bounding box center [291, 86] width 87 height 27
select select "25"
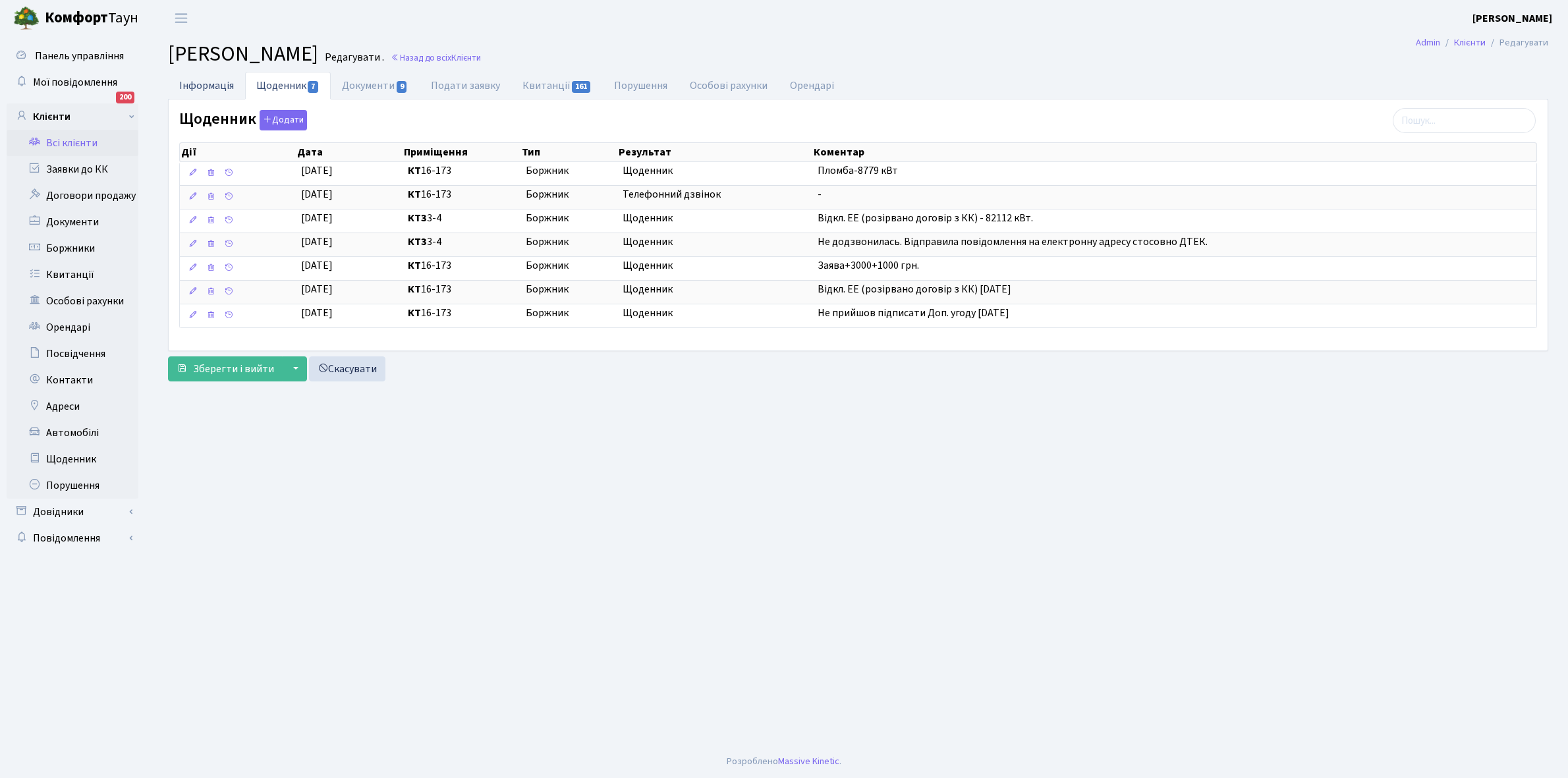
click at [198, 86] on link "Інформація" at bounding box center [206, 85] width 77 height 27
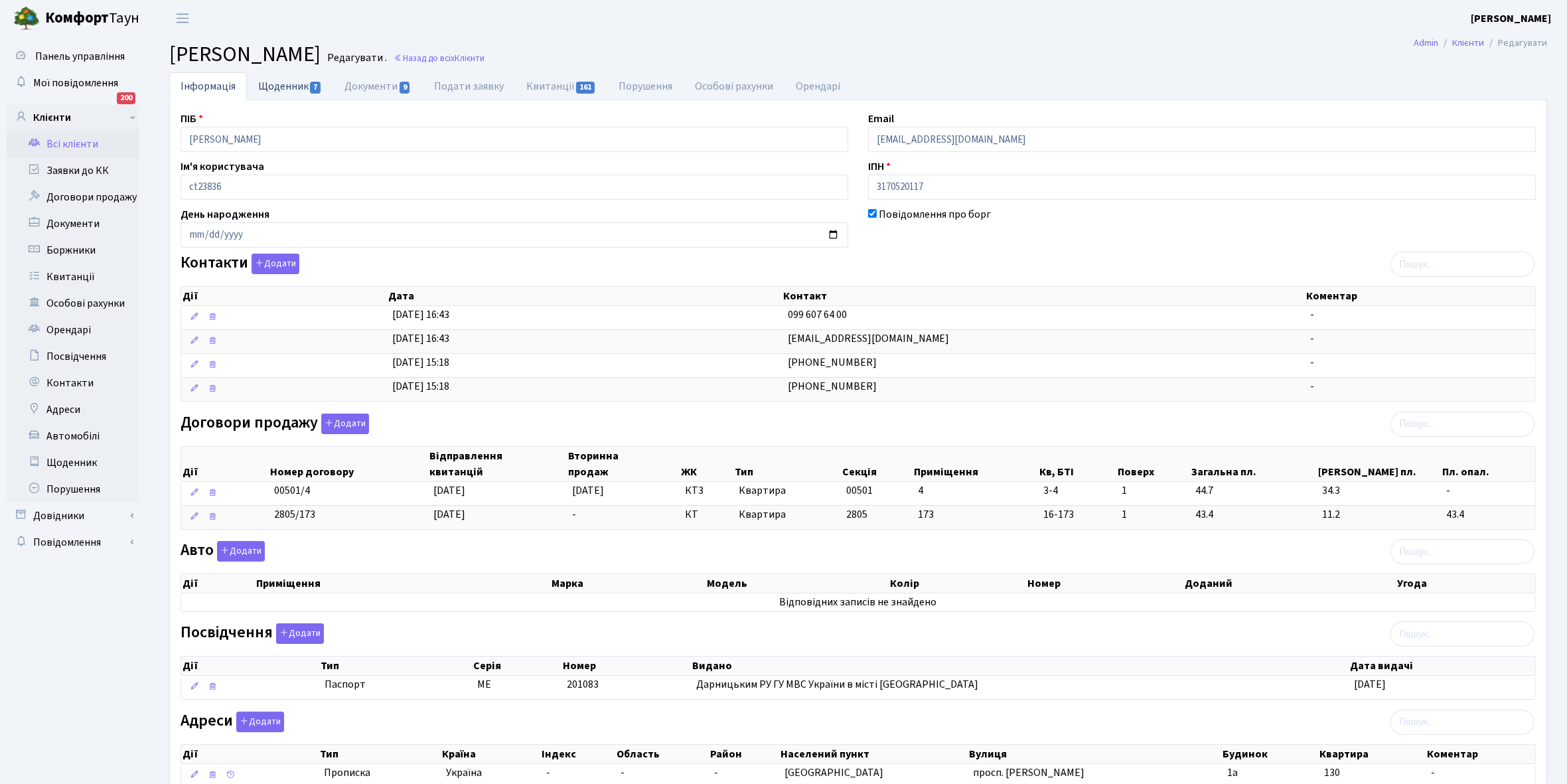
click at [272, 87] on link "Щоденник 7" at bounding box center [291, 86] width 87 height 27
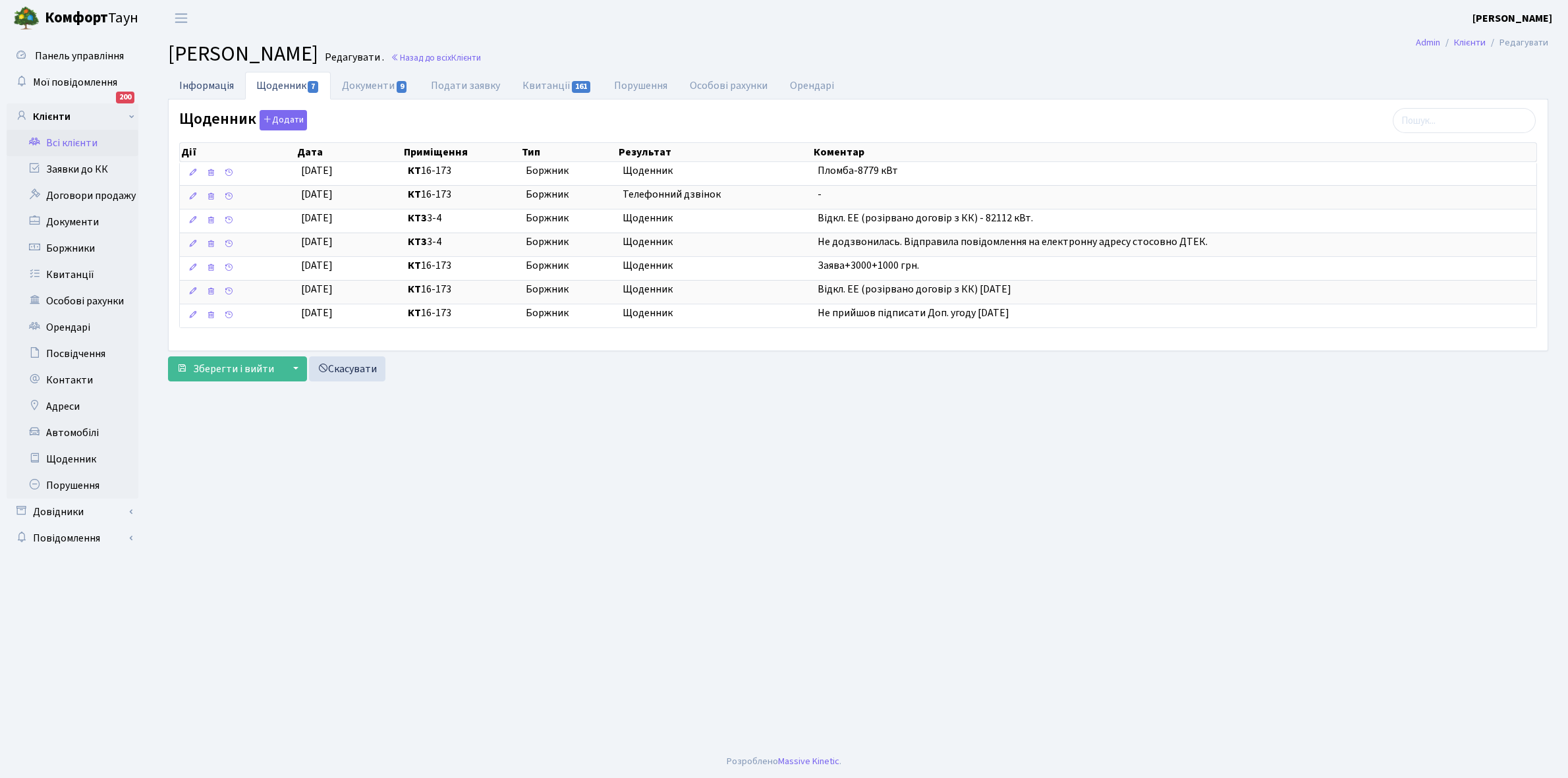
click at [202, 90] on link "Інформація" at bounding box center [206, 85] width 77 height 27
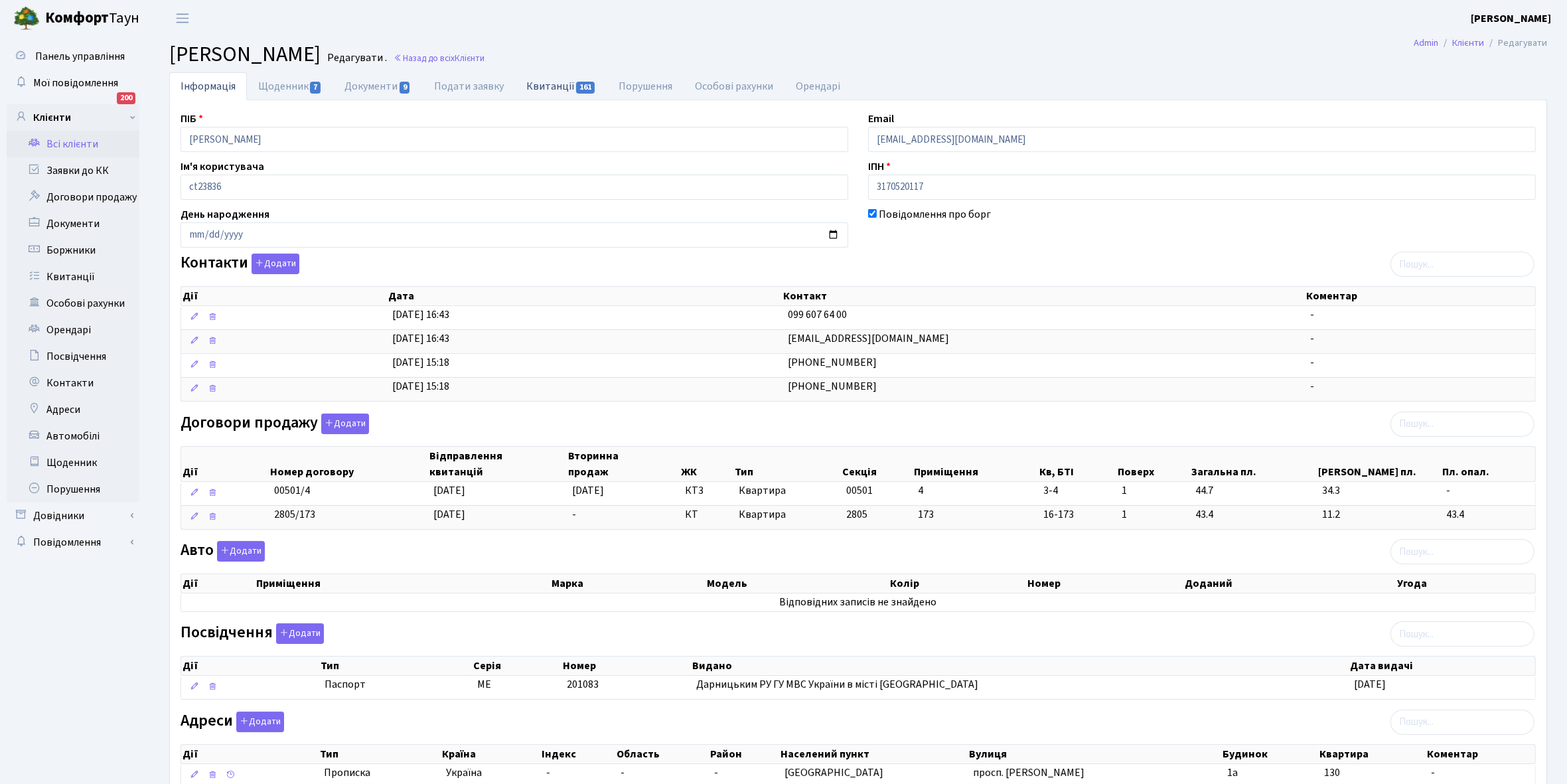
click at [549, 83] on link "Квитанції 161" at bounding box center [561, 86] width 92 height 27
select select "25"
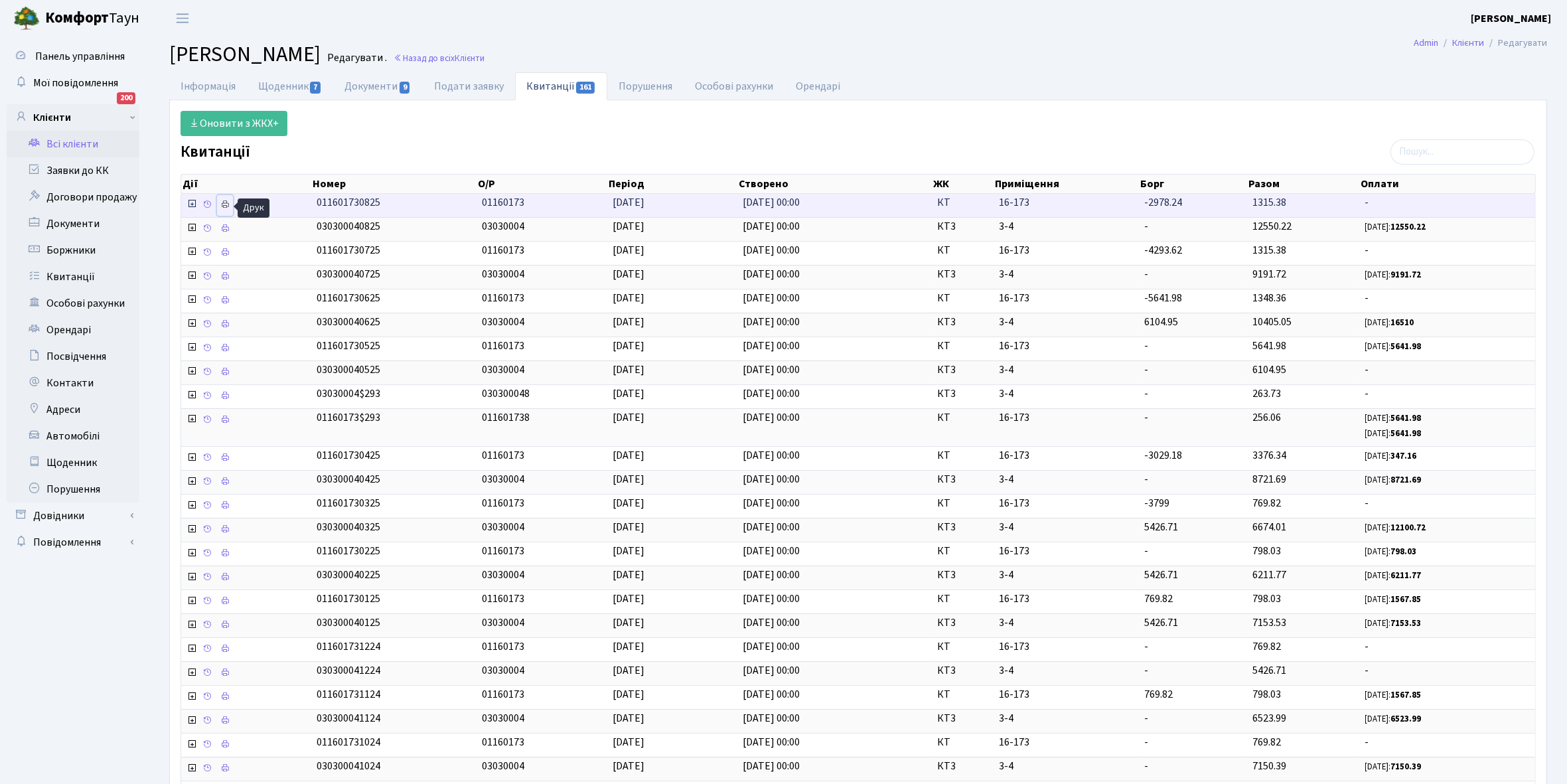
click at [229, 205] on icon at bounding box center [224, 204] width 9 height 9
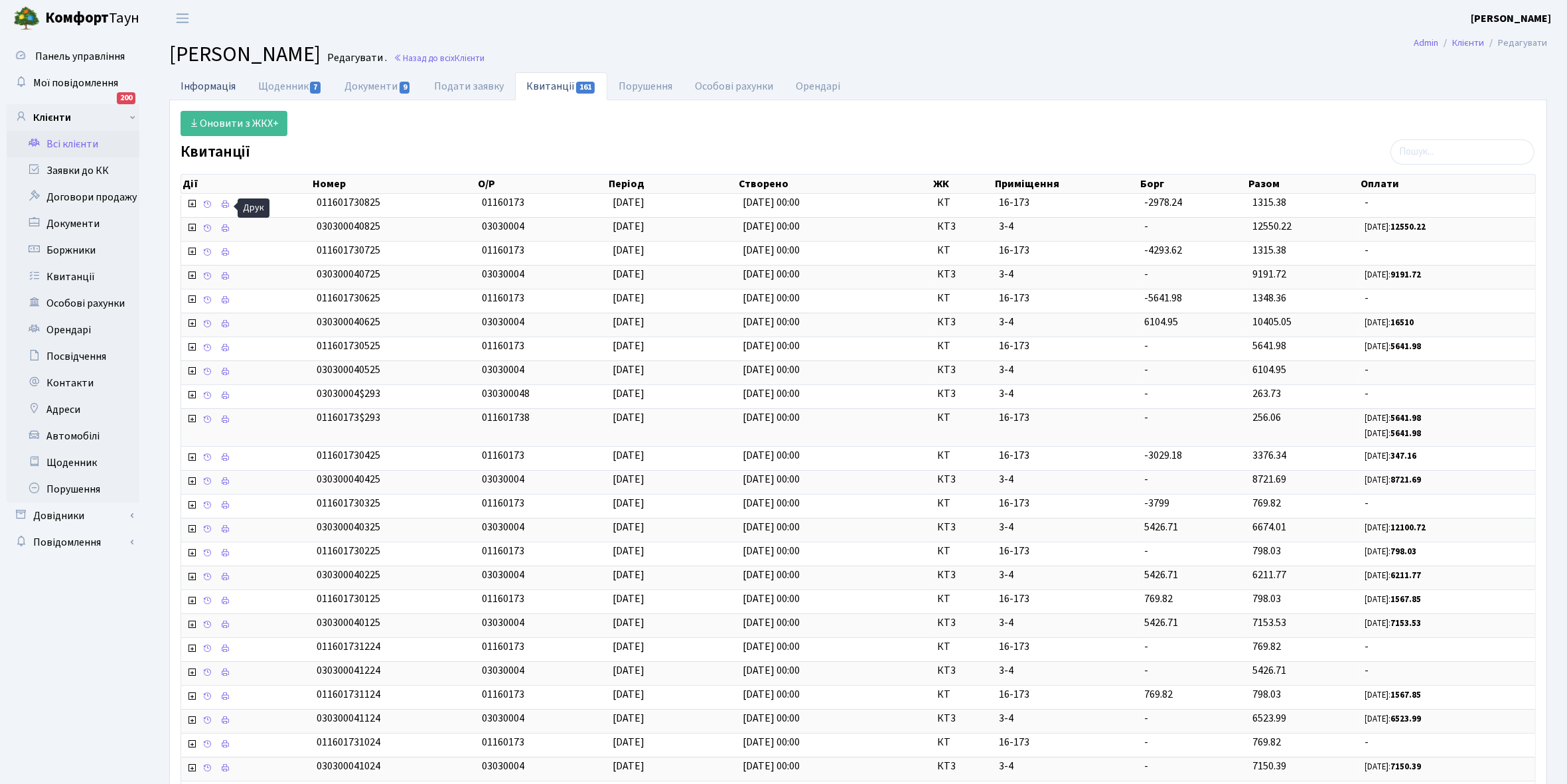
click at [189, 82] on link "Інформація" at bounding box center [207, 86] width 78 height 27
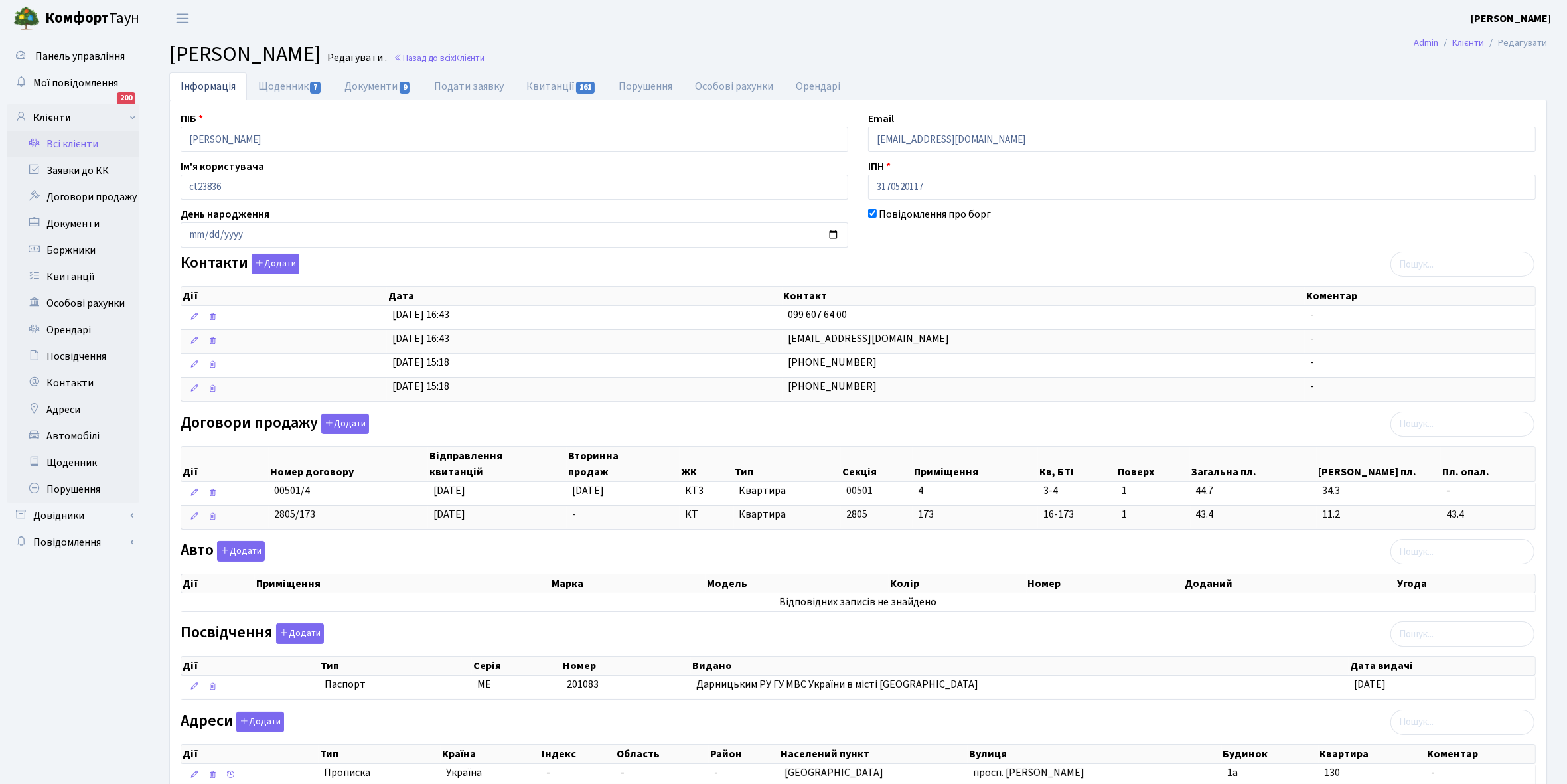
click at [59, 140] on link "Всі клієнти" at bounding box center [73, 144] width 133 height 27
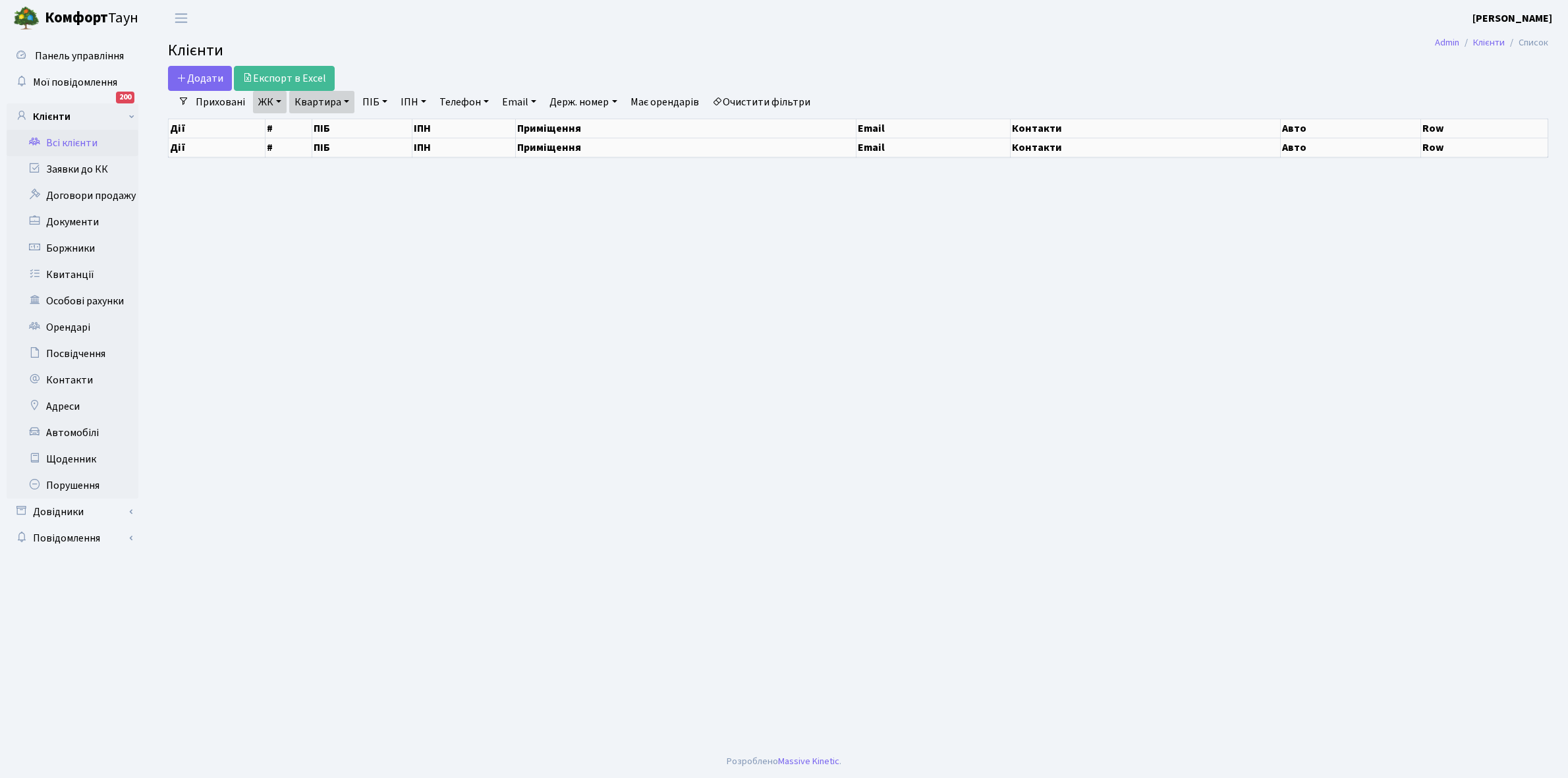
select select "25"
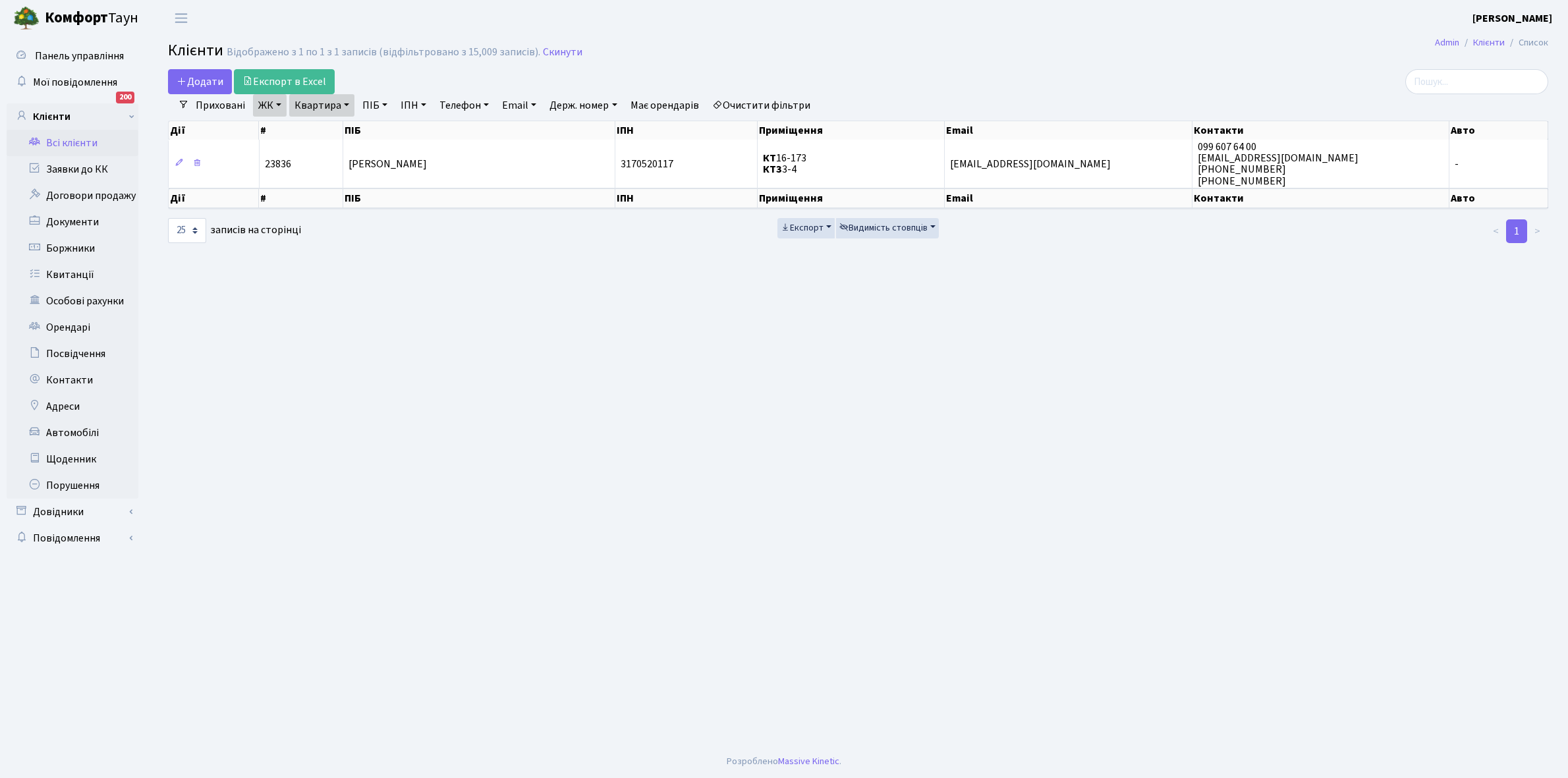
click at [784, 106] on link "Очистити фільтри" at bounding box center [761, 105] width 109 height 23
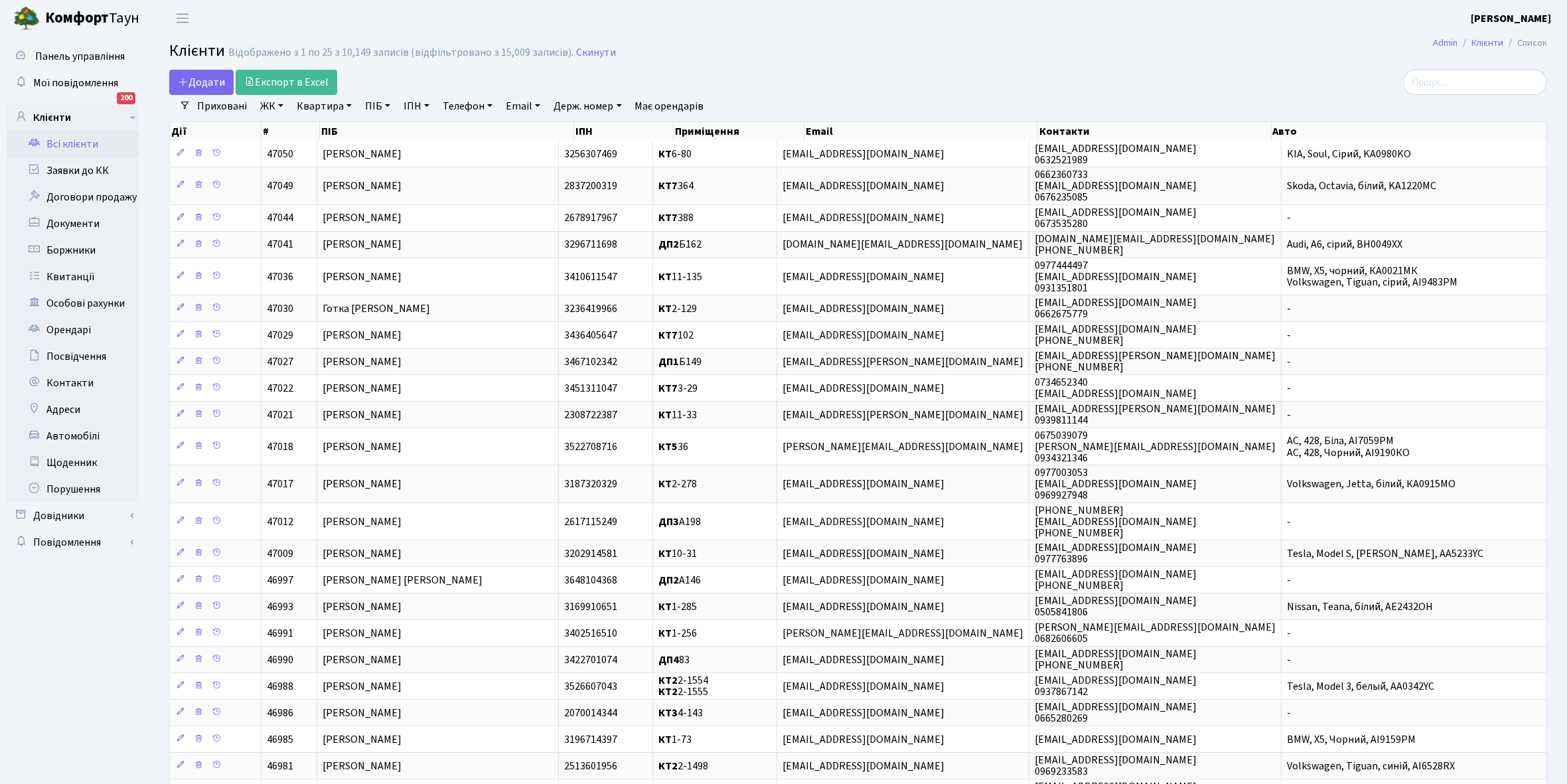
click at [284, 104] on link "ЖК" at bounding box center [271, 106] width 33 height 23
click at [334, 176] on li "КТ2, просп. Соборності, 17" at bounding box center [338, 175] width 161 height 23
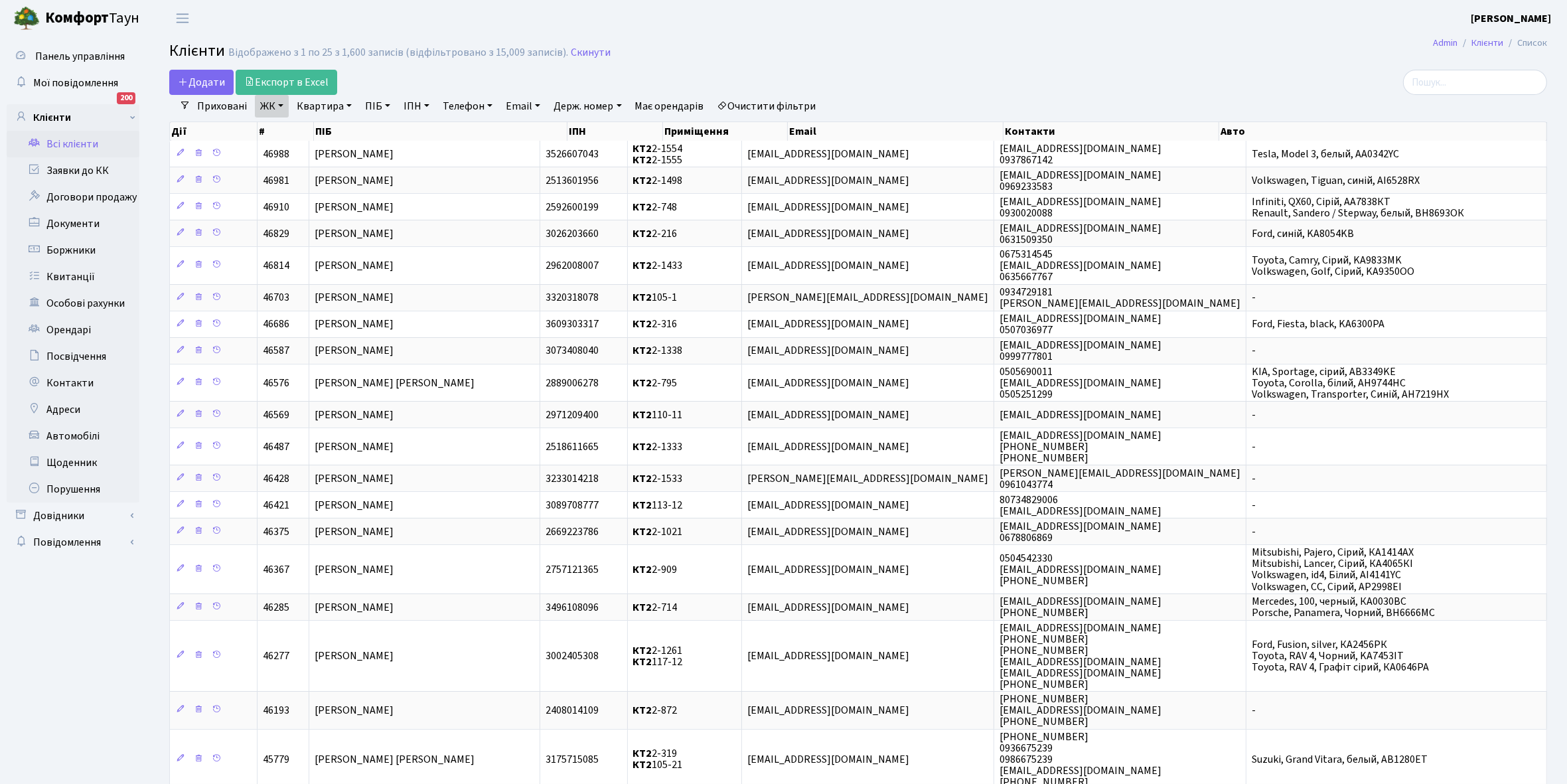
click at [348, 106] on link "Квартира" at bounding box center [324, 106] width 66 height 23
click at [334, 126] on input "text" at bounding box center [331, 131] width 78 height 25
type input "2-1377"
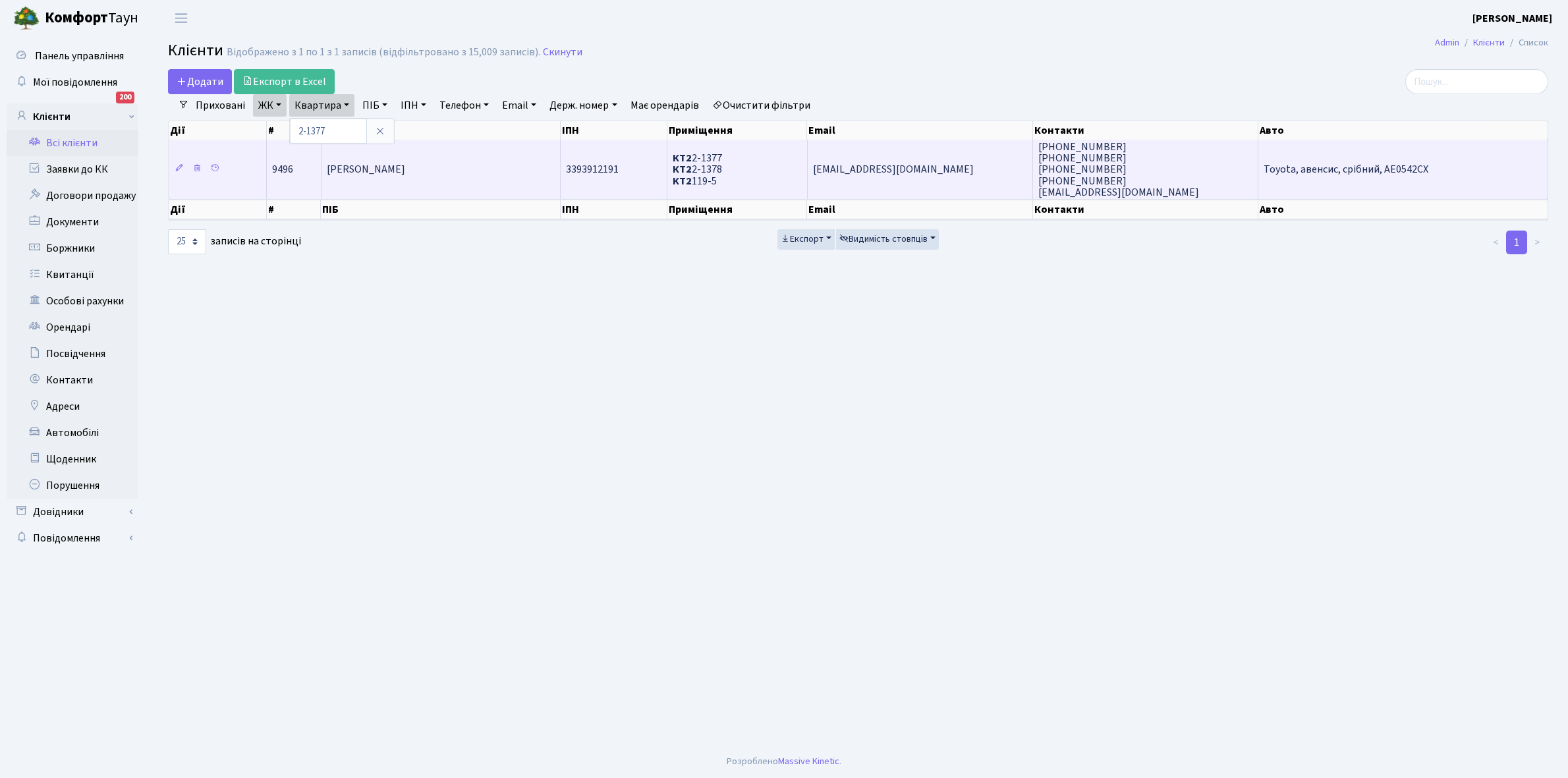
click at [485, 188] on td "[PERSON_NAME]" at bounding box center [441, 168] width 240 height 59
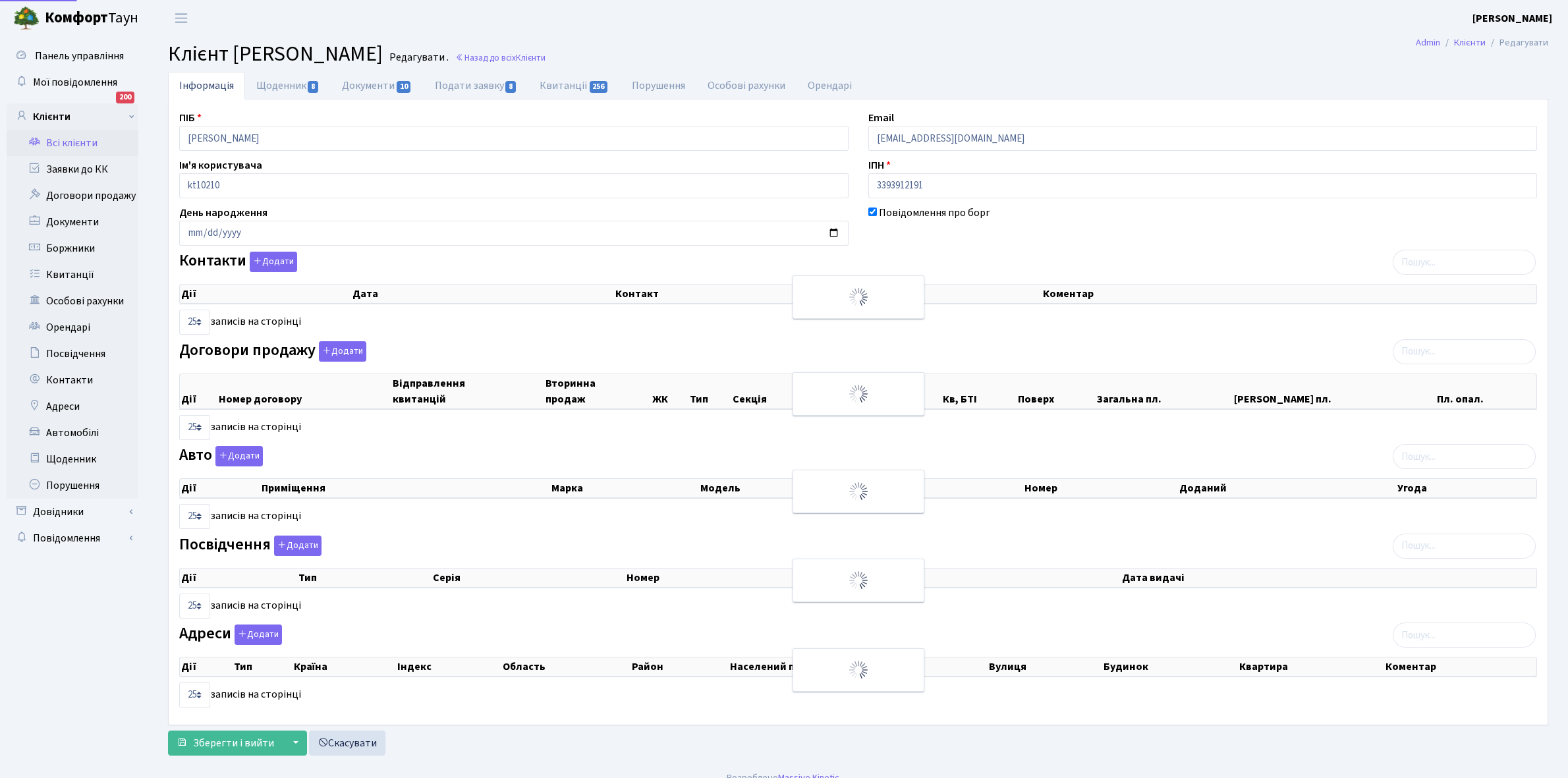
select select "25"
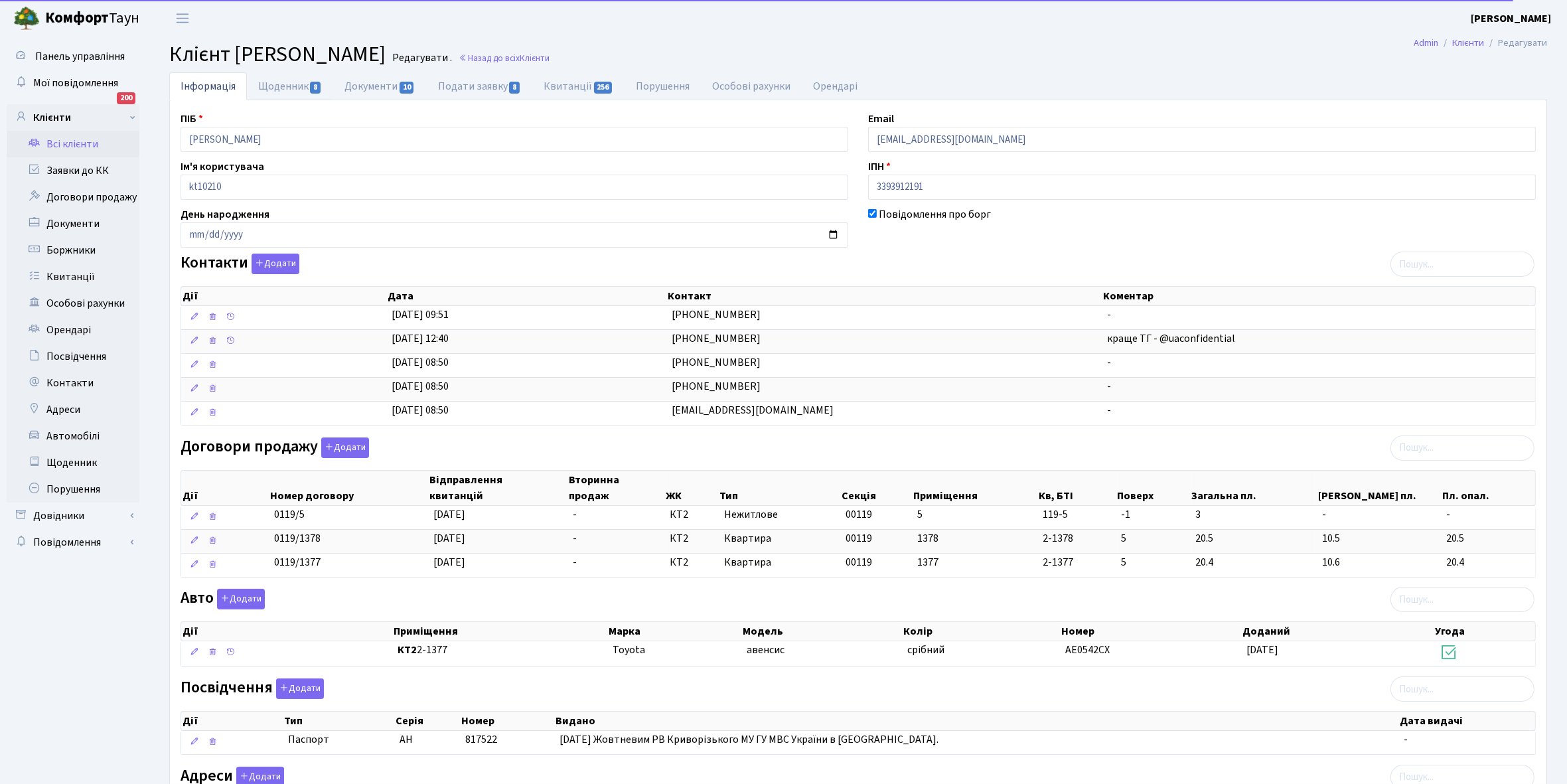
click at [273, 87] on link "Щоденник 8" at bounding box center [291, 86] width 87 height 28
select select "25"
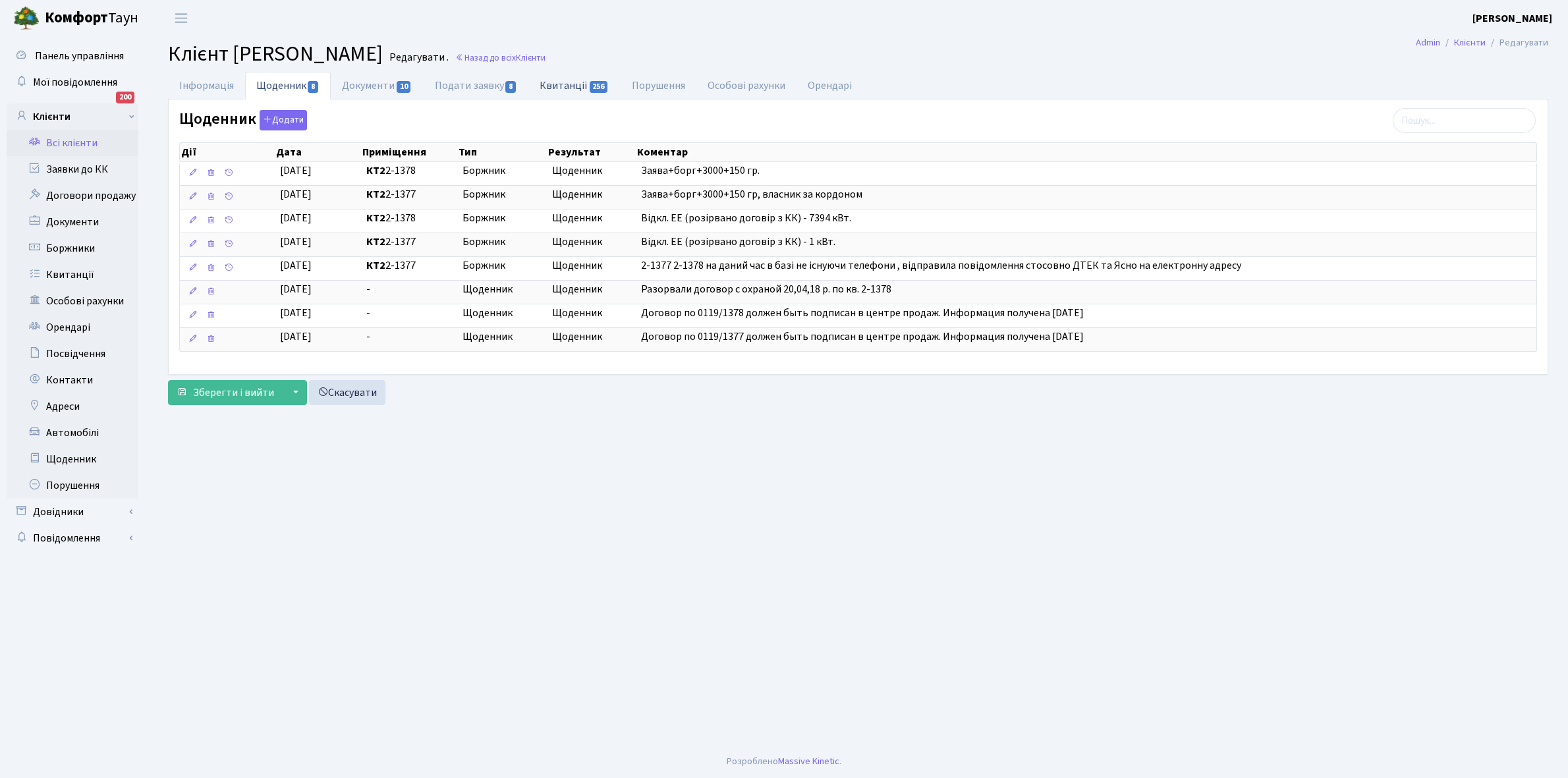
click at [572, 79] on link "Квитанції 256" at bounding box center [573, 85] width 92 height 27
select select "25"
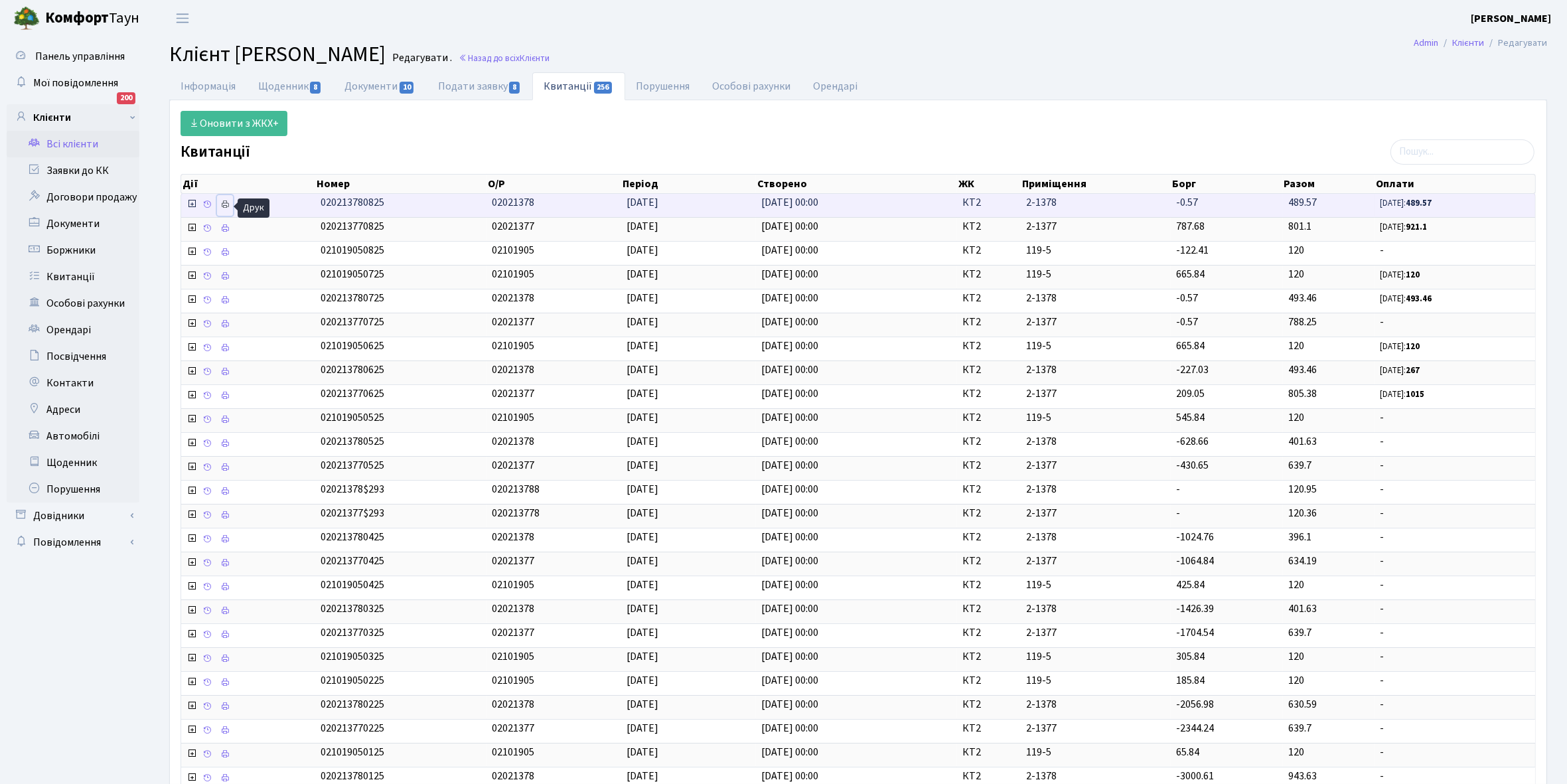
click at [223, 206] on icon at bounding box center [224, 204] width 9 height 9
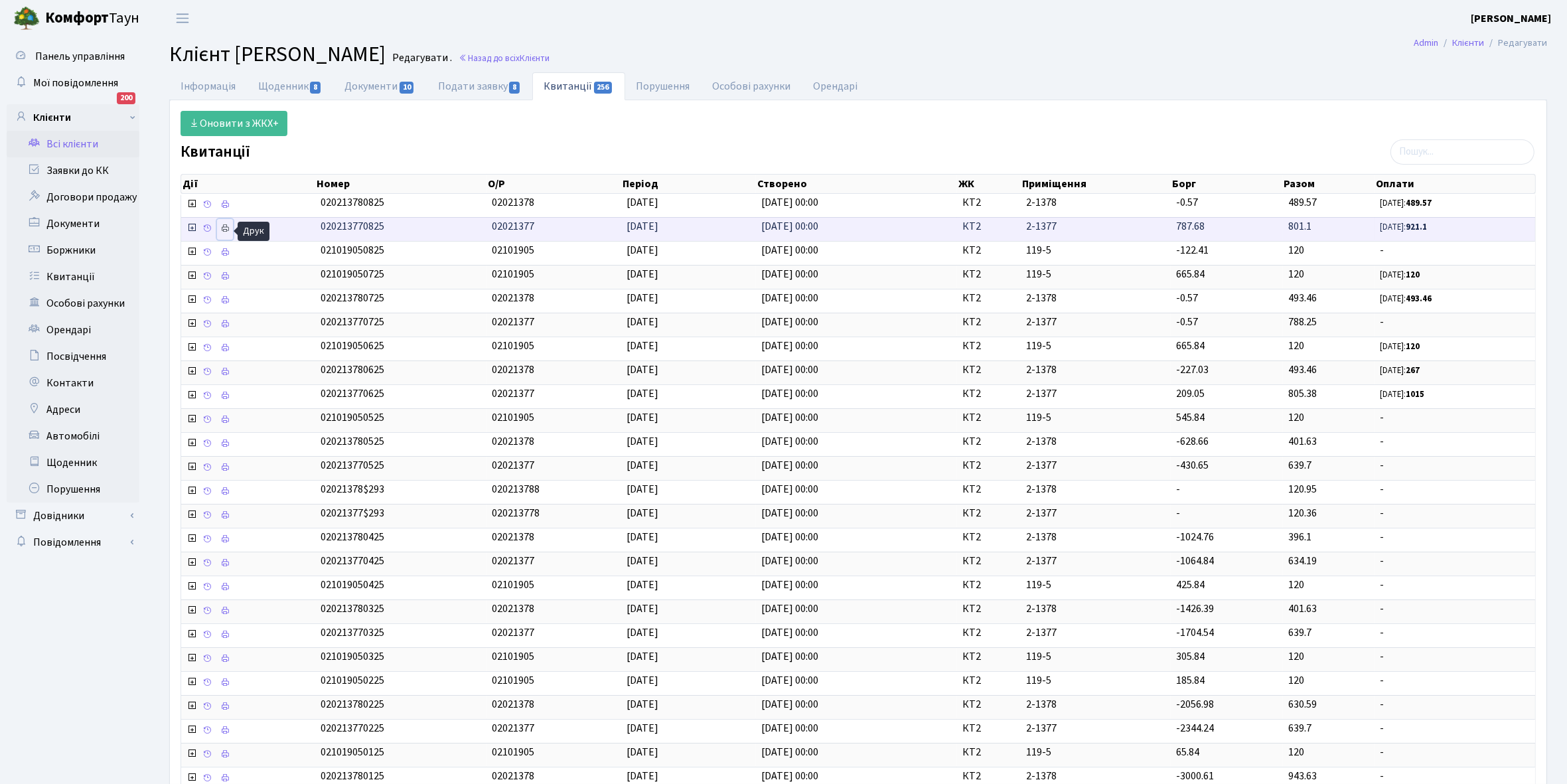
click at [228, 230] on icon at bounding box center [224, 228] width 9 height 9
click at [273, 86] on link "Щоденник 8" at bounding box center [291, 86] width 87 height 27
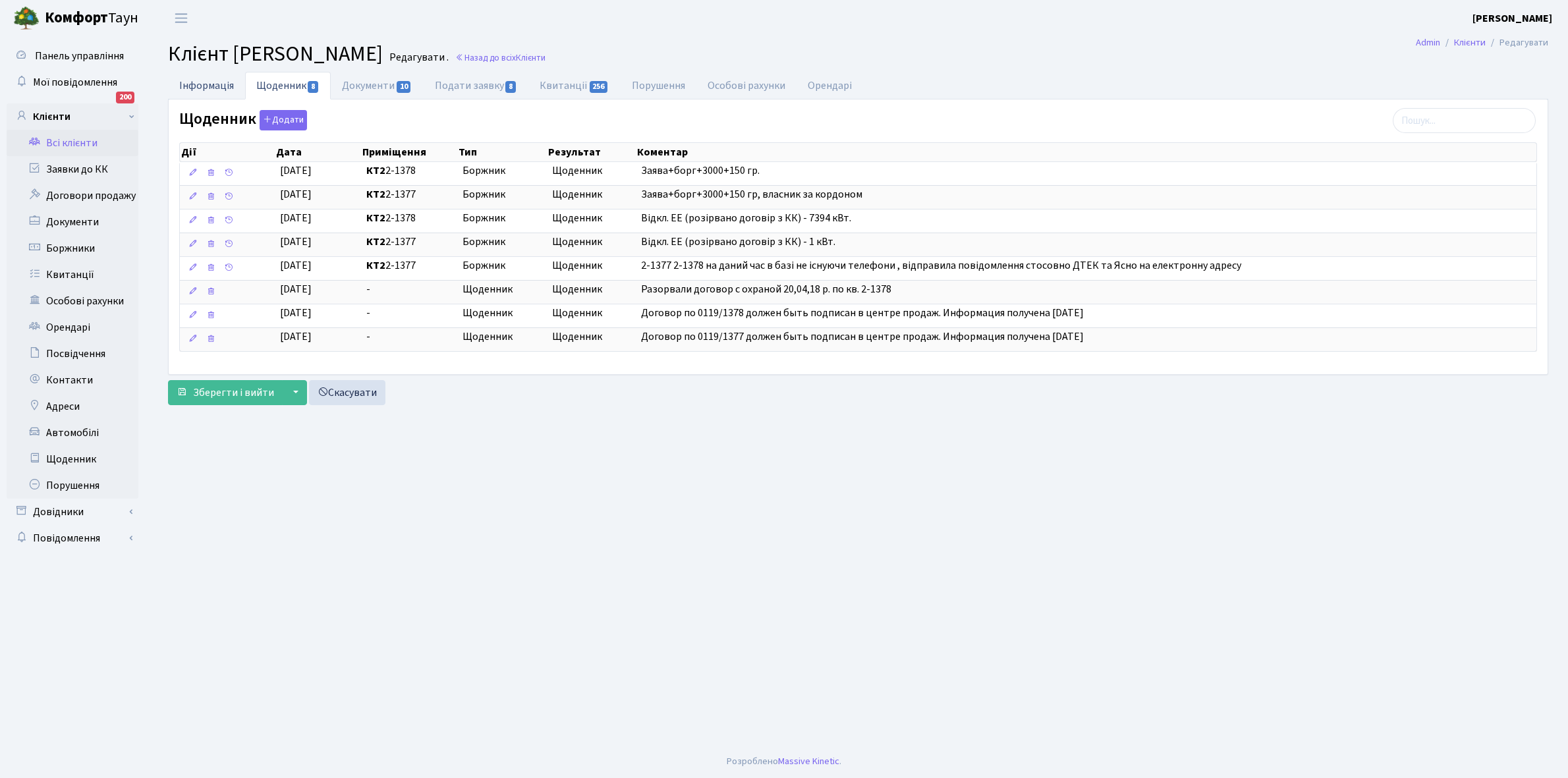
click at [202, 83] on link "Інформація" at bounding box center [206, 85] width 77 height 27
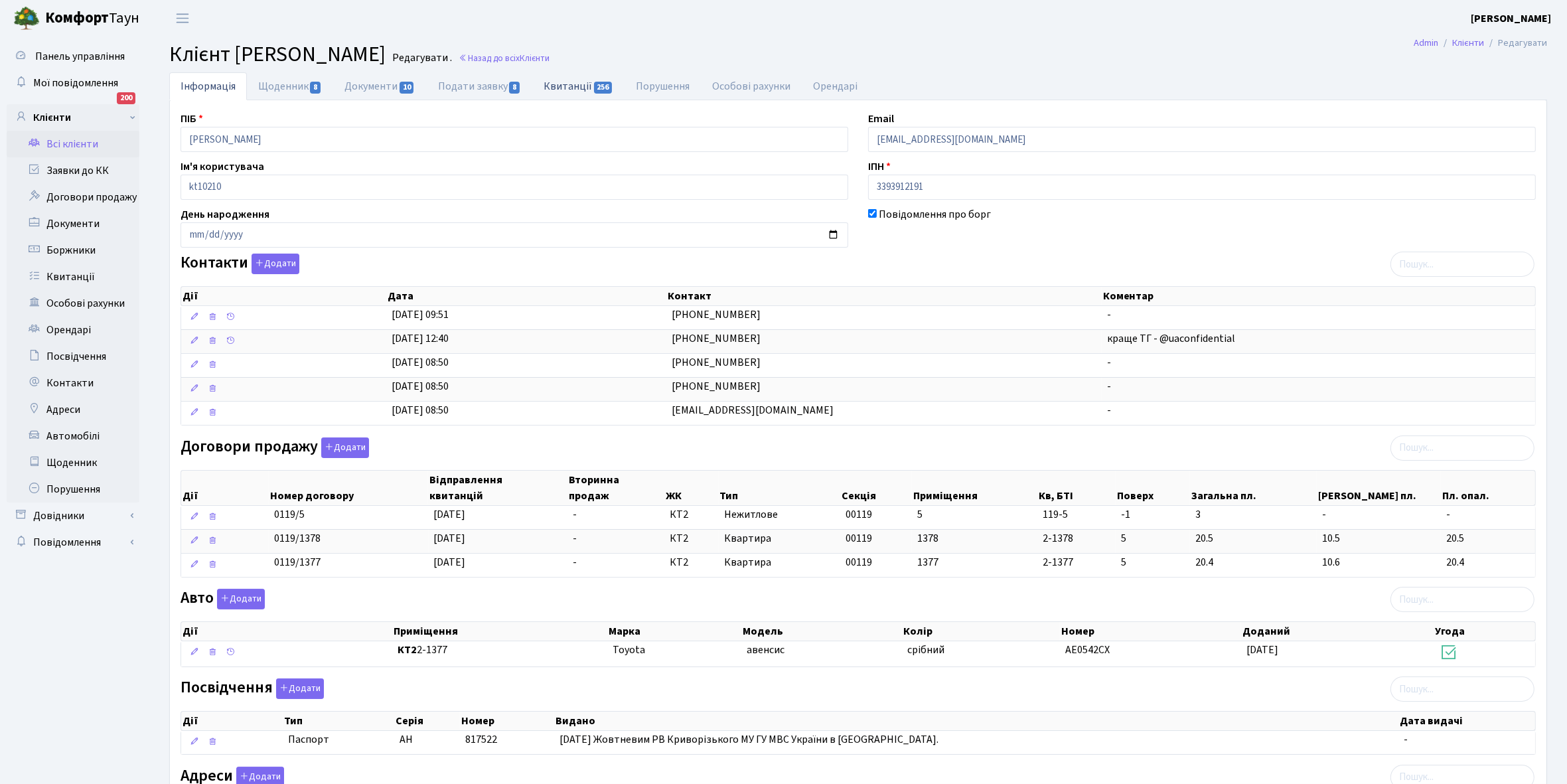
drag, startPoint x: 557, startPoint y: 84, endPoint x: 565, endPoint y: 86, distance: 8.2
click at [559, 84] on link "Квитанції 256" at bounding box center [578, 86] width 92 height 27
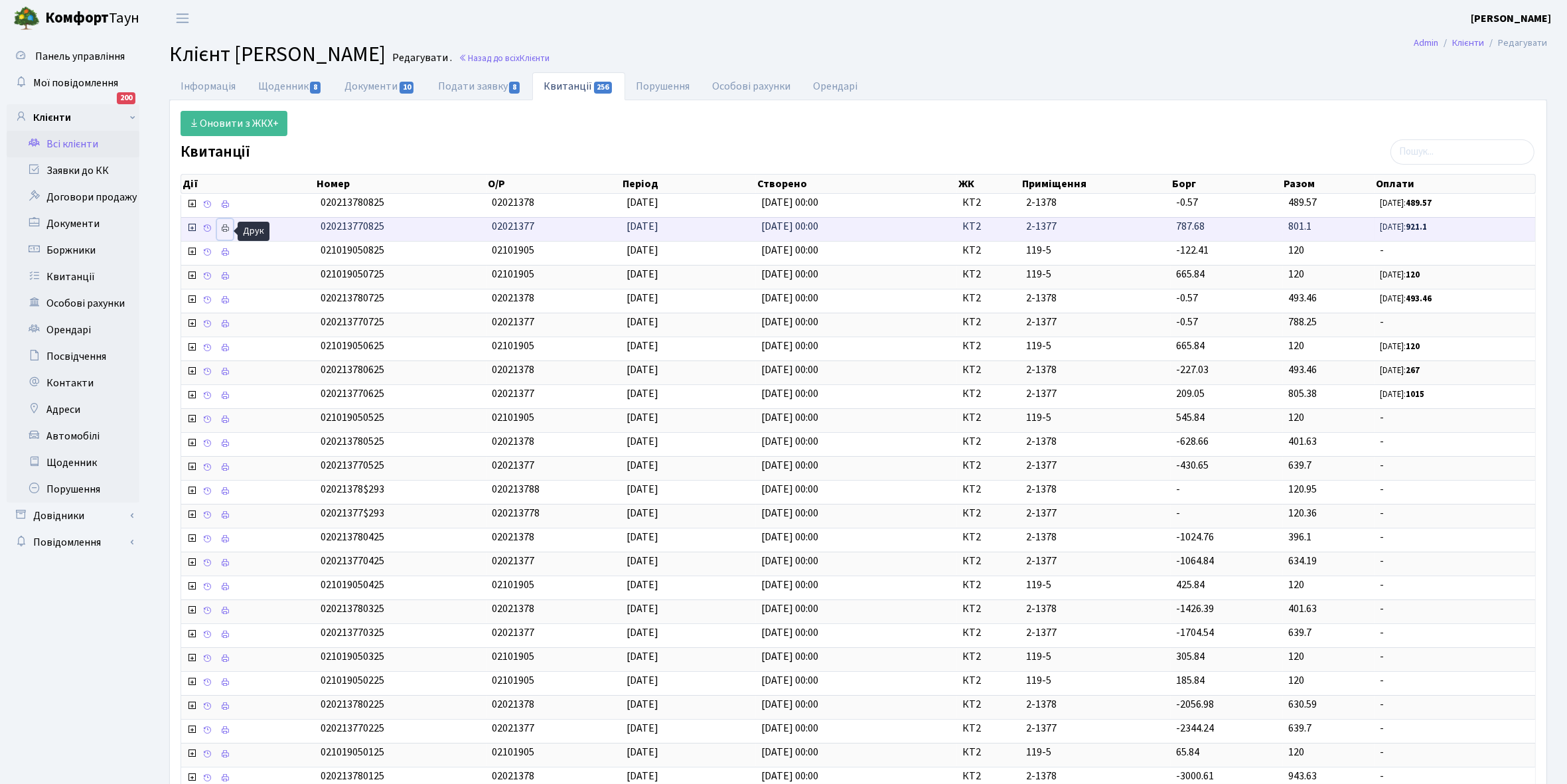
click at [221, 230] on icon at bounding box center [224, 228] width 9 height 9
click at [283, 85] on link "Щоденник 8" at bounding box center [291, 86] width 87 height 27
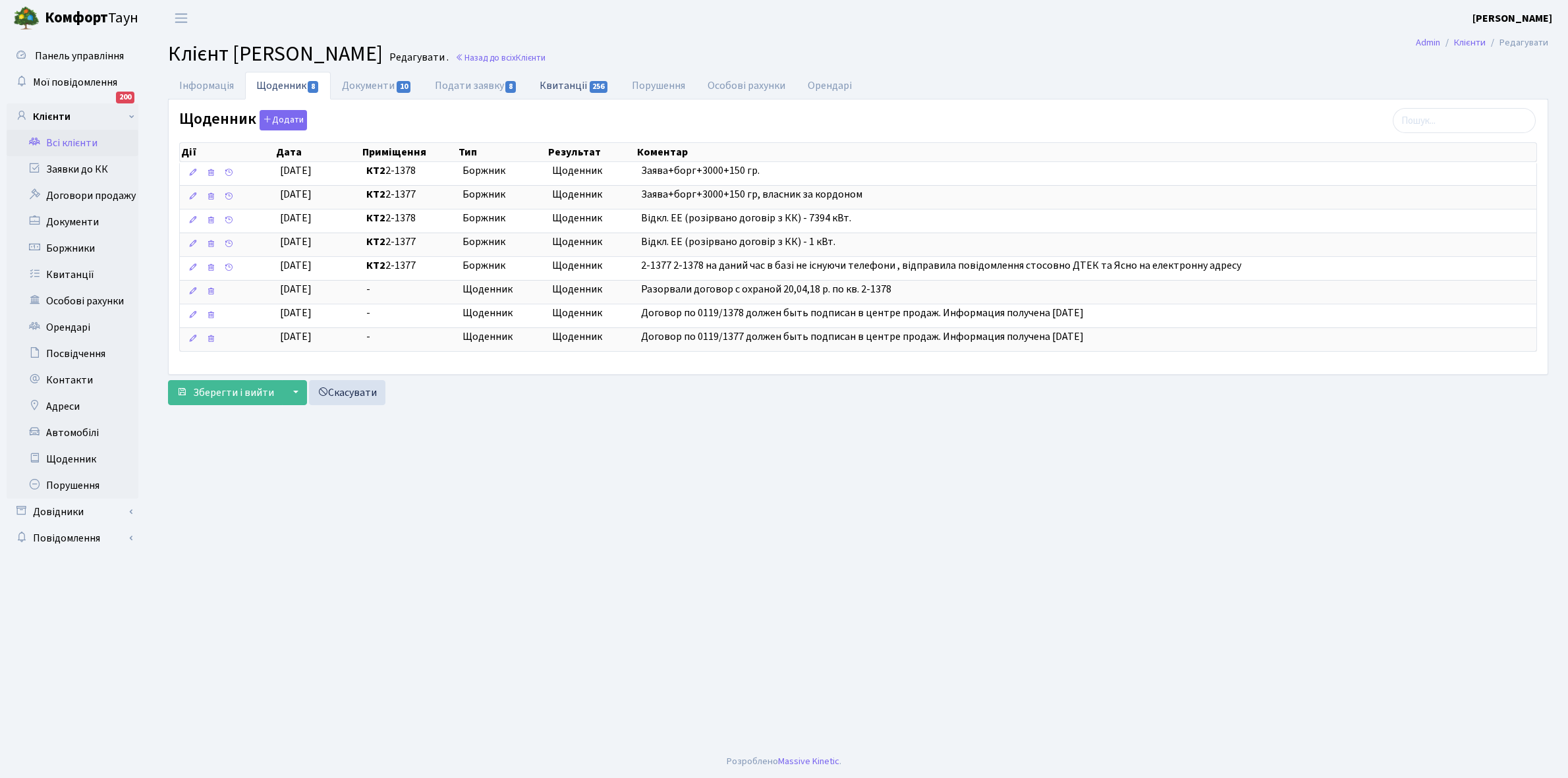
click at [567, 86] on link "Квитанції 256" at bounding box center [573, 85] width 92 height 27
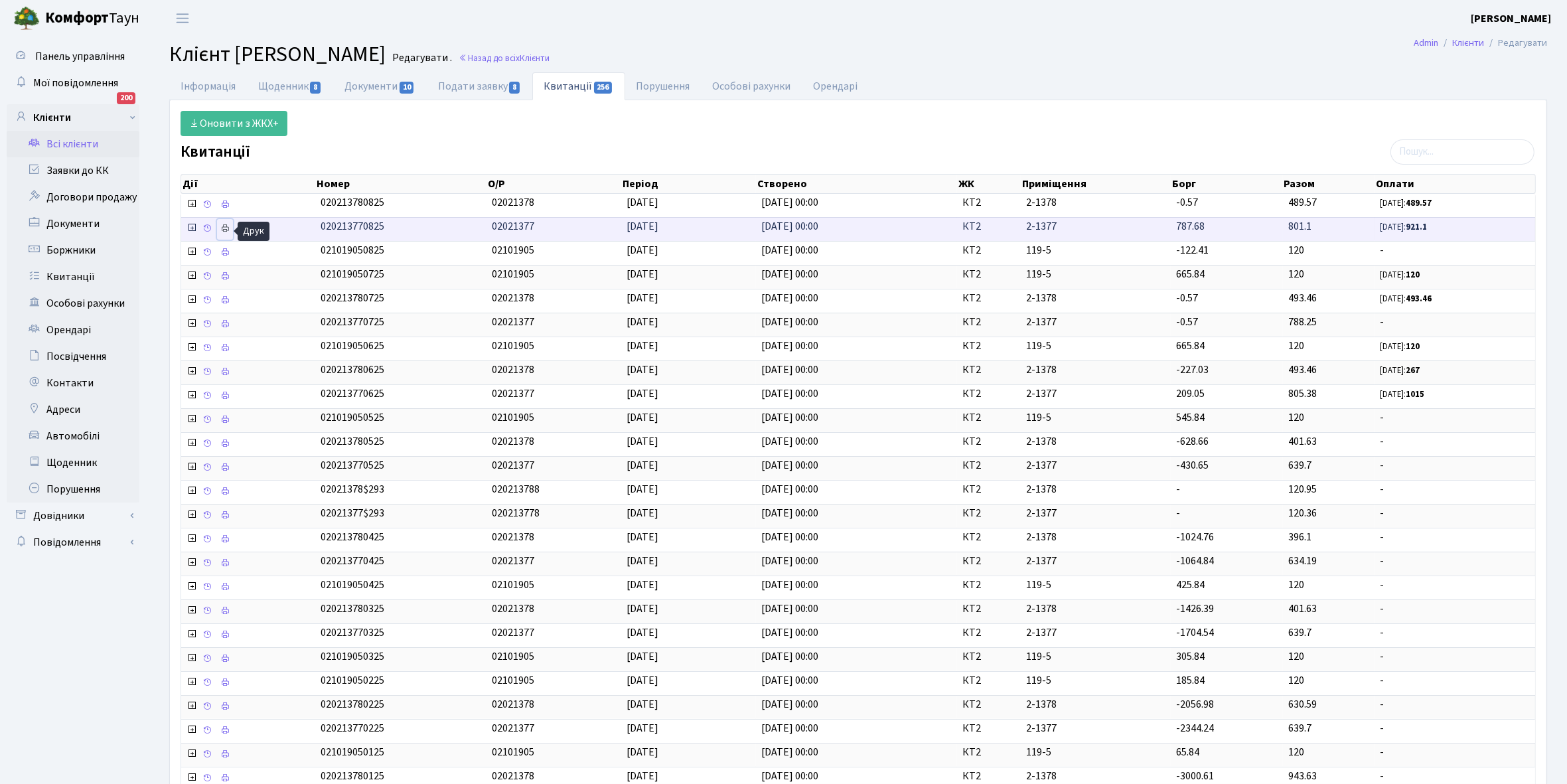
click at [231, 233] on link at bounding box center [225, 228] width 16 height 20
